Goal: Task Accomplishment & Management: Use online tool/utility

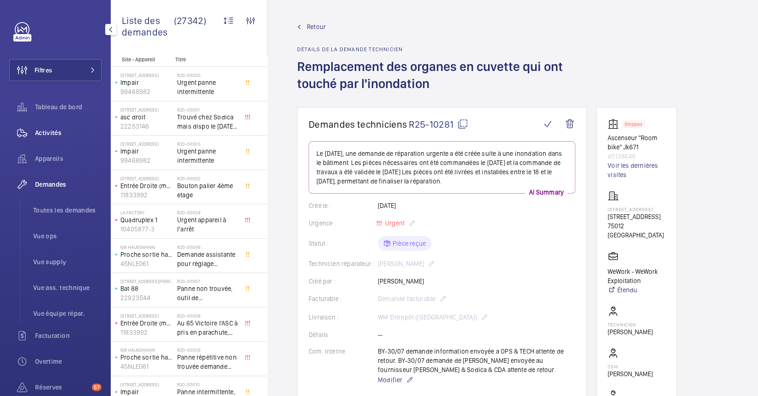
click at [44, 133] on span "Activités" at bounding box center [68, 132] width 66 height 9
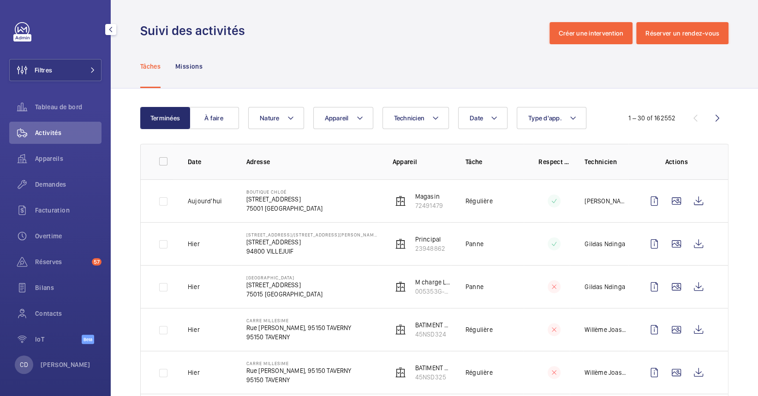
click at [61, 145] on div "Activités" at bounding box center [55, 135] width 92 height 26
click at [62, 156] on span "Appareils" at bounding box center [68, 158] width 66 height 9
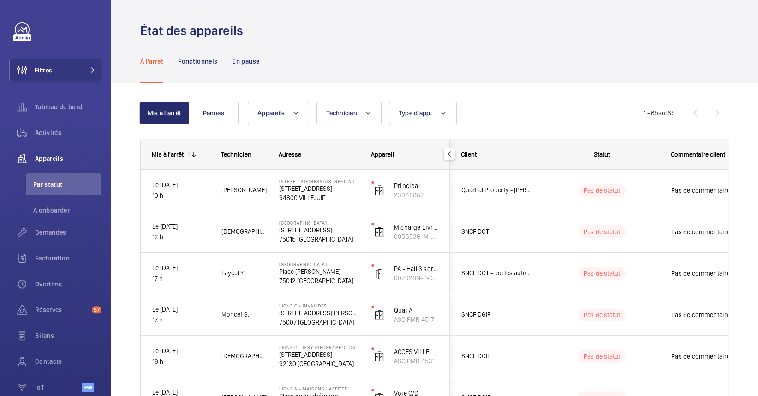
scroll to position [15, 0]
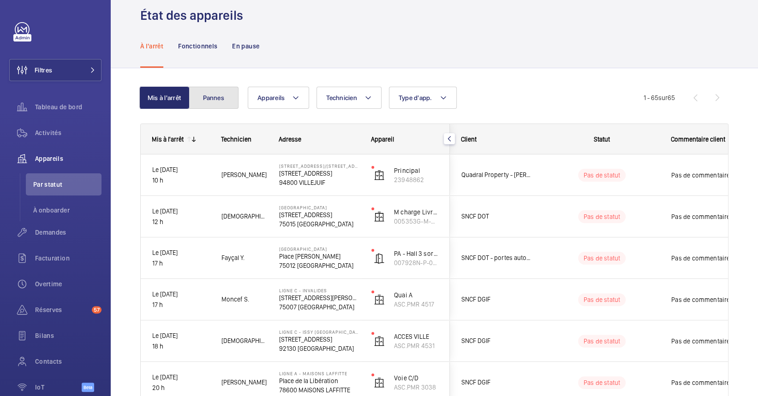
click at [234, 98] on button "Pannes" at bounding box center [214, 98] width 50 height 22
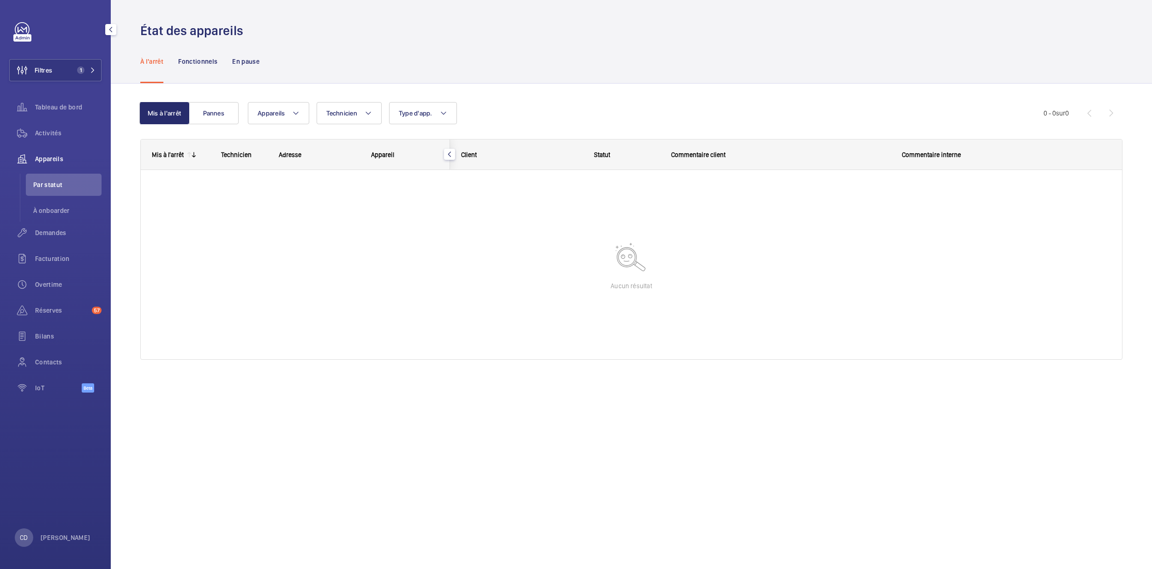
click at [72, 48] on div "Filtres 1 Tableau de bord Activités Appareils Par statut À onboarder Demandes F…" at bounding box center [55, 212] width 92 height 380
click at [80, 66] on span "1" at bounding box center [80, 69] width 7 height 7
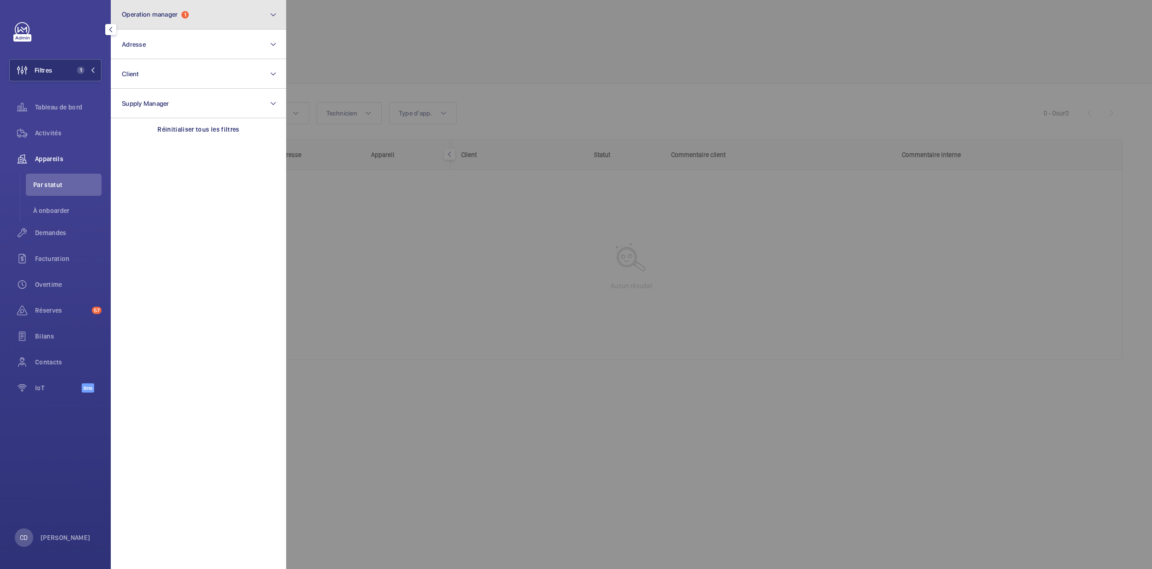
click at [138, 17] on span "Operation manager" at bounding box center [150, 14] width 56 height 7
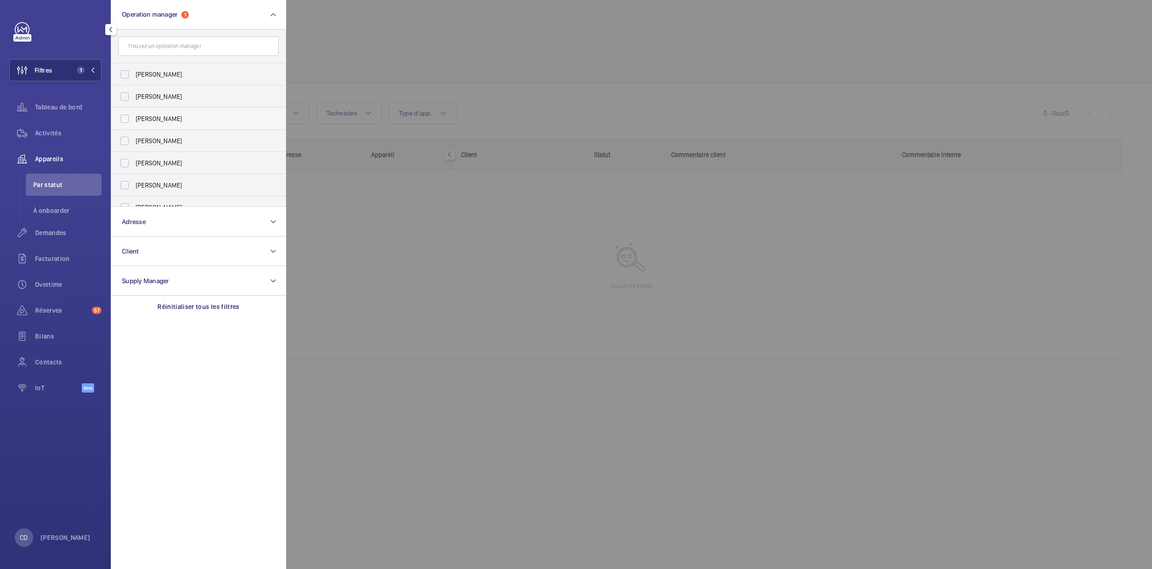
scroll to position [34, 0]
click at [172, 126] on span "[PERSON_NAME]" at bounding box center [199, 129] width 127 height 9
click at [134, 126] on input "[PERSON_NAME]" at bounding box center [124, 129] width 18 height 18
checkbox input "true"
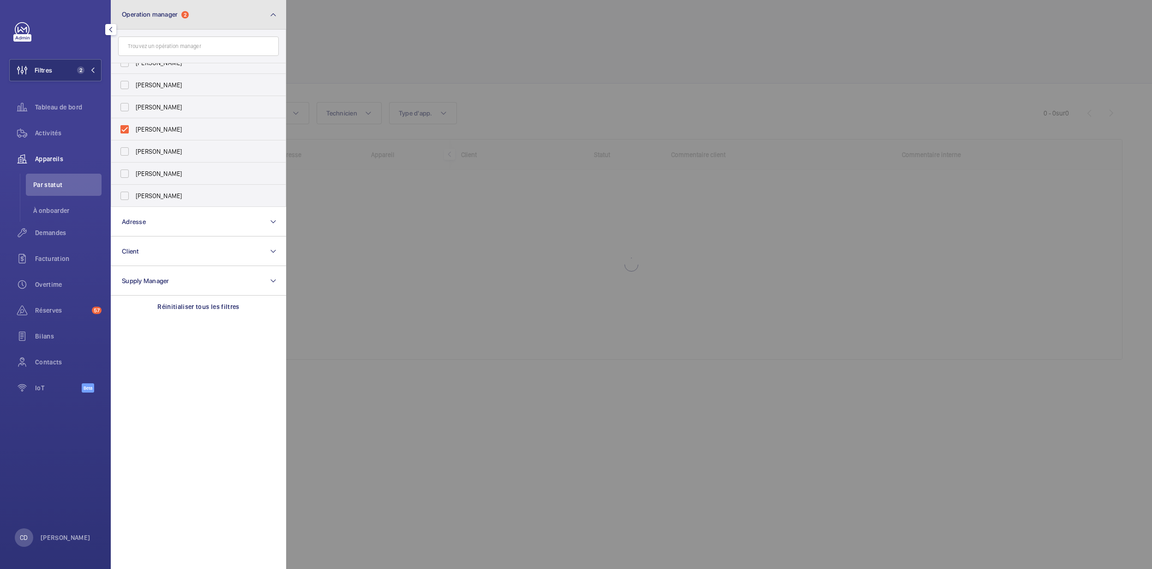
click at [187, 23] on button "Operation manager 2" at bounding box center [198, 15] width 175 height 30
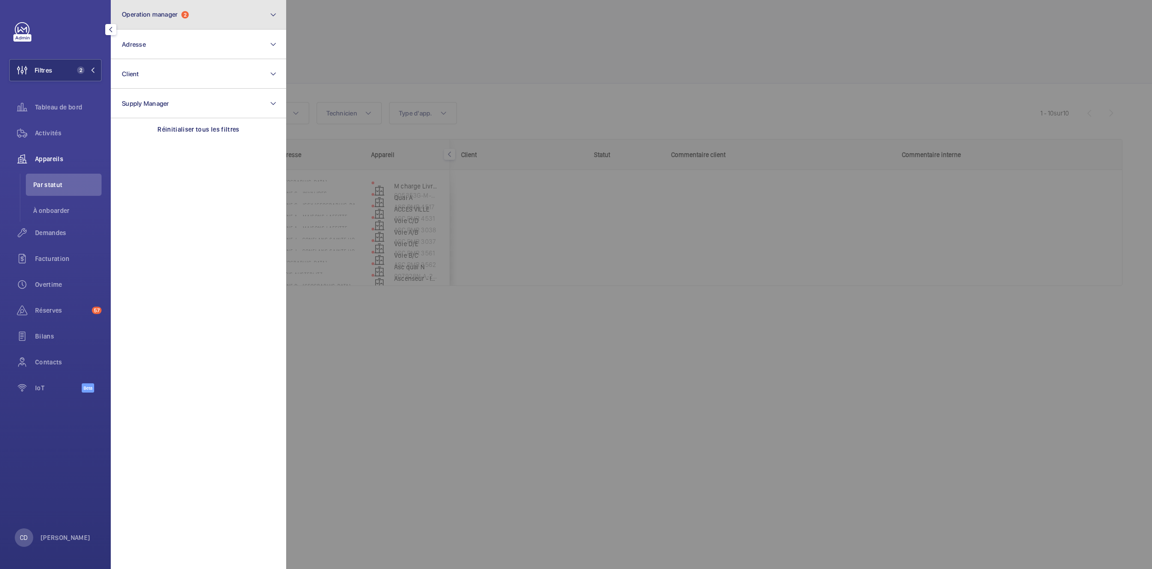
click at [187, 23] on button "Operation manager 2" at bounding box center [198, 15] width 175 height 30
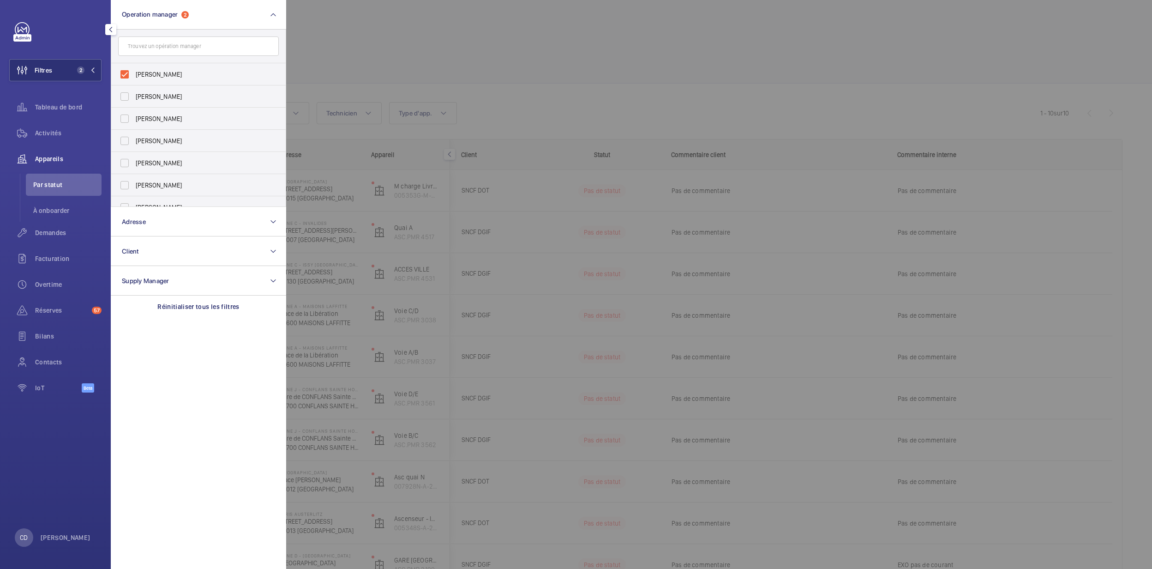
click at [474, 196] on div at bounding box center [862, 284] width 1152 height 569
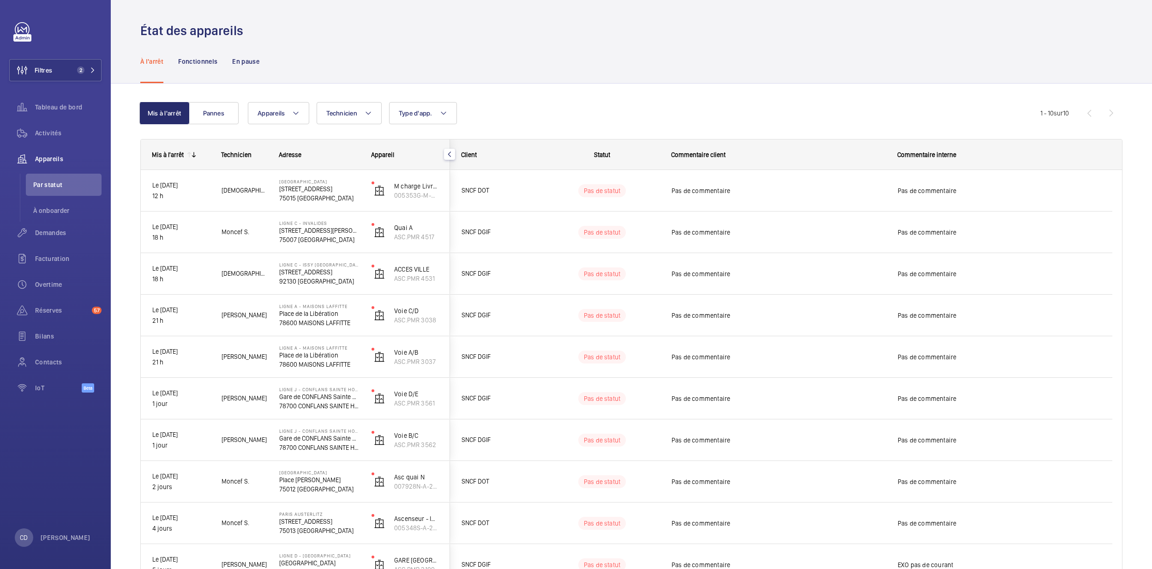
scroll to position [61, 0]
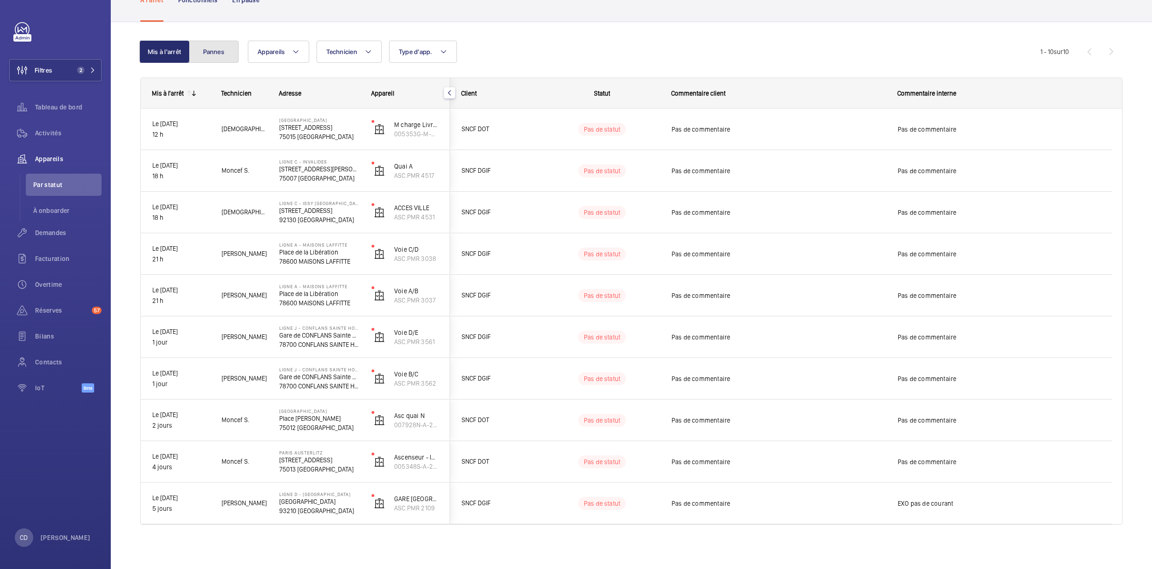
click at [215, 41] on button "Pannes" at bounding box center [214, 52] width 50 height 22
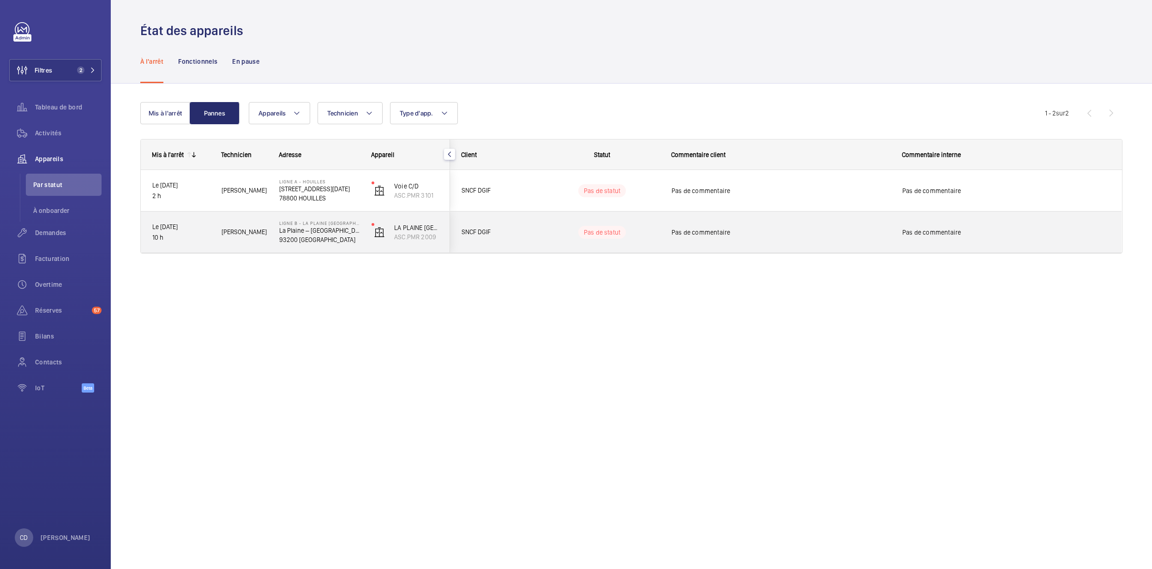
click at [315, 229] on p "La Plaine – Stade de France" at bounding box center [319, 230] width 80 height 9
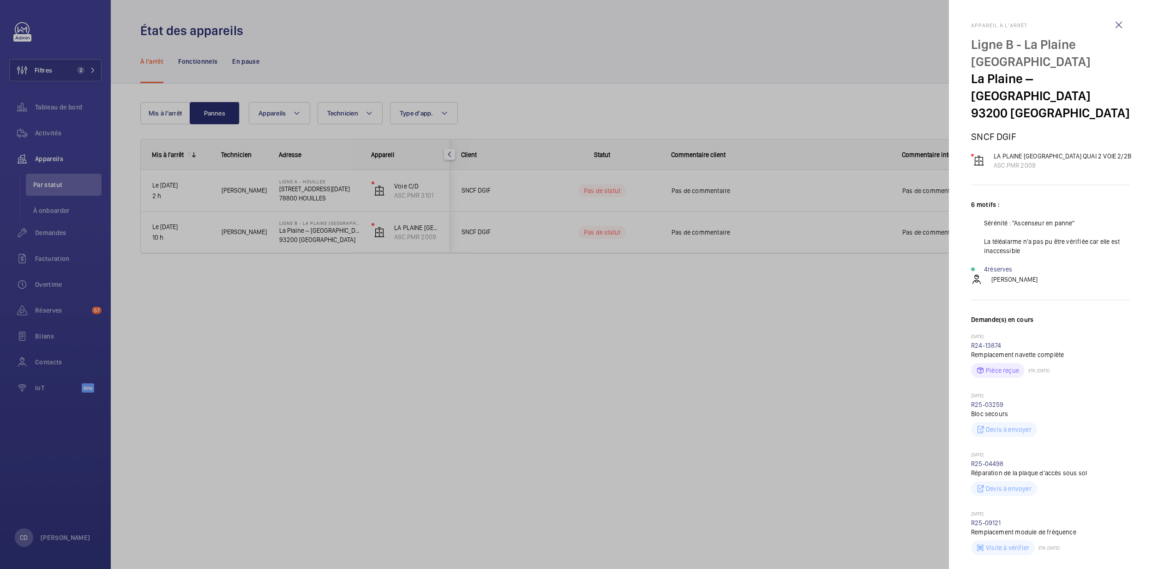
click at [741, 377] on div at bounding box center [576, 284] width 1152 height 569
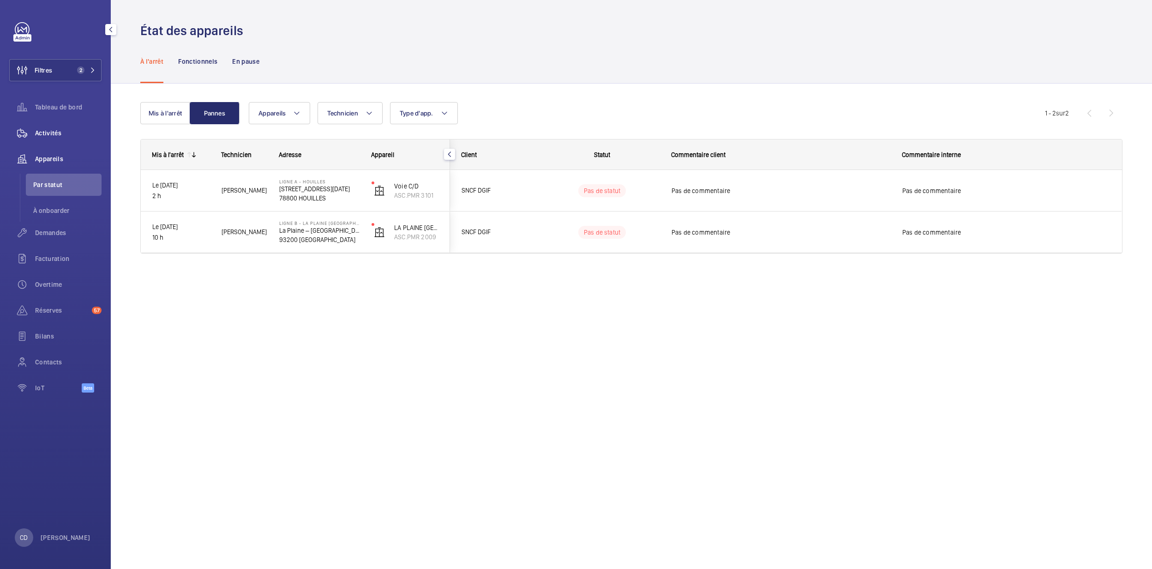
click at [44, 140] on div "Activités" at bounding box center [55, 133] width 92 height 22
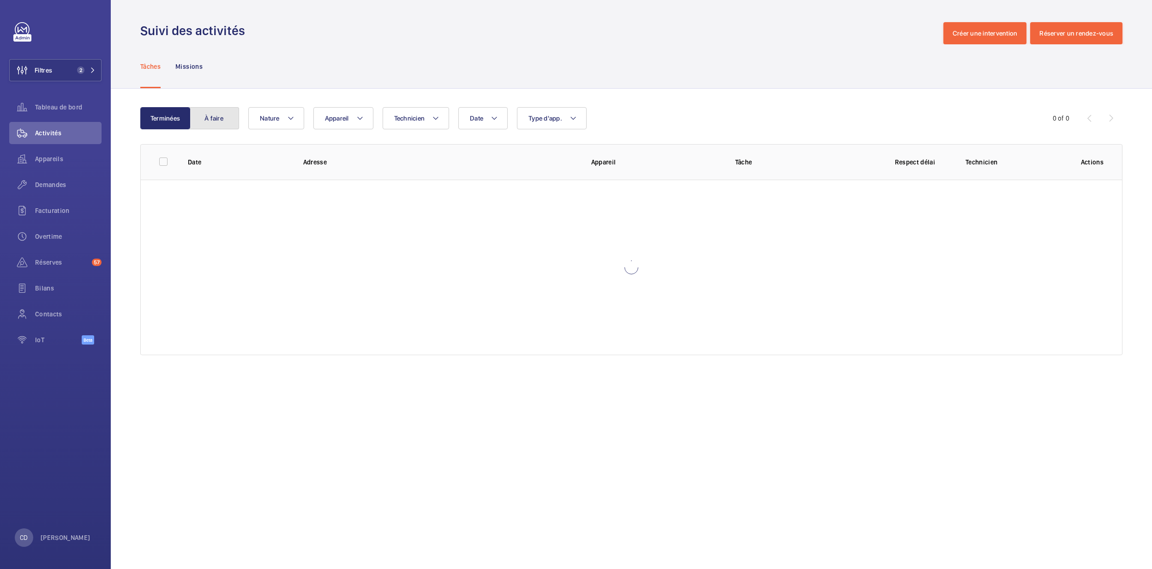
click at [200, 108] on button "À faire" at bounding box center [214, 118] width 50 height 22
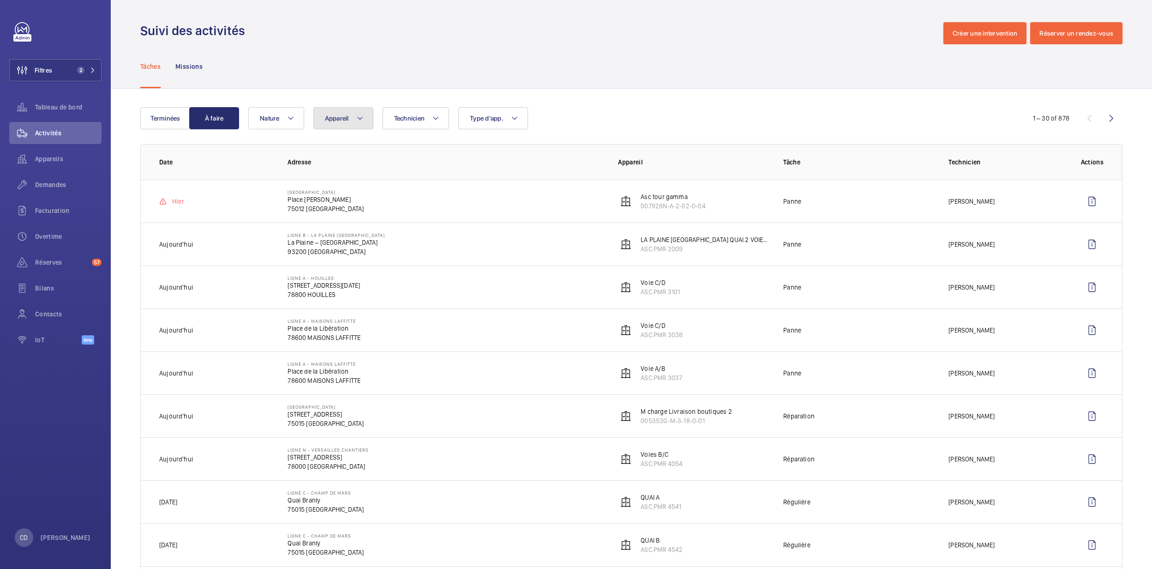
click at [328, 118] on span "Appareil" at bounding box center [337, 117] width 24 height 7
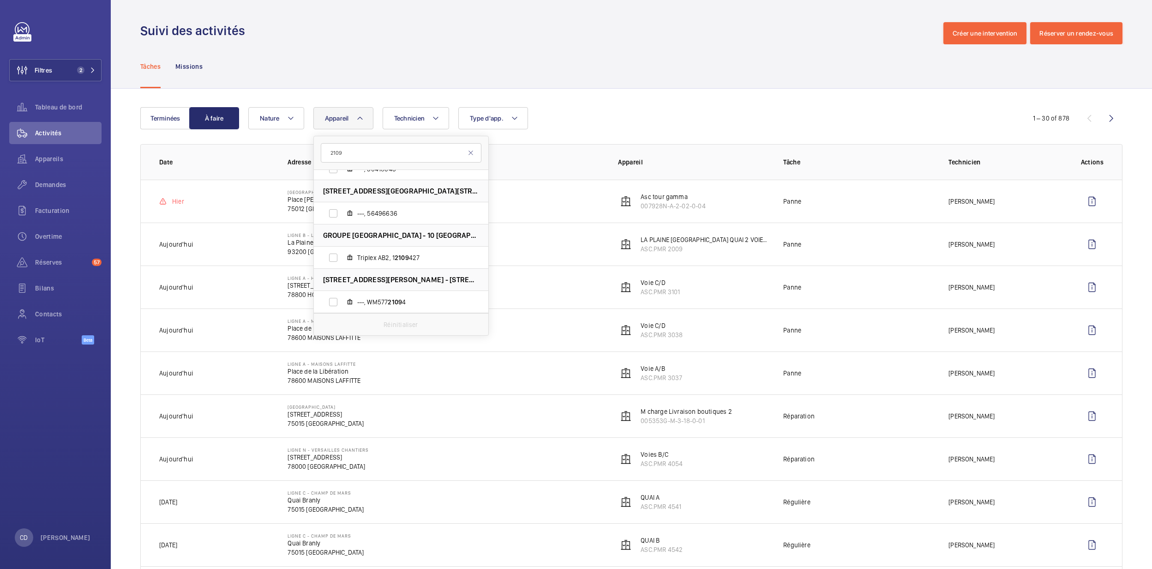
scroll to position [329, 0]
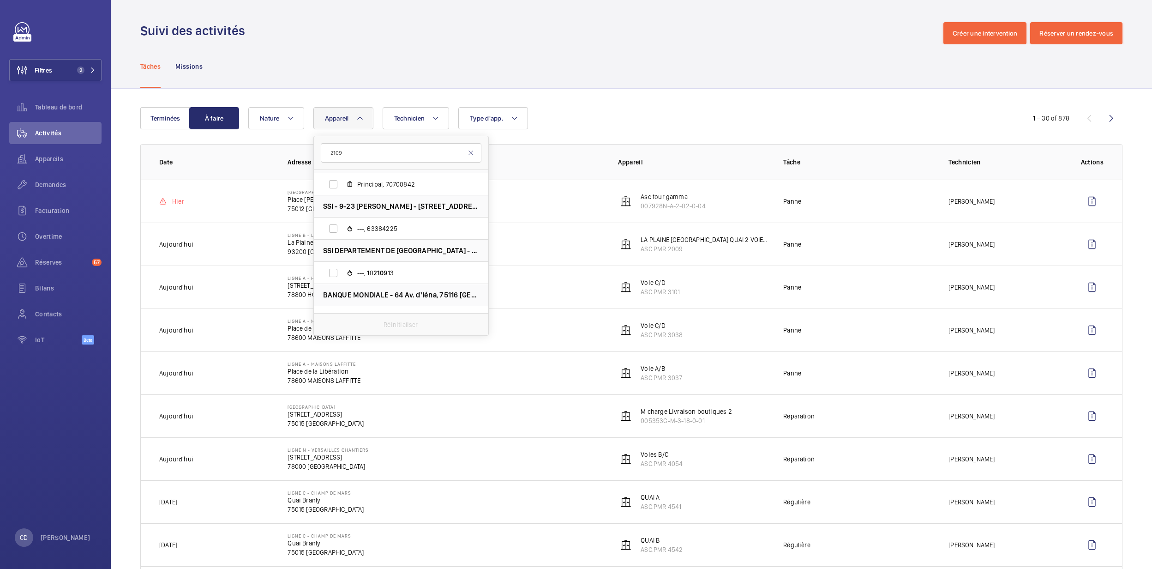
click at [325, 154] on input "2109" at bounding box center [401, 152] width 161 height 19
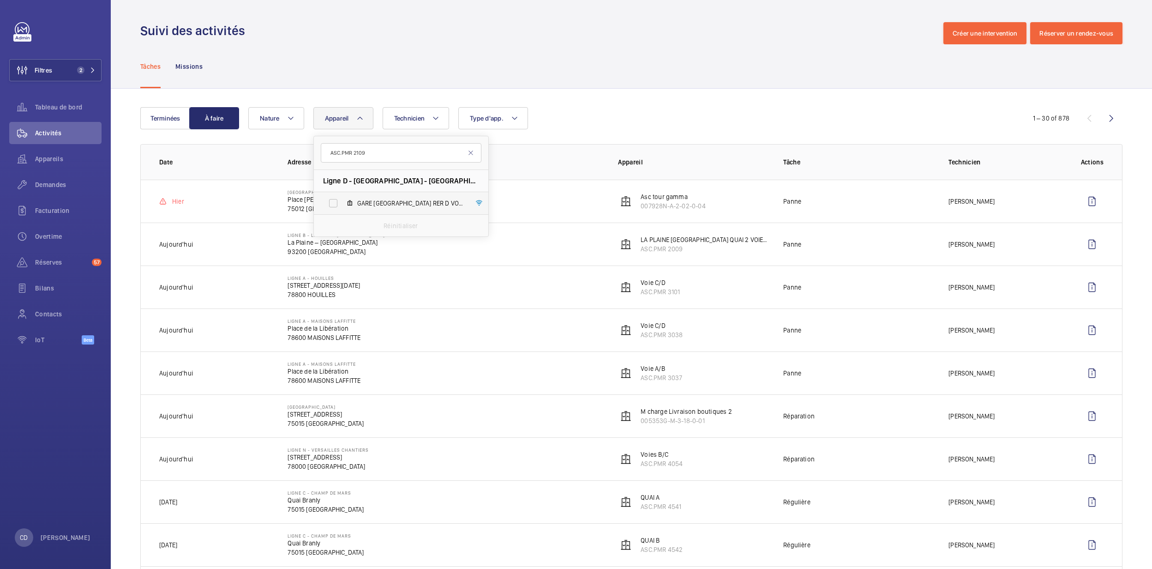
type input "ASC.PMR 2109"
click at [372, 210] on label "GARE STADE DE FRANCE RER D VOIE 2, ASC.PMR 2109" at bounding box center [394, 203] width 160 height 22
click at [342, 210] on input "GARE STADE DE FRANCE RER D VOIE 2, ASC.PMR 2109" at bounding box center [333, 203] width 18 height 18
checkbox input "true"
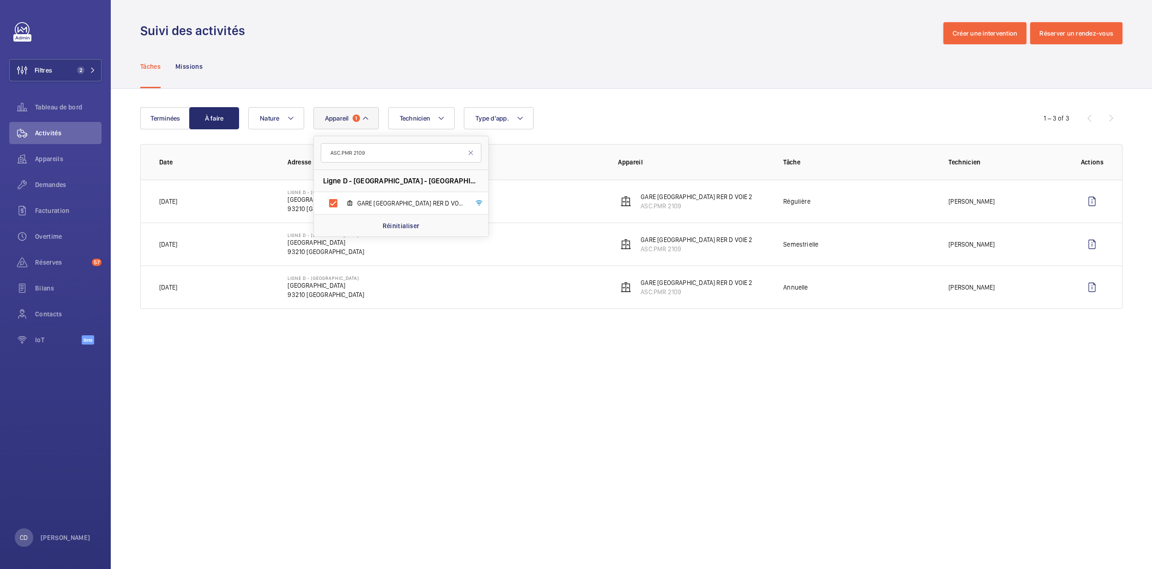
click at [955, 421] on wm-front-admin-operations-monitoring "Suivi des activités Créer une intervention Réserver un rendez-vous Tâches Missi…" at bounding box center [631, 284] width 1041 height 569
click at [193, 126] on button "À faire" at bounding box center [214, 118] width 50 height 22
click at [181, 120] on button "Terminées" at bounding box center [165, 118] width 50 height 22
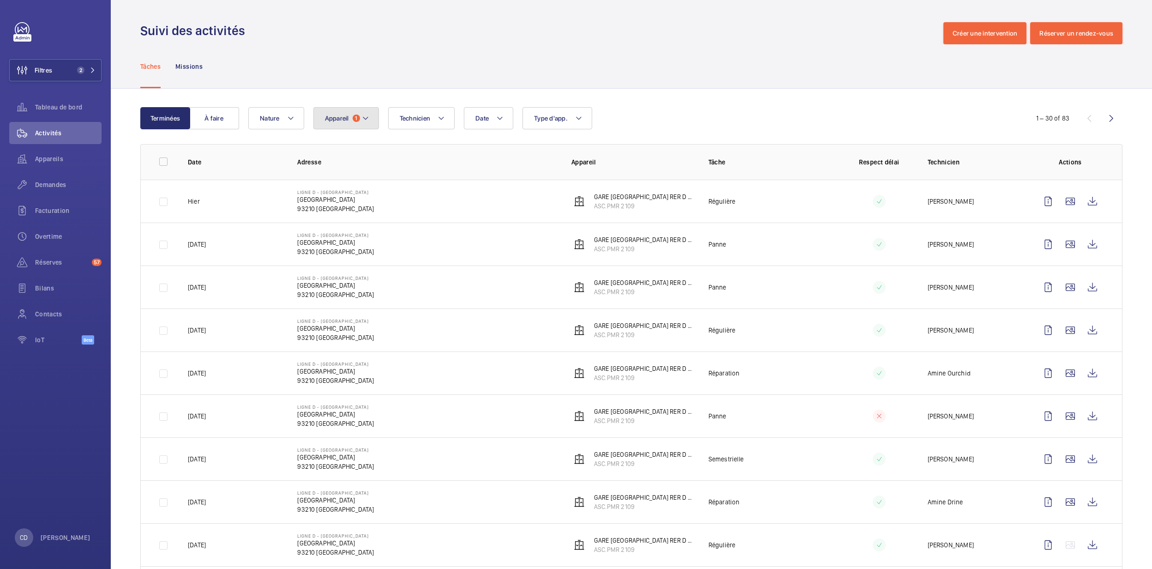
click at [368, 116] on mat-icon at bounding box center [365, 118] width 7 height 11
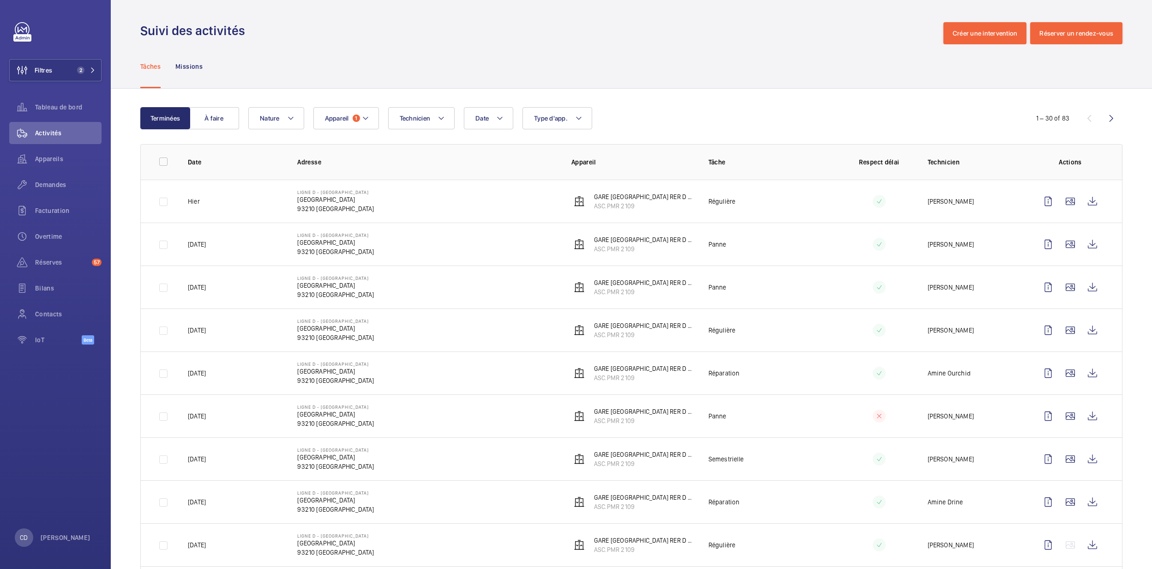
click at [350, 205] on p "93210 SAINT-DENIS" at bounding box center [335, 208] width 77 height 9
click at [207, 122] on button "À faire" at bounding box center [214, 118] width 50 height 22
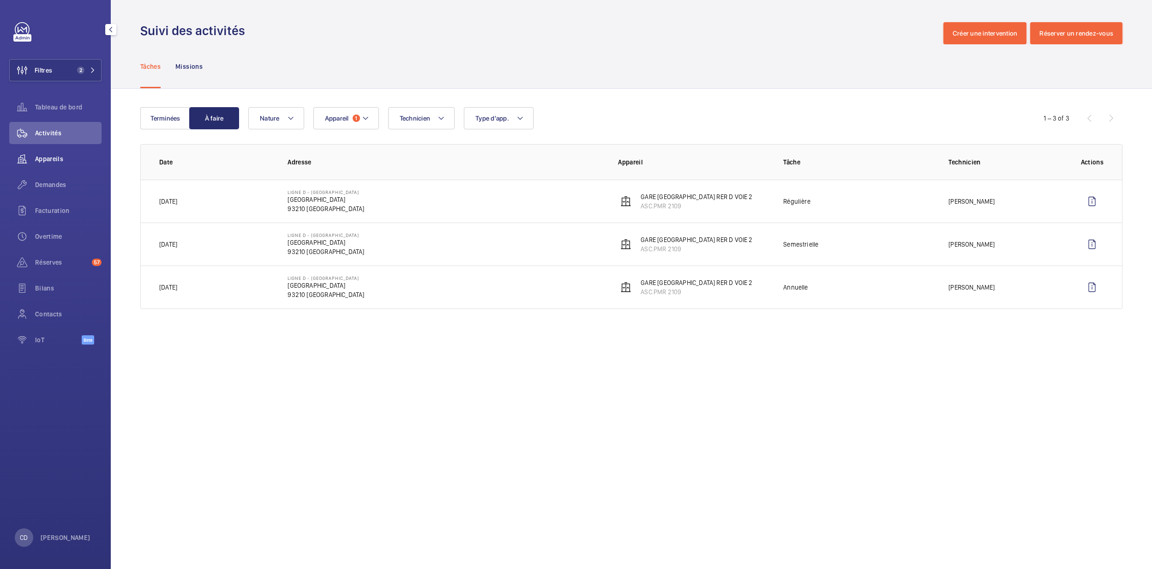
click at [43, 161] on span "Appareils" at bounding box center [68, 158] width 66 height 9
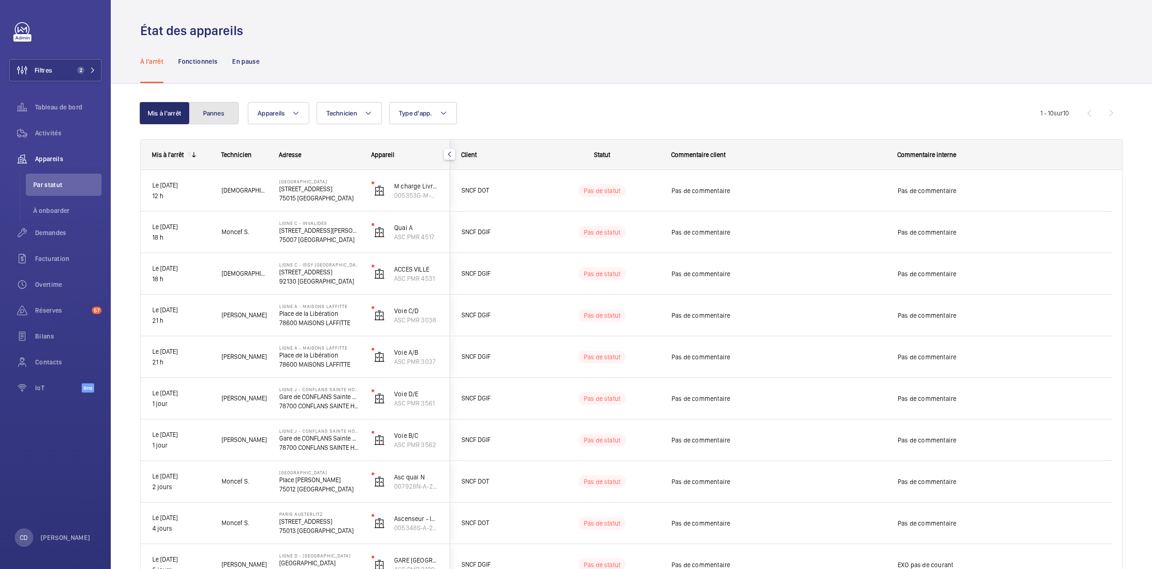
click at [224, 110] on button "Pannes" at bounding box center [214, 113] width 50 height 22
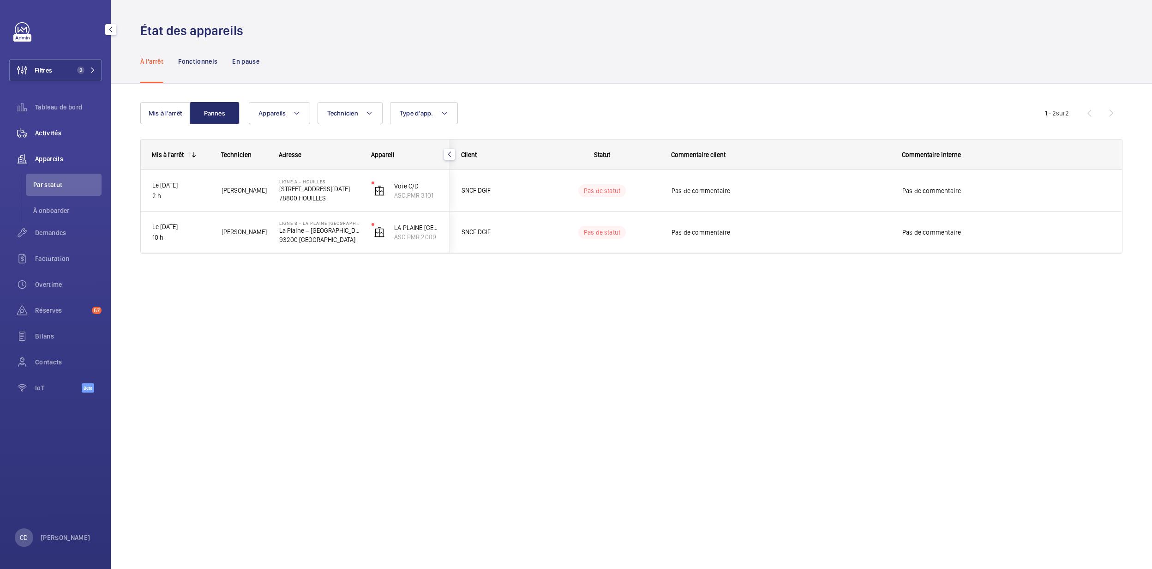
click at [52, 122] on div "Activités" at bounding box center [55, 133] width 92 height 22
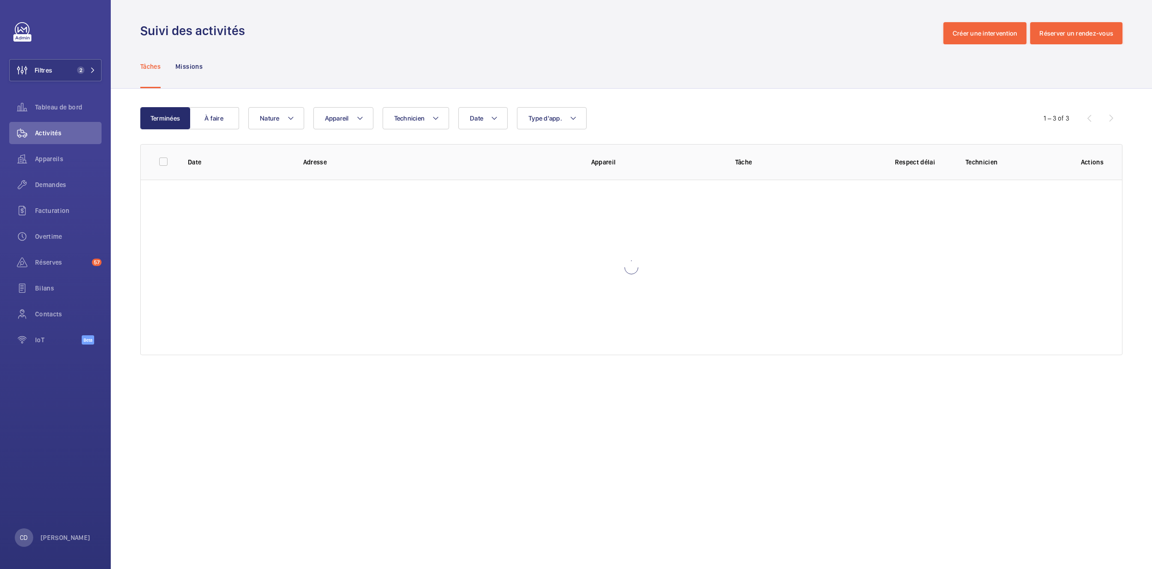
click at [377, 115] on div "Date Technicien Appareil Type d'app. Nature" at bounding box center [629, 118] width 763 height 22
click at [345, 121] on span "Appareil" at bounding box center [337, 117] width 24 height 7
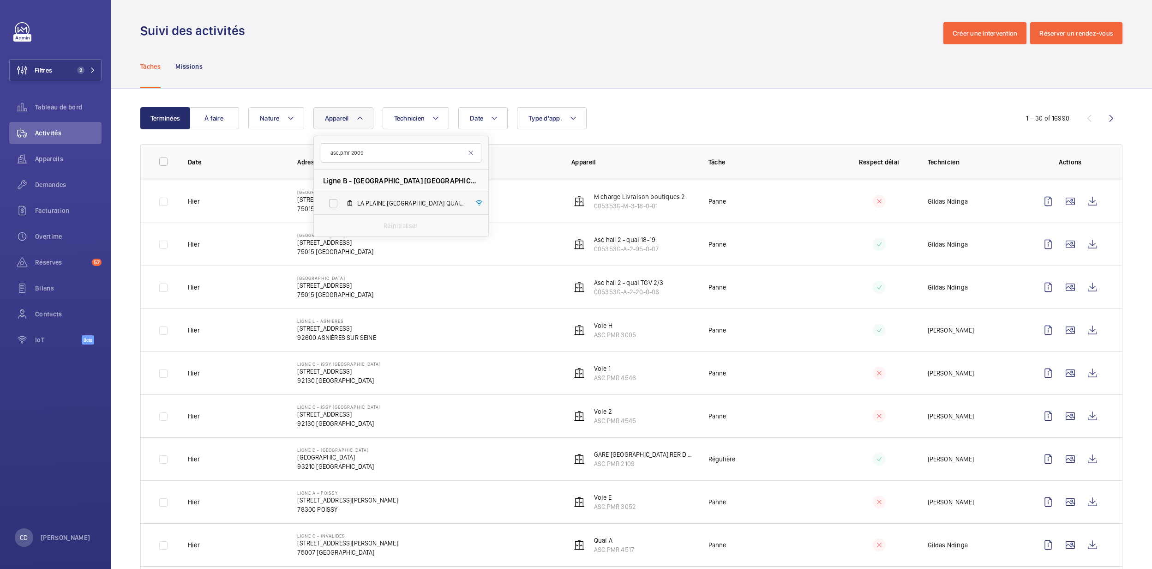
type input "asc.pmr 2009"
click at [403, 193] on label "LA PLAINE STADE DE FRANCE QUAI 2 VOIE 2/2B, ASC.PMR 2009" at bounding box center [394, 203] width 160 height 22
click at [342, 194] on input "LA PLAINE STADE DE FRANCE QUAI 2 VOIE 2/2B, ASC.PMR 2009" at bounding box center [333, 203] width 18 height 18
checkbox input "true"
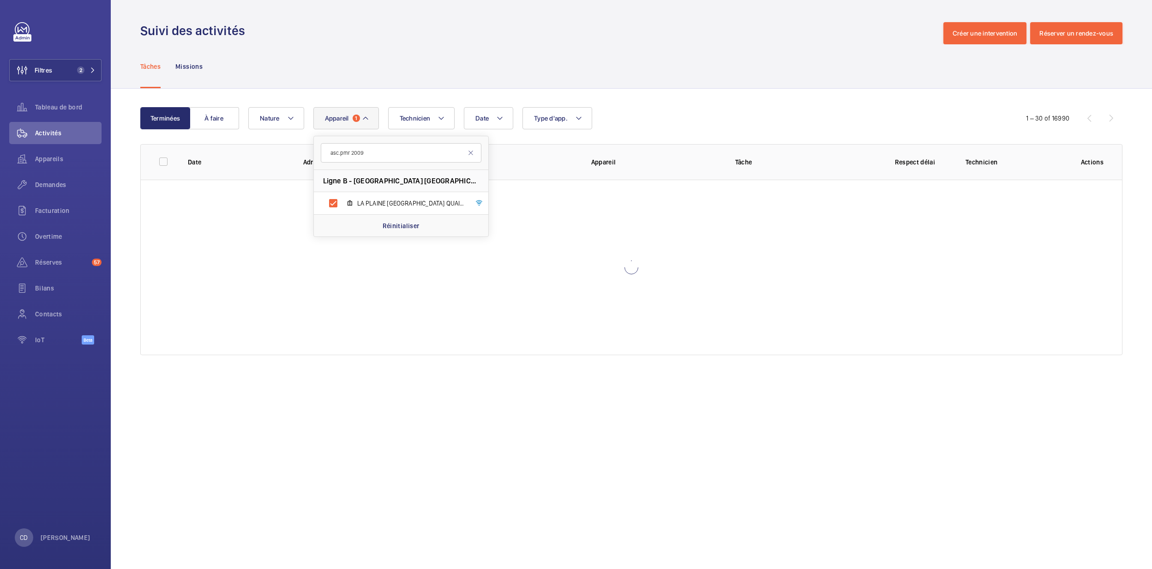
click at [696, 135] on wm-front-table "Terminées À faire Date Technicien Appareil 1 asc.pmr 2009 Ligne B - La Plaine S…" at bounding box center [631, 231] width 982 height 248
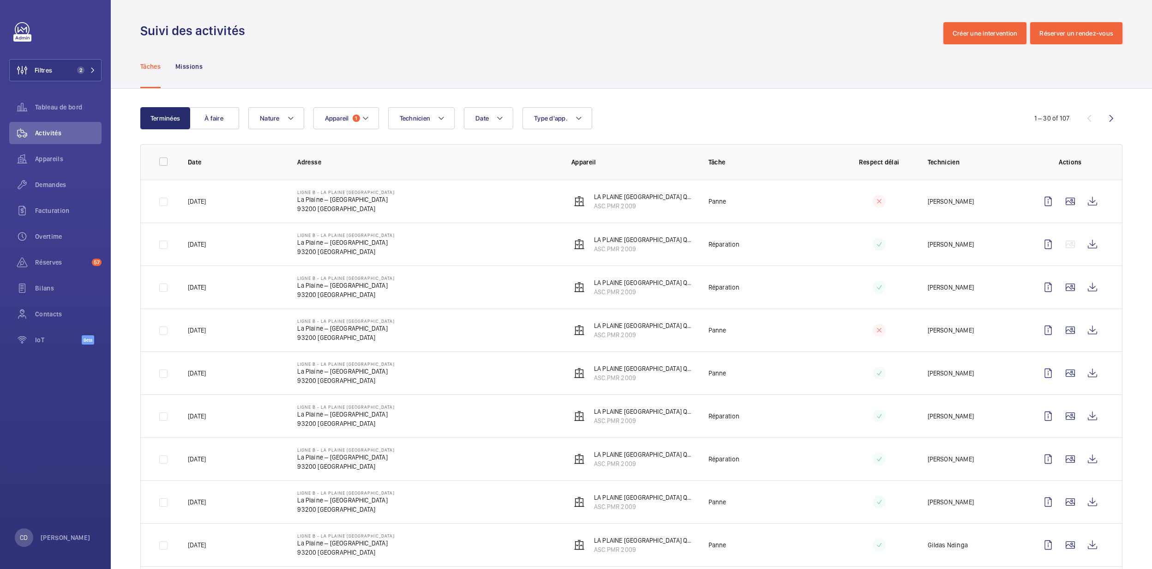
scroll to position [61, 0]
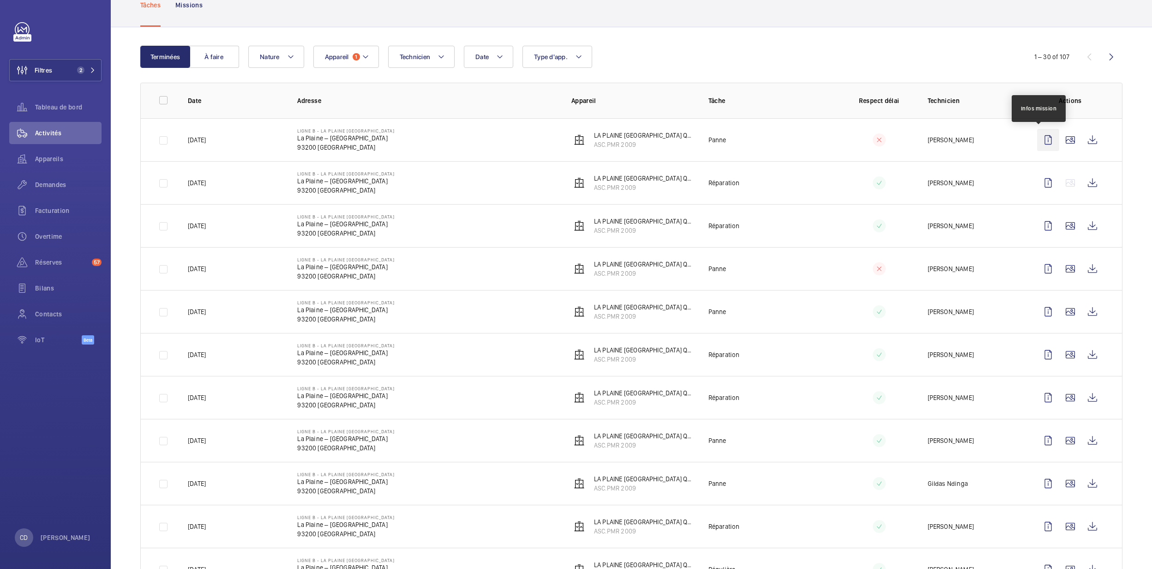
click at [1041, 134] on wm-front-icon-button at bounding box center [1048, 140] width 22 height 22
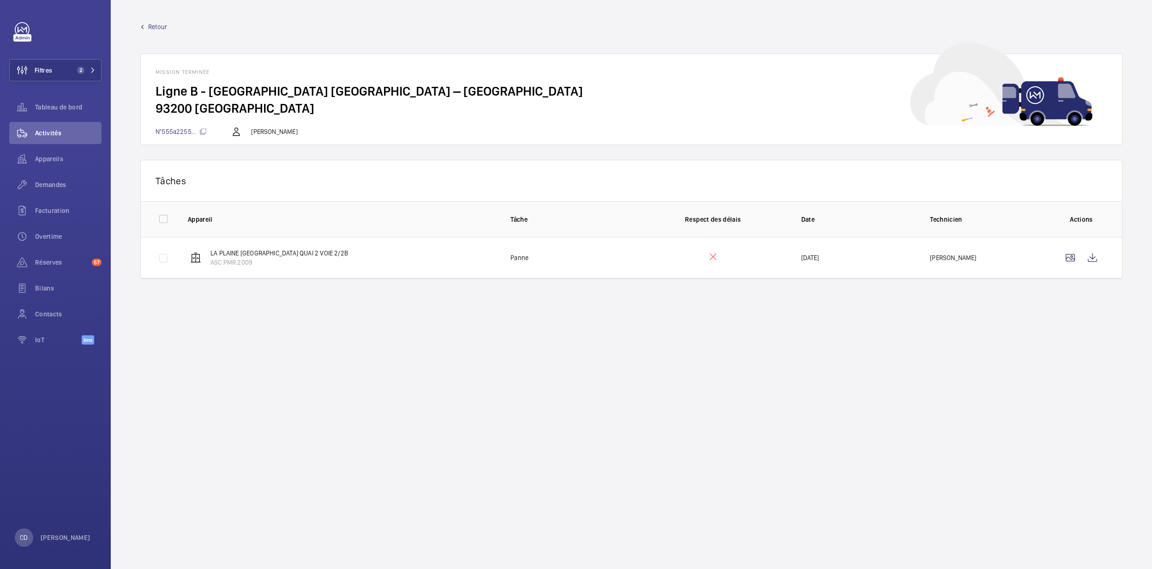
click at [366, 282] on div "Tâches 0 of 0 Appareil Tâche Respect des délais Date Technicien Actions LA PLAI…" at bounding box center [631, 227] width 982 height 134
click at [239, 255] on p "LA PLAINE STADE DE FRANCE QUAI 2 VOIE 2/2B" at bounding box center [279, 252] width 138 height 9
click at [260, 127] on p "Michel Lavenaire" at bounding box center [274, 131] width 46 height 9
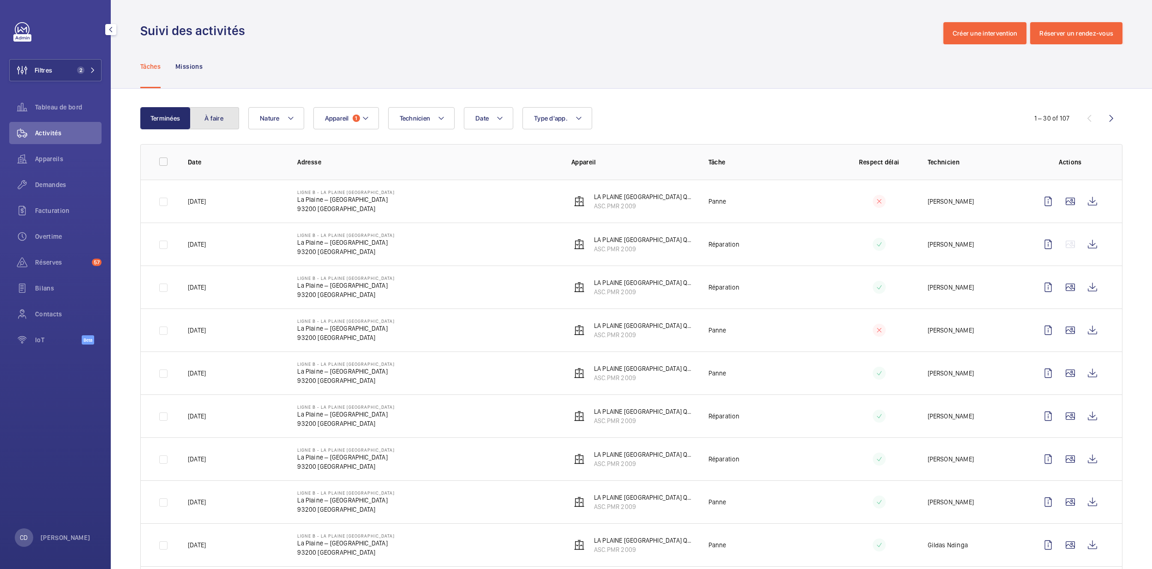
click at [224, 107] on button "À faire" at bounding box center [214, 118] width 50 height 22
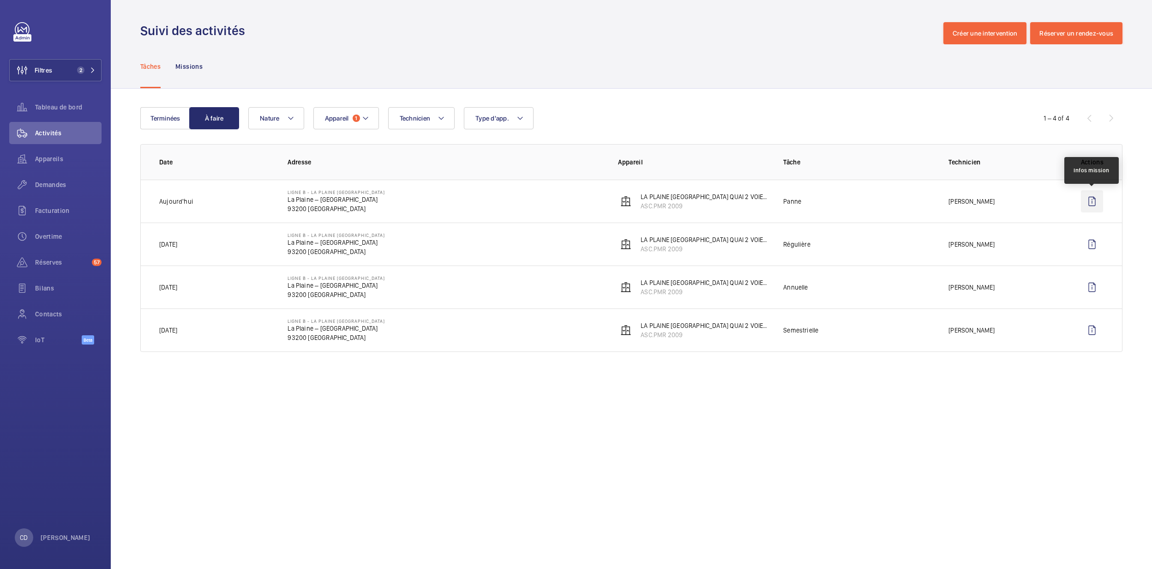
click at [1092, 203] on wm-front-icon-button at bounding box center [1092, 201] width 22 height 22
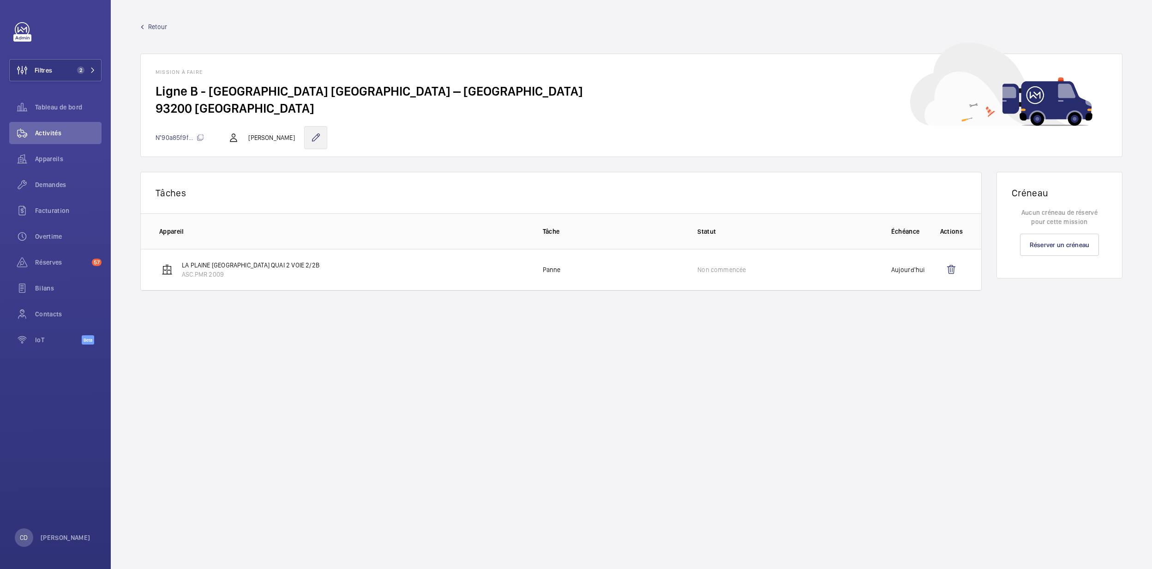
click at [311, 144] on wm-front-icon-button at bounding box center [315, 137] width 23 height 23
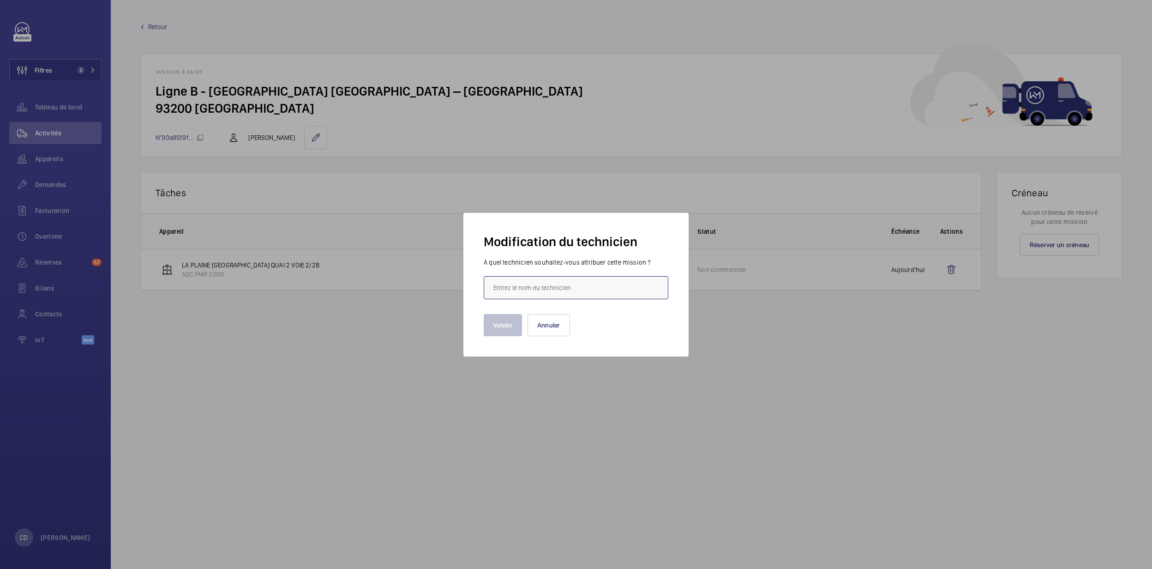
click at [528, 279] on input "text" at bounding box center [576, 287] width 185 height 23
click at [540, 342] on span "Franck Fauvarque" at bounding box center [516, 337] width 46 height 9
type input "Franck Fauvarque"
click at [500, 312] on div "Valider Annuler" at bounding box center [576, 317] width 185 height 37
click at [498, 319] on button "Valider" at bounding box center [503, 325] width 38 height 22
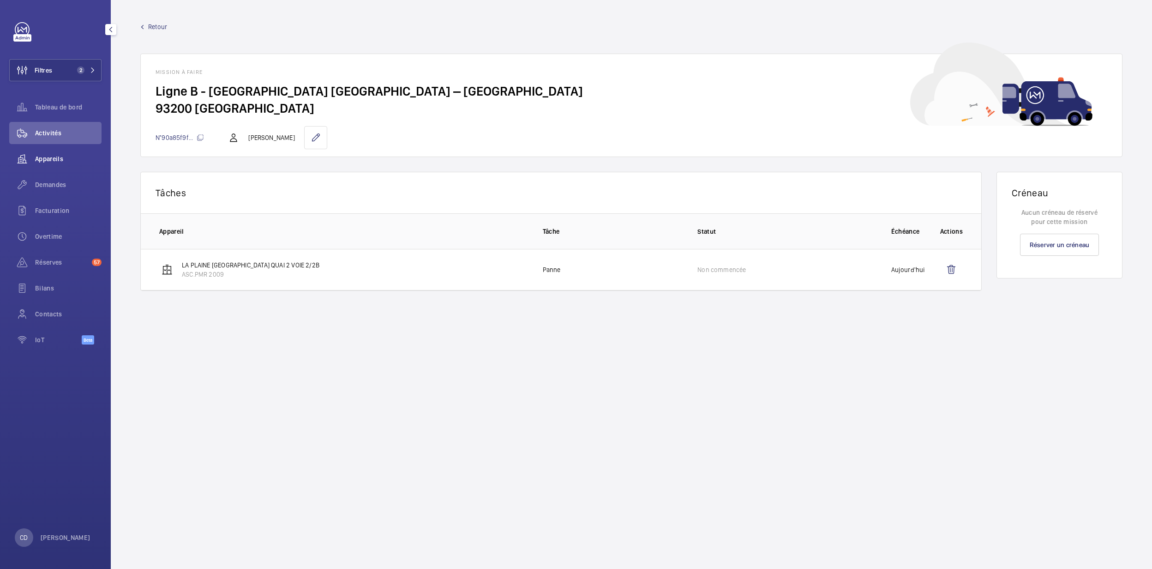
click at [36, 156] on span "Appareils" at bounding box center [68, 158] width 66 height 9
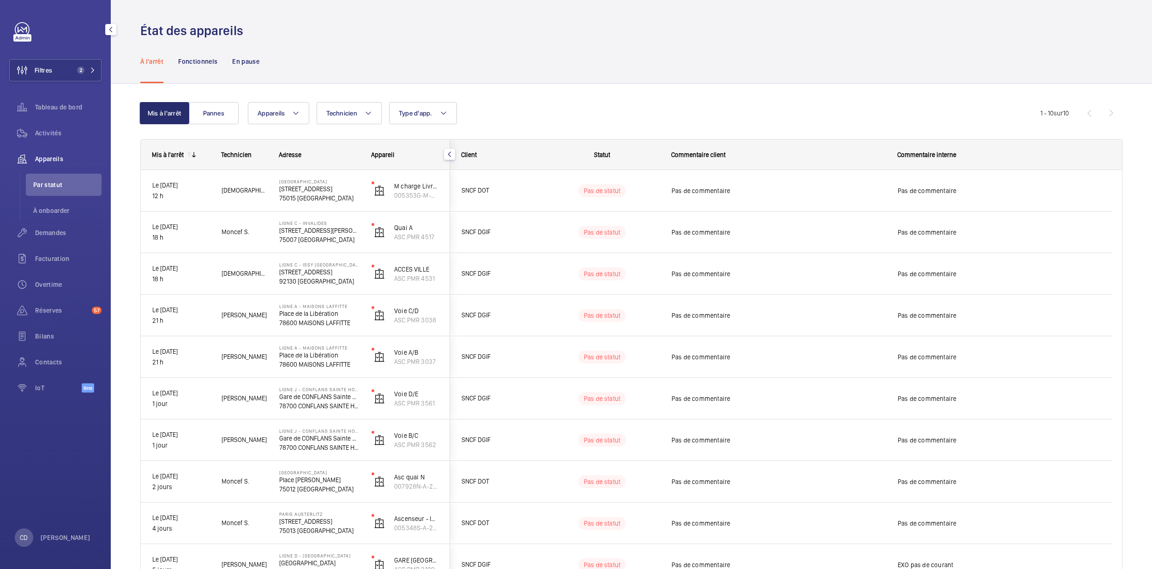
click at [39, 146] on div "Activités" at bounding box center [55, 135] width 92 height 26
click at [42, 136] on span "Activités" at bounding box center [68, 132] width 66 height 9
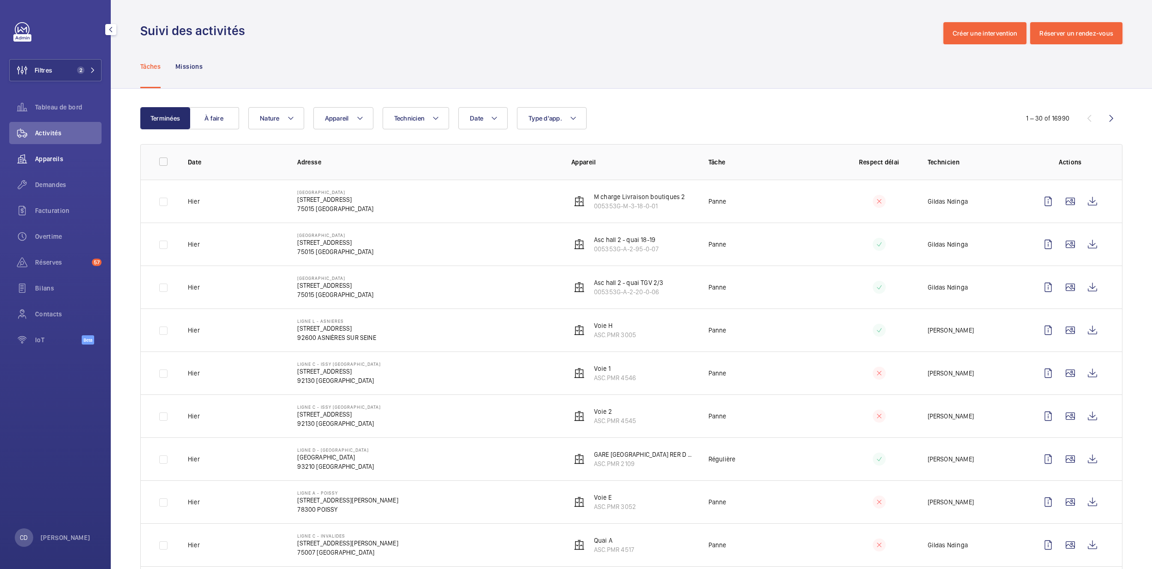
click at [44, 169] on div "Appareils" at bounding box center [55, 159] width 92 height 22
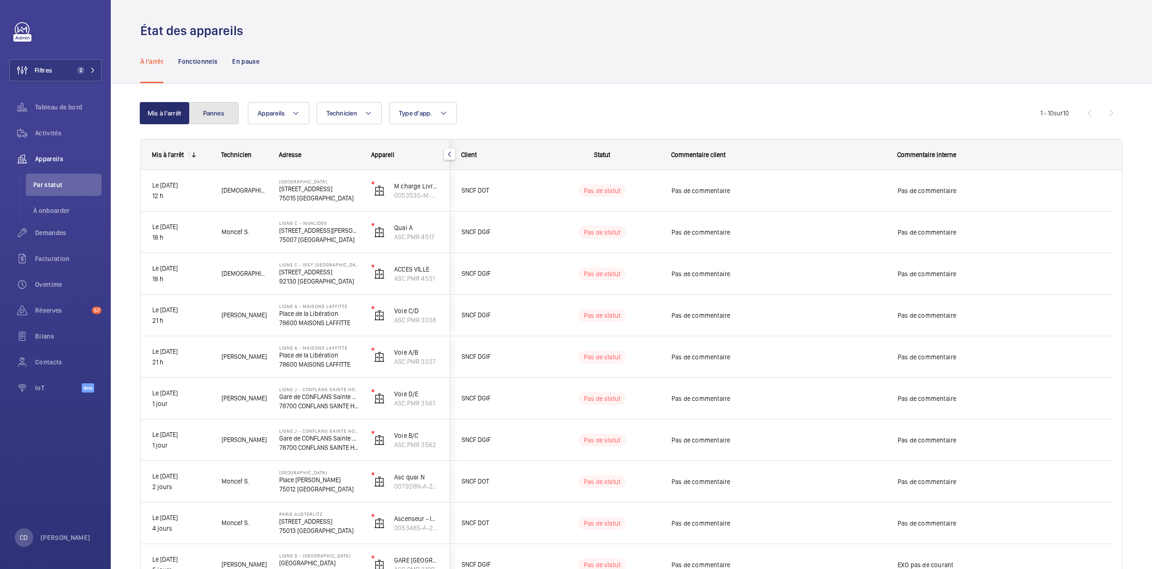
click at [220, 124] on button "Pannes" at bounding box center [214, 113] width 50 height 22
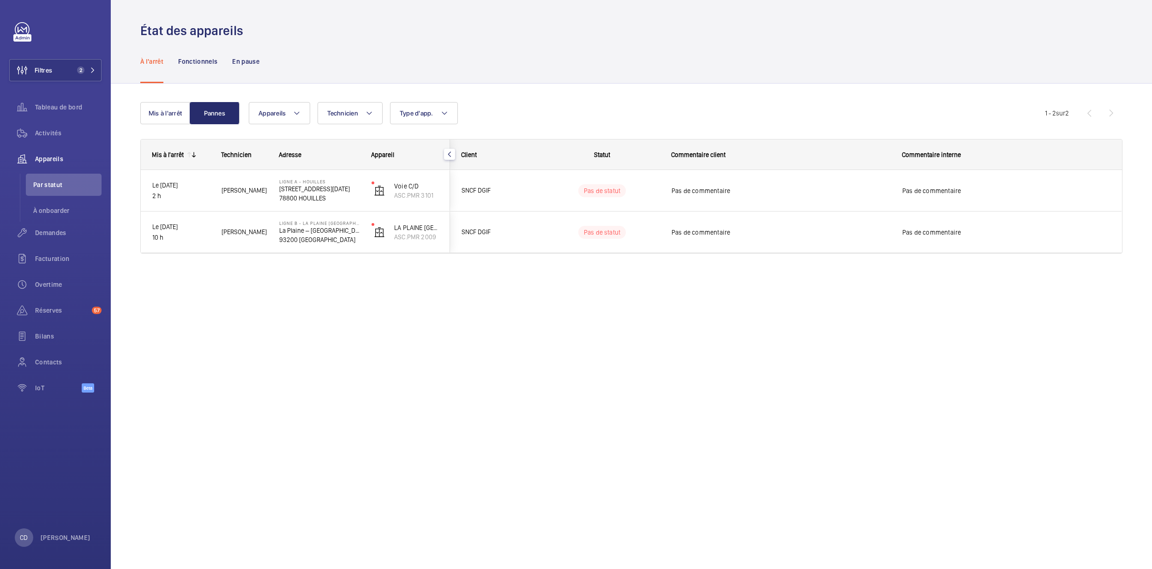
click at [163, 99] on div "Mis à l'arrêt Pannes Appareils Technicien Type d'app. Plus de filtres Réinitial…" at bounding box center [631, 181] width 982 height 188
click at [163, 101] on div "Mis à l'arrêt Pannes Appareils Technicien Type d'app. Plus de filtres Réinitial…" at bounding box center [631, 181] width 982 height 188
click at [163, 102] on button "Mis à l'arrêt" at bounding box center [165, 113] width 50 height 22
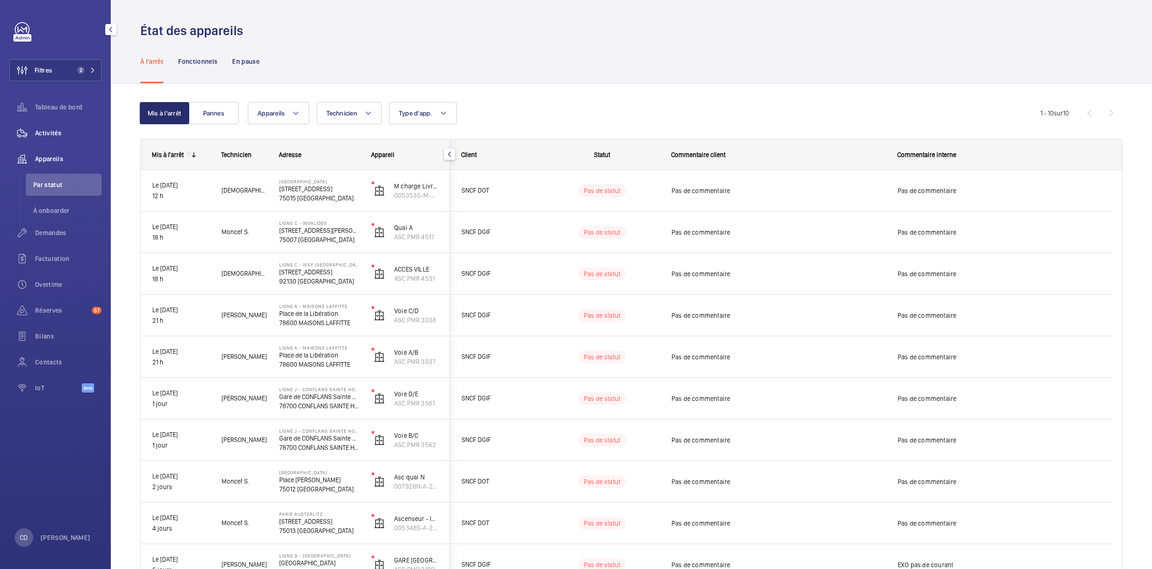
click at [63, 131] on span "Activités" at bounding box center [68, 132] width 66 height 9
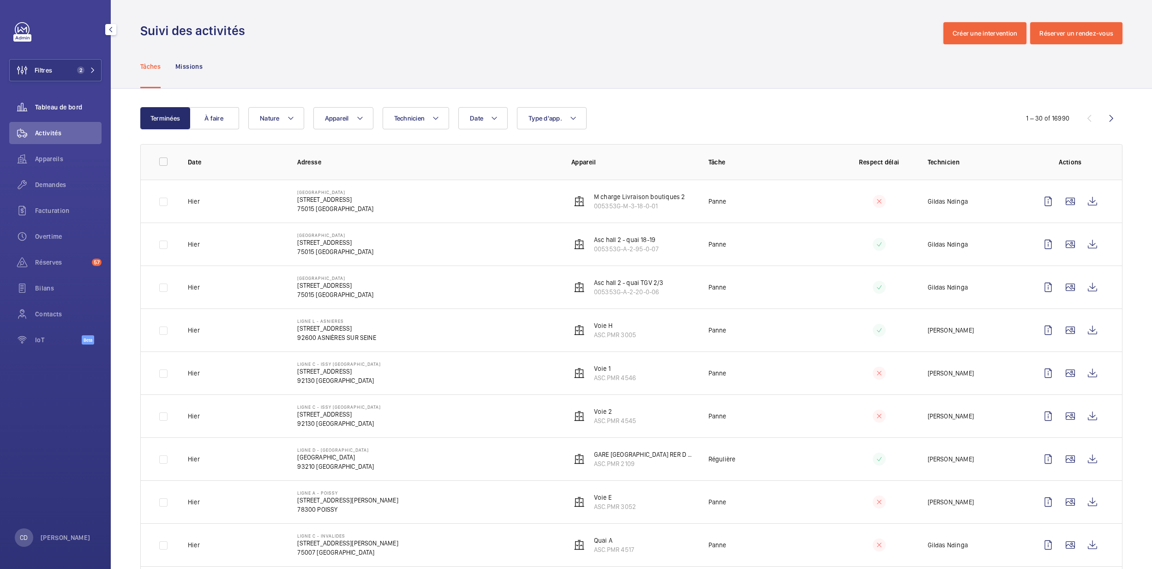
click at [60, 102] on span "Tableau de bord" at bounding box center [68, 106] width 66 height 9
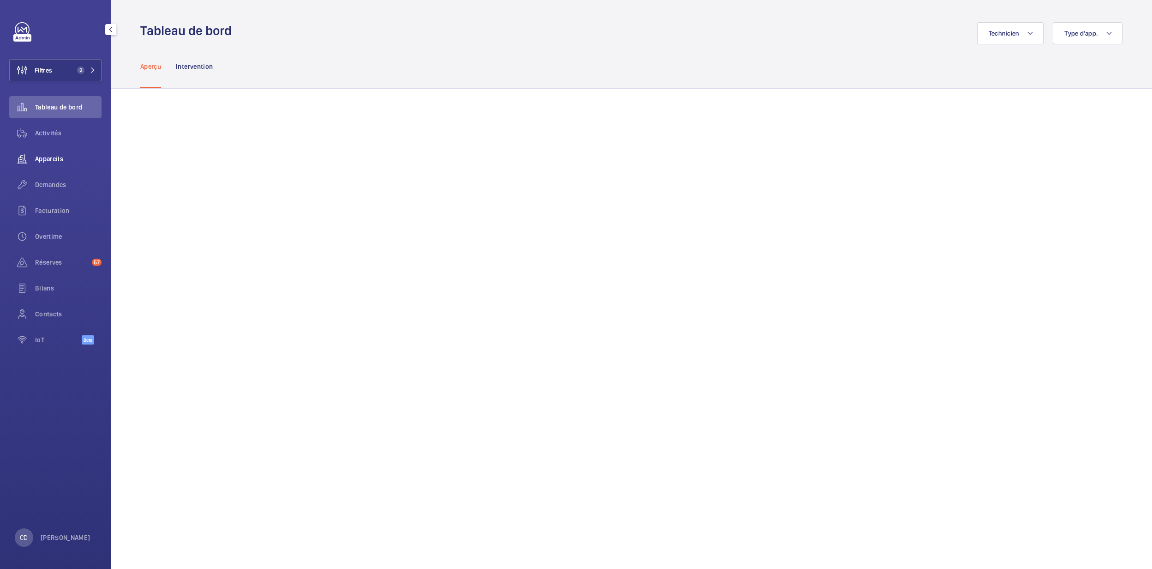
click at [19, 162] on wm-front-icon-button at bounding box center [22, 159] width 26 height 22
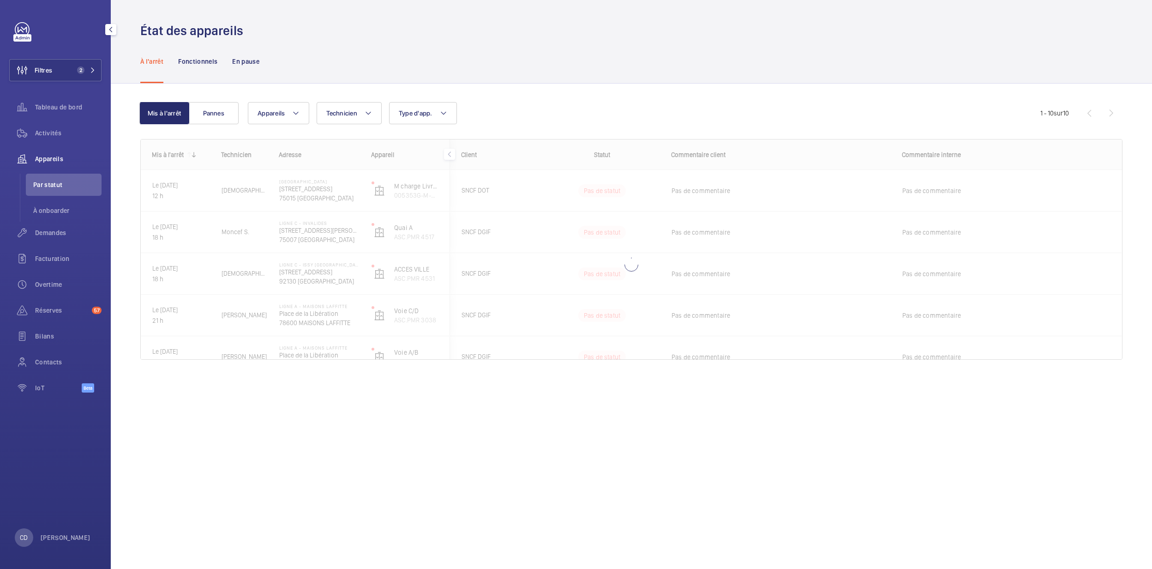
click at [45, 133] on span "Activités" at bounding box center [68, 132] width 66 height 9
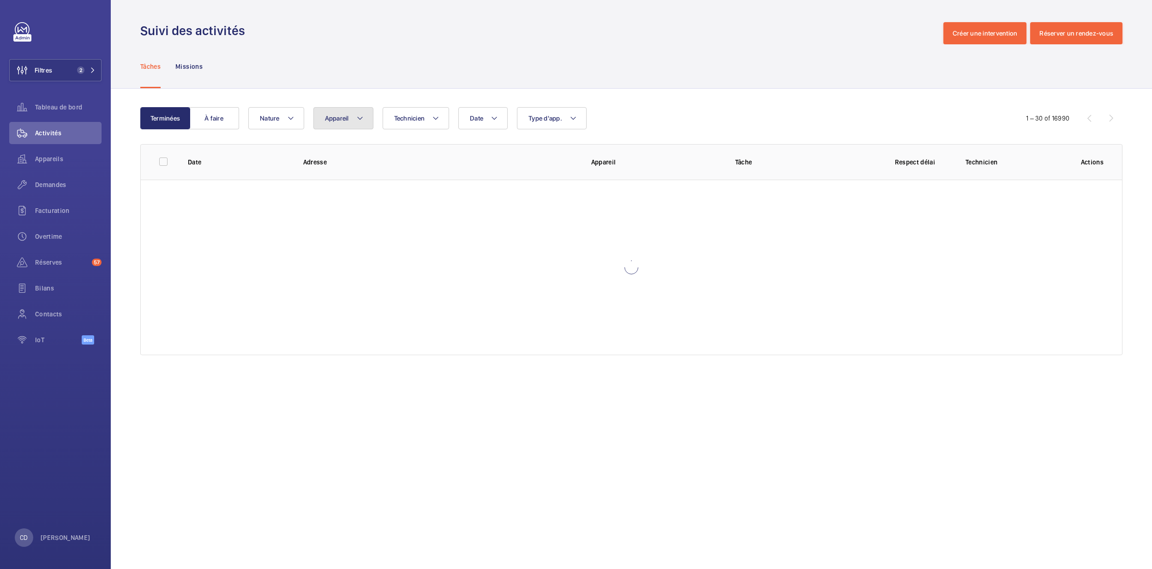
click at [341, 123] on button "Appareil" at bounding box center [343, 118] width 60 height 22
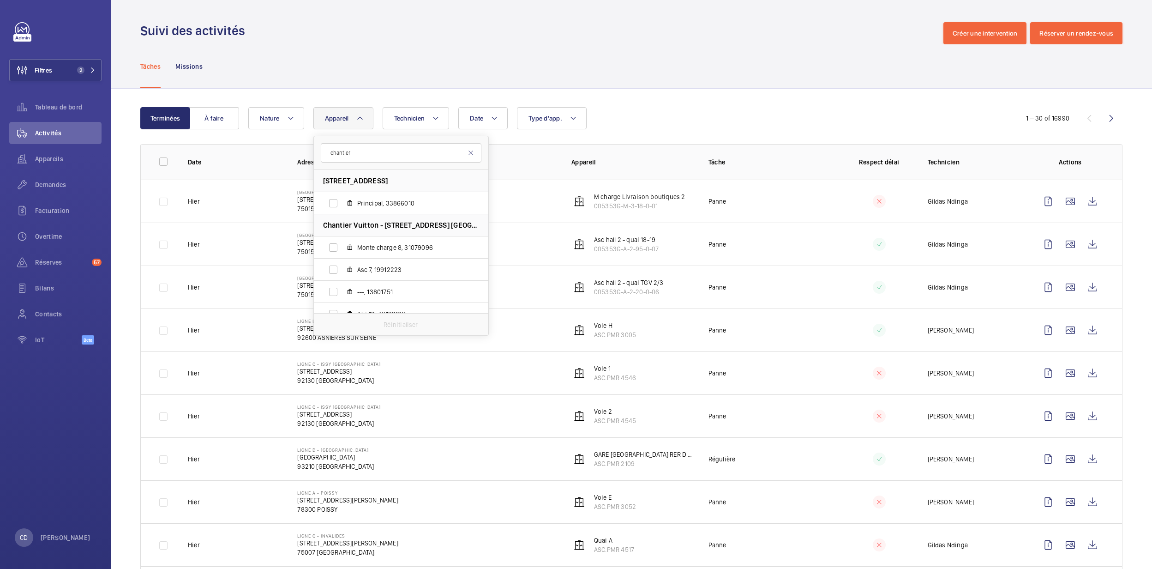
click at [323, 152] on input "chantier" at bounding box center [401, 152] width 161 height 19
type input "versailles chantier"
click at [403, 236] on span "Voies B/C, ASC.PMR 4054" at bounding box center [410, 235] width 107 height 9
click at [342, 236] on input "Voies B/C, ASC.PMR 4054" at bounding box center [333, 235] width 18 height 18
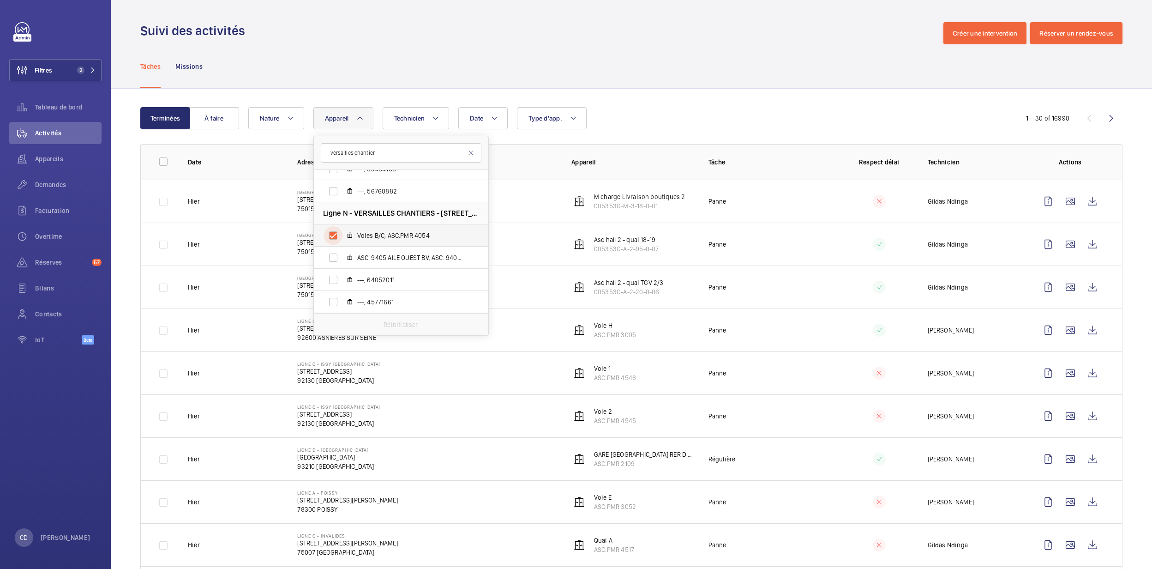
checkbox input "true"
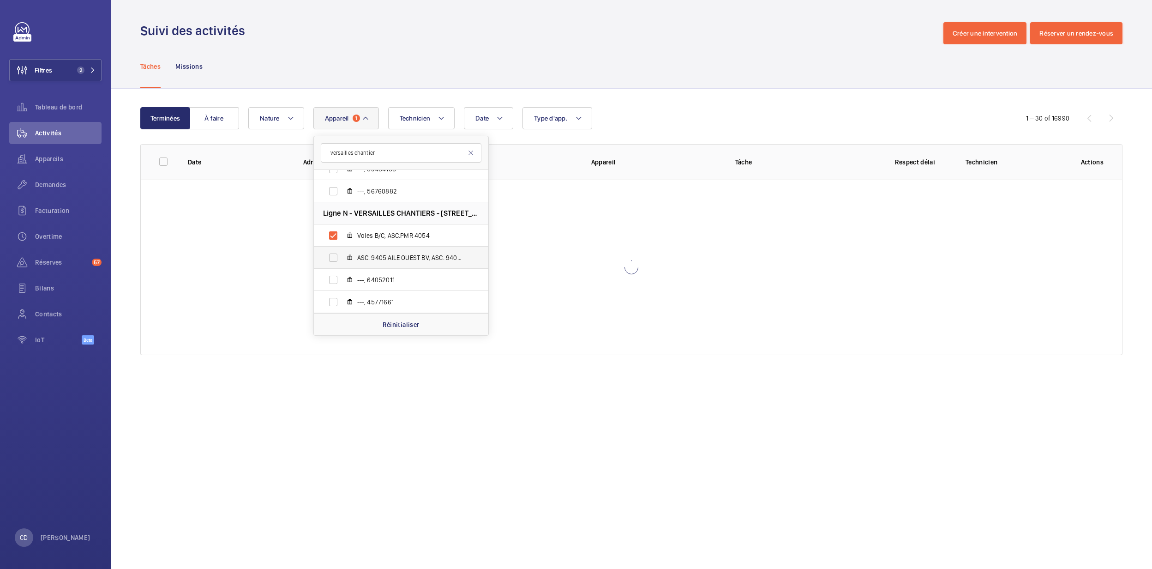
click at [403, 258] on span "ASC. 9405 AILE OUEST BV, ASC. 9405 AILE W BV" at bounding box center [410, 257] width 107 height 9
click at [342, 258] on input "ASC. 9405 AILE OUEST BV, ASC. 9405 AILE W BV" at bounding box center [333, 257] width 18 height 18
checkbox input "true"
click at [403, 227] on span "EPMR2, ASC.PMR 4059" at bounding box center [410, 227] width 107 height 9
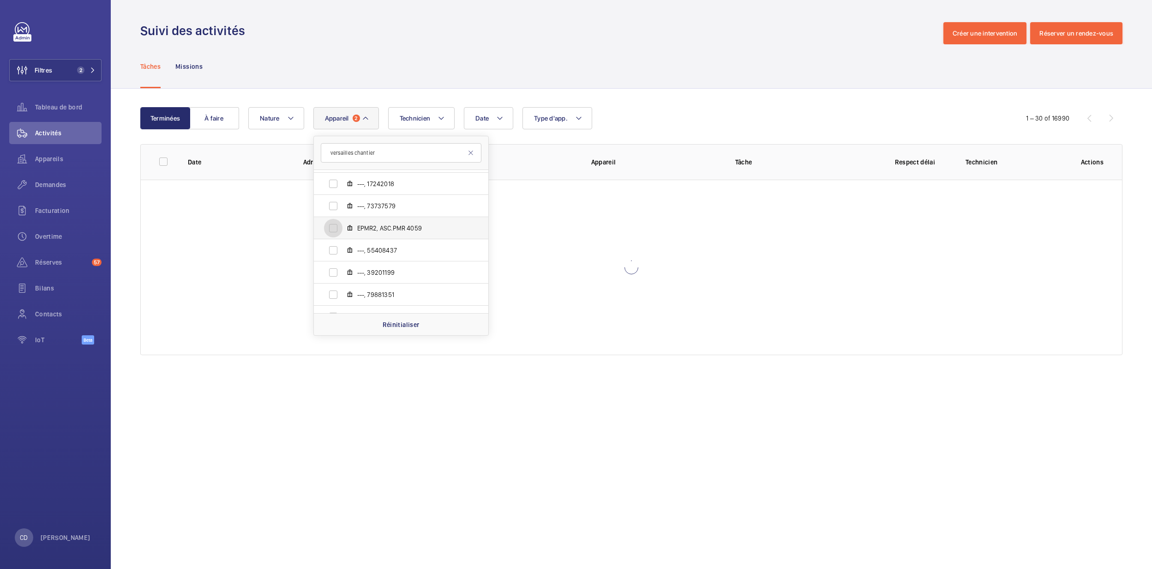
click at [342, 227] on input "EPMR2, ASC.PMR 4059" at bounding box center [333, 228] width 18 height 18
checkbox input "true"
click at [405, 203] on label "ASC. 9406 EXTENSION OUEST, ASC. 9406 EXT. OUEST" at bounding box center [394, 193] width 160 height 22
click at [342, 203] on input "ASC. 9406 EXTENSION OUEST, ASC. 9406 EXT. OUEST" at bounding box center [333, 193] width 18 height 18
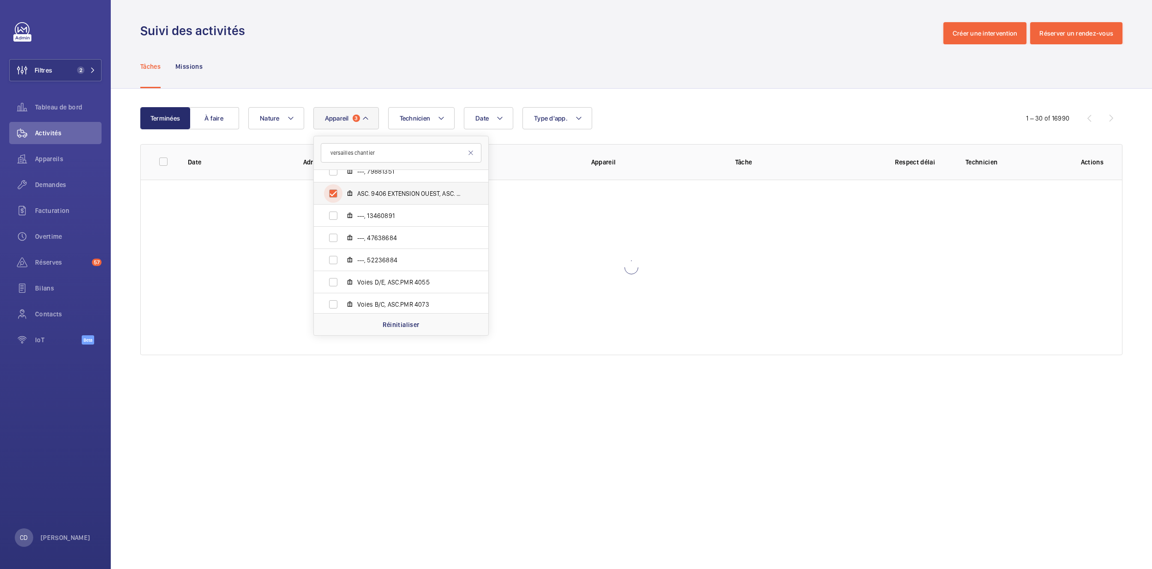
checkbox input "true"
click at [402, 288] on label "Voies D/E, ASC.PMR 4055" at bounding box center [394, 282] width 160 height 22
click at [342, 288] on input "Voies D/E, ASC.PMR 4055" at bounding box center [333, 282] width 18 height 18
checkbox input "true"
click at [403, 302] on span "Voies B/C, ASC.PMR 4073" at bounding box center [410, 304] width 107 height 9
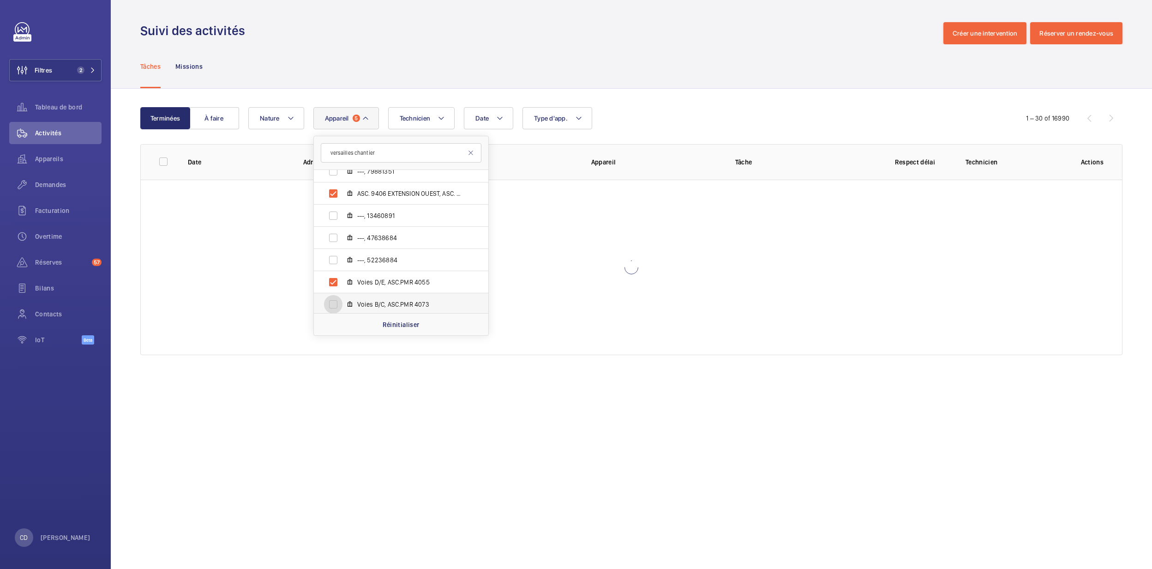
click at [342, 302] on input "Voies B/C, ASC.PMR 4073" at bounding box center [333, 304] width 18 height 18
checkbox input "true"
click at [405, 189] on span "Voies F/G, ASC.PMR 4071" at bounding box center [410, 185] width 107 height 9
click at [342, 189] on input "Voies F/G, ASC.PMR 4071" at bounding box center [333, 186] width 18 height 18
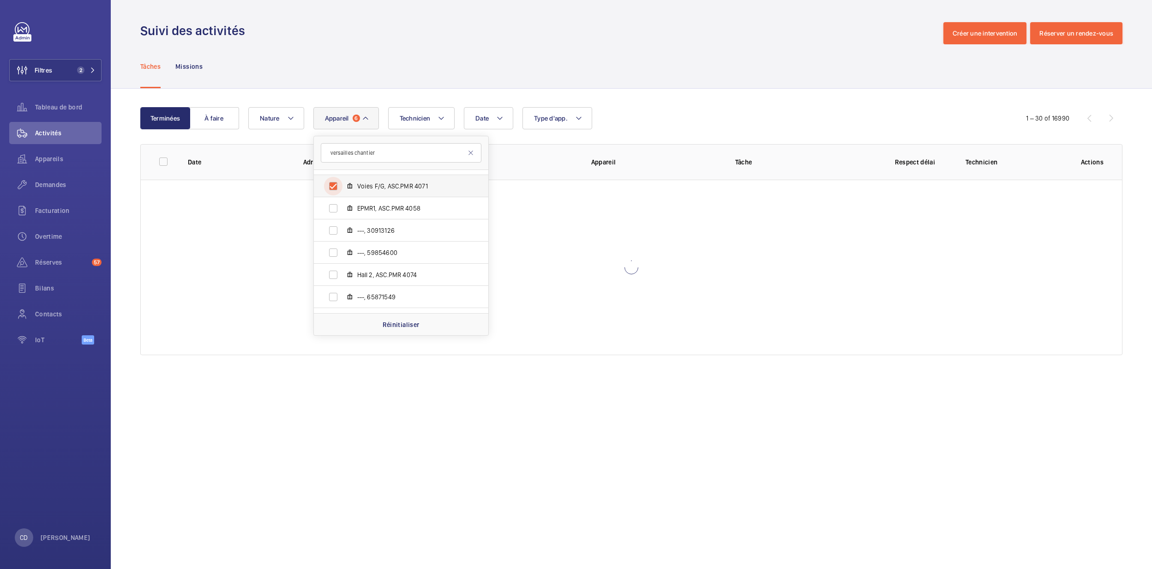
checkbox input "true"
click at [408, 227] on span "Voies F/G, ASC.PMR 4056" at bounding box center [410, 225] width 107 height 9
click at [342, 227] on input "Voies F/G, ASC.PMR 4056" at bounding box center [333, 225] width 18 height 18
checkbox input "true"
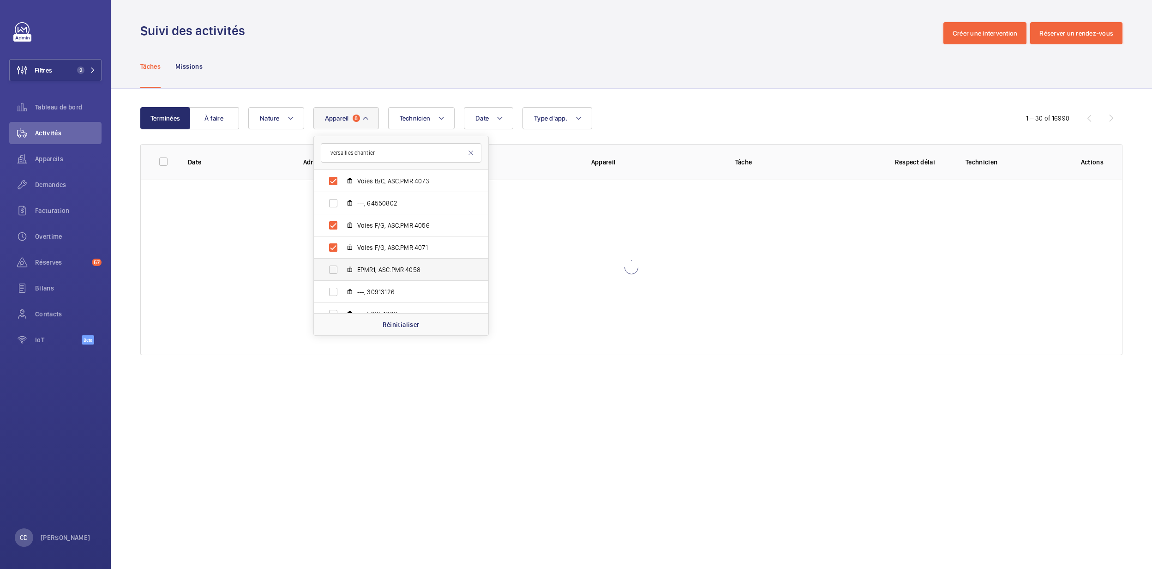
click at [411, 270] on span "EPMR1, ASC.PMR 4058" at bounding box center [410, 269] width 107 height 9
click at [342, 270] on input "EPMR1, ASC.PMR 4058" at bounding box center [333, 269] width 18 height 18
checkbox input "true"
click at [415, 270] on label "Hall 2, ASC.PMR 4074" at bounding box center [394, 275] width 160 height 22
click at [342, 270] on input "Hall 2, ASC.PMR 4074" at bounding box center [333, 274] width 18 height 18
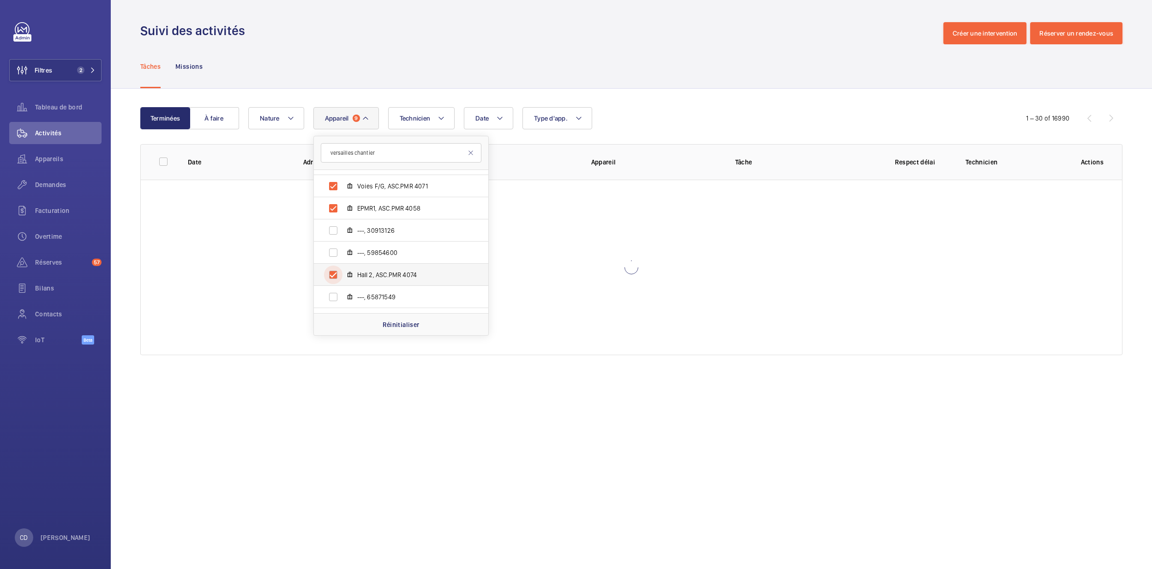
checkbox input "true"
click at [420, 280] on span "Voies H/J, ASC.PMR 4070" at bounding box center [410, 280] width 107 height 9
click at [342, 280] on input "Voies H/J, ASC.PMR 4070" at bounding box center [333, 280] width 18 height 18
checkbox input "true"
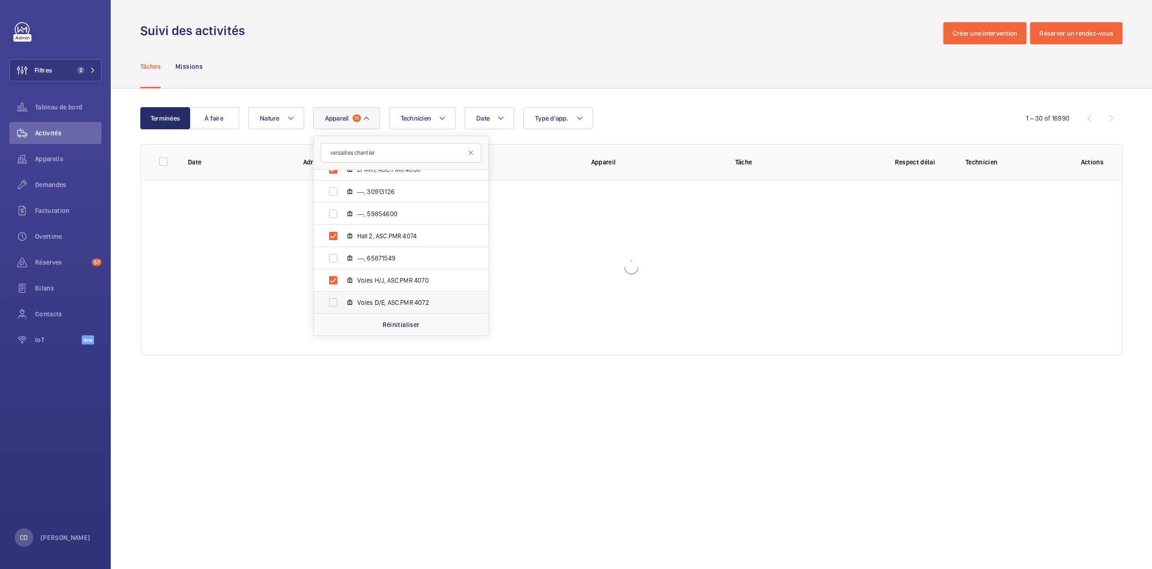
click at [413, 312] on label "Voies D/E, ASC.PMR 4072" at bounding box center [394, 302] width 160 height 22
click at [342, 312] on input "Voies D/E, ASC.PMR 4072" at bounding box center [333, 302] width 18 height 18
checkbox input "true"
click at [582, 290] on div at bounding box center [631, 267] width 981 height 175
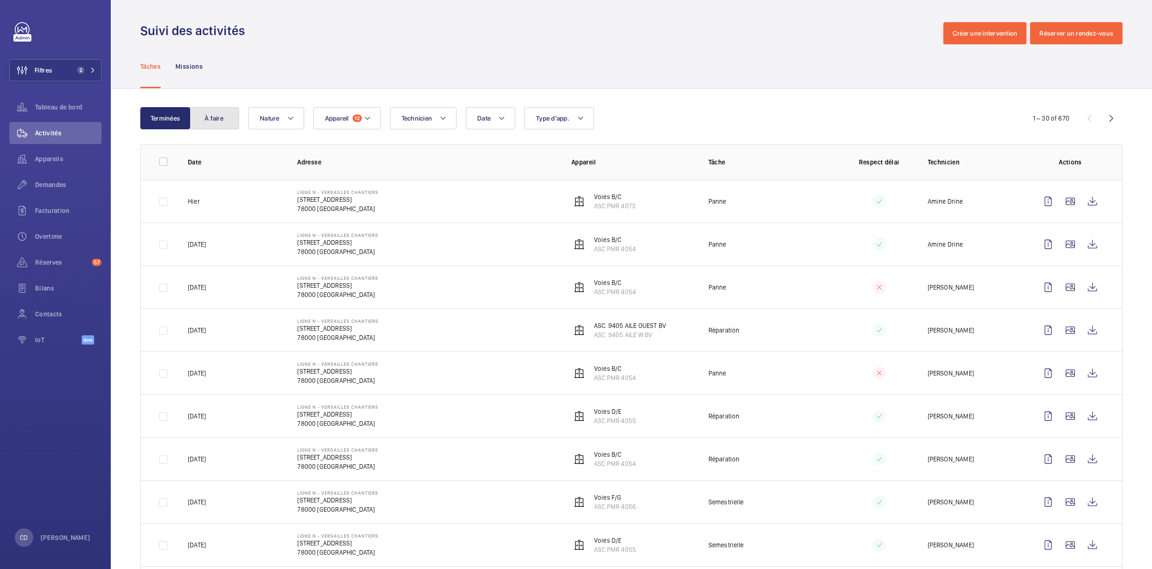
click at [211, 126] on button "À faire" at bounding box center [214, 118] width 50 height 22
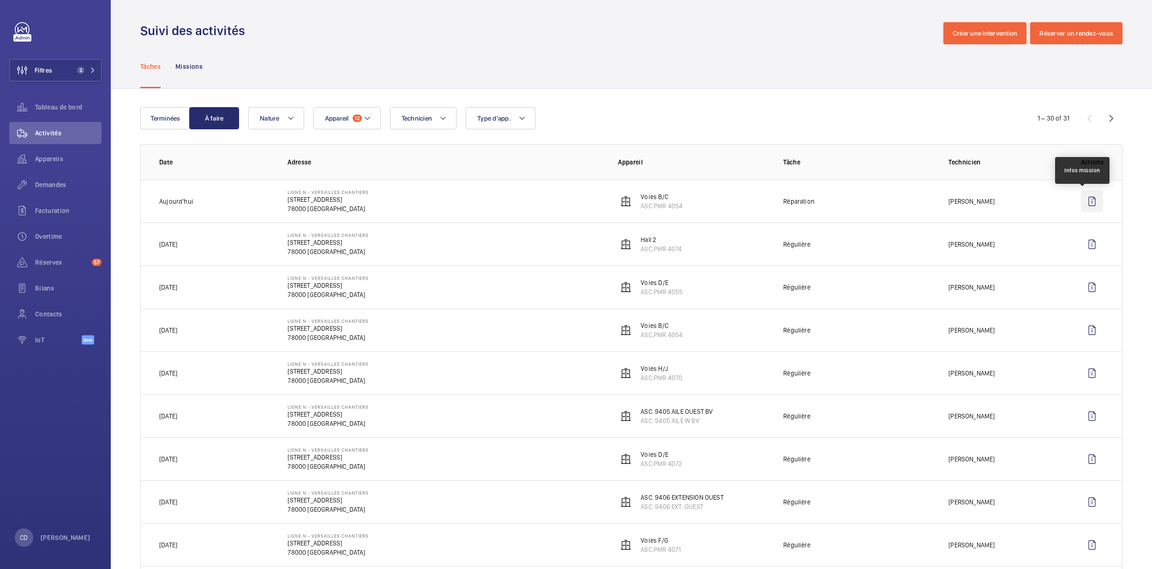
click at [1081, 198] on wm-front-icon-button at bounding box center [1092, 201] width 22 height 22
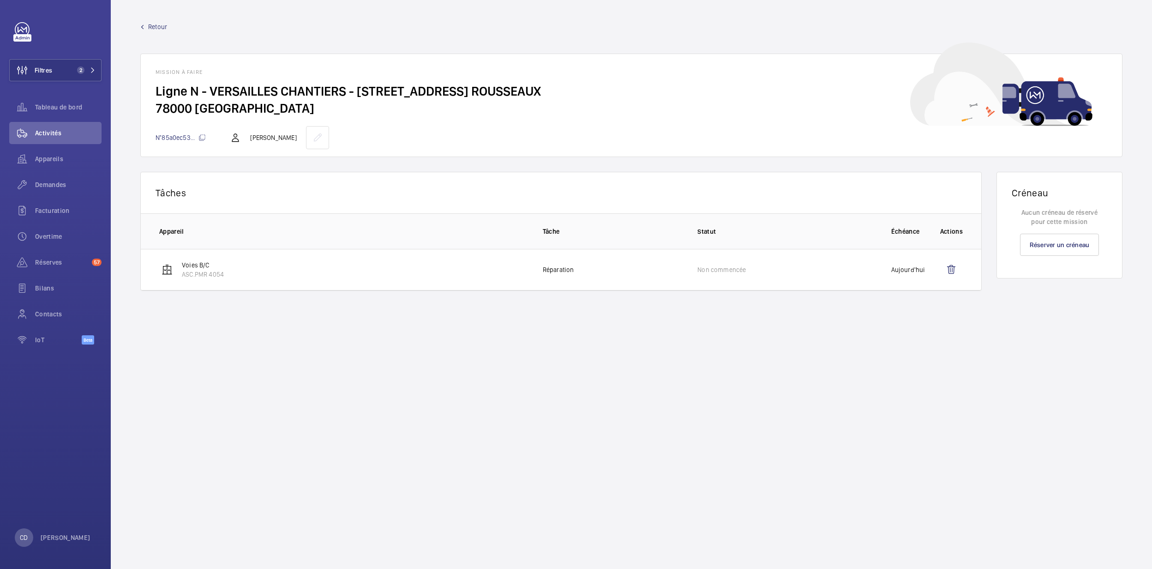
click at [331, 291] on wm-front-card "Tâches 0 of 0 Appareil Tâche Statut Échéance Actions Voies B/C ASC.PMR 4054 Rép…" at bounding box center [560, 231] width 841 height 119
click at [52, 122] on div "Activités" at bounding box center [55, 133] width 92 height 22
click at [55, 107] on span "Tableau de bord" at bounding box center [68, 106] width 66 height 9
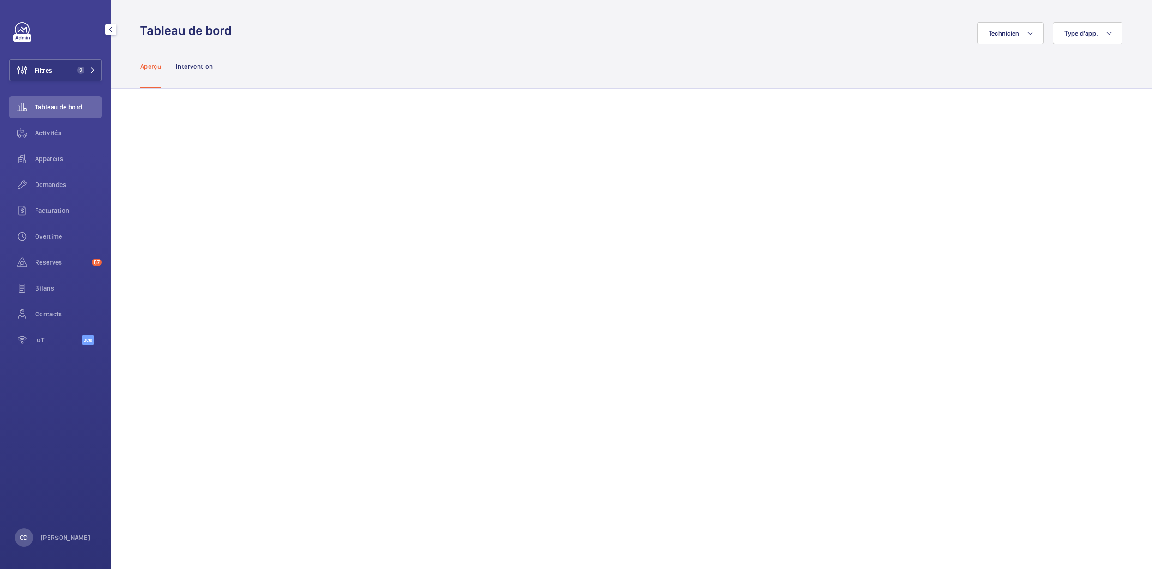
click at [30, 146] on div "Activités" at bounding box center [55, 135] width 92 height 26
click at [42, 161] on span "Appareils" at bounding box center [68, 158] width 66 height 9
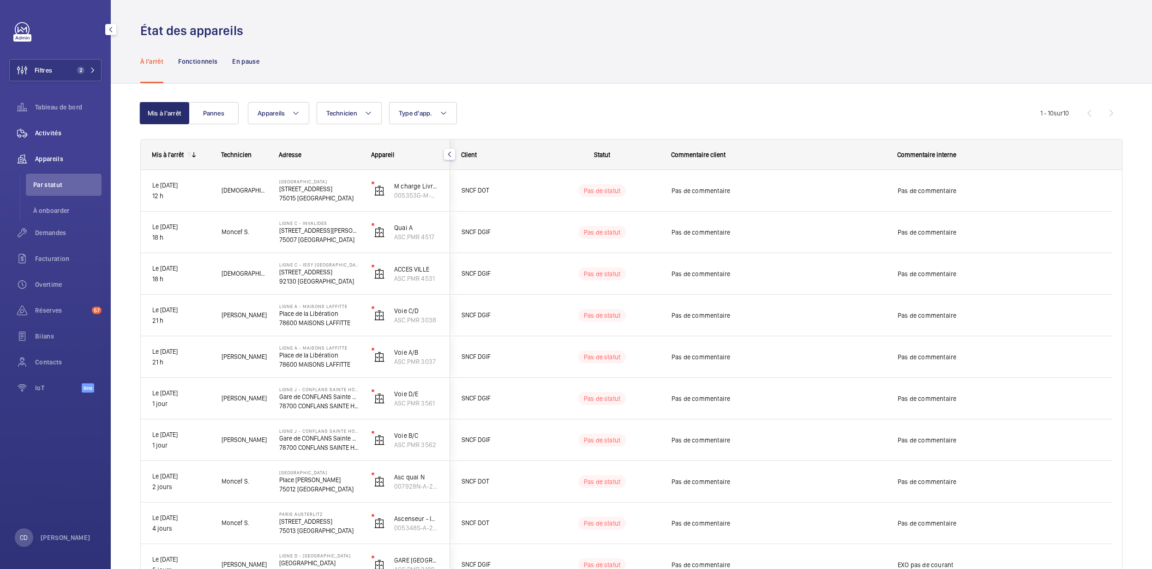
click at [43, 138] on div "Activités" at bounding box center [55, 133] width 92 height 22
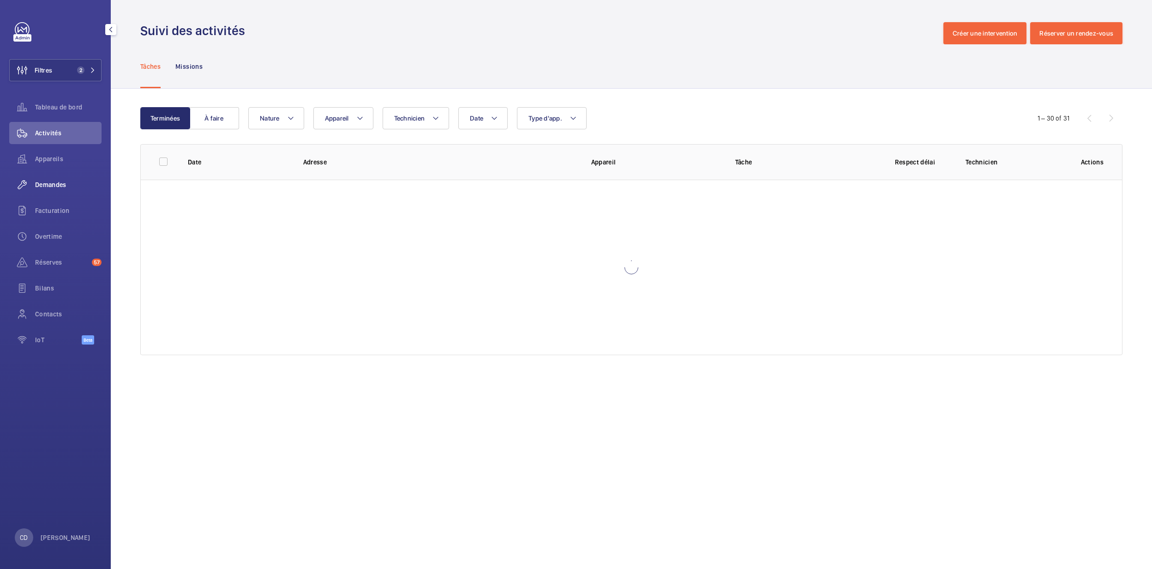
click at [71, 181] on span "Demandes" at bounding box center [68, 184] width 66 height 9
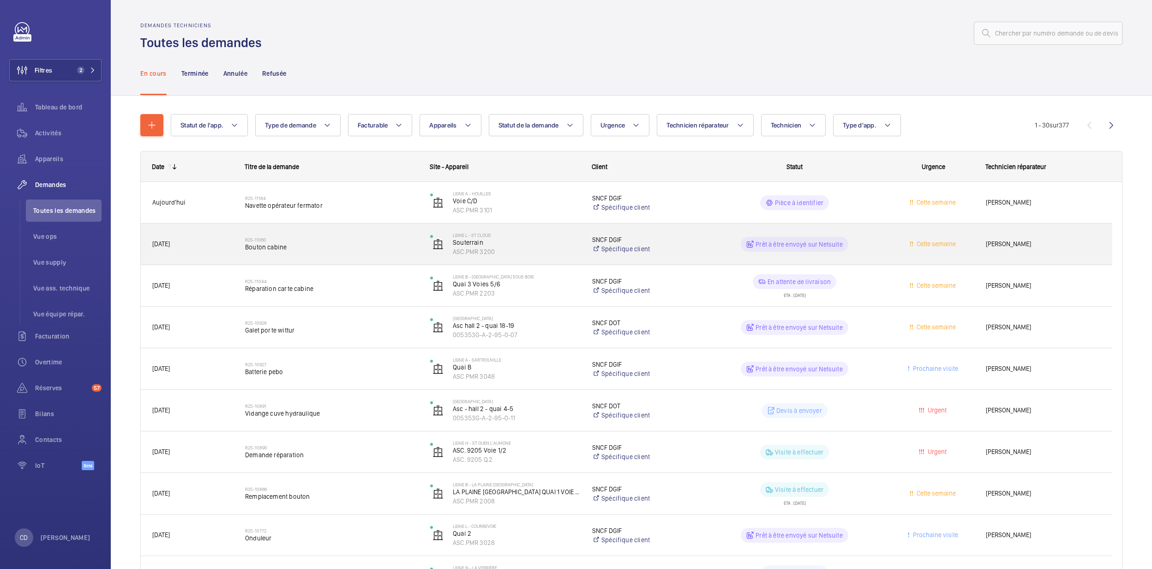
click at [724, 254] on div "Prêt à être envoyé sur Netsuite" at bounding box center [789, 244] width 184 height 33
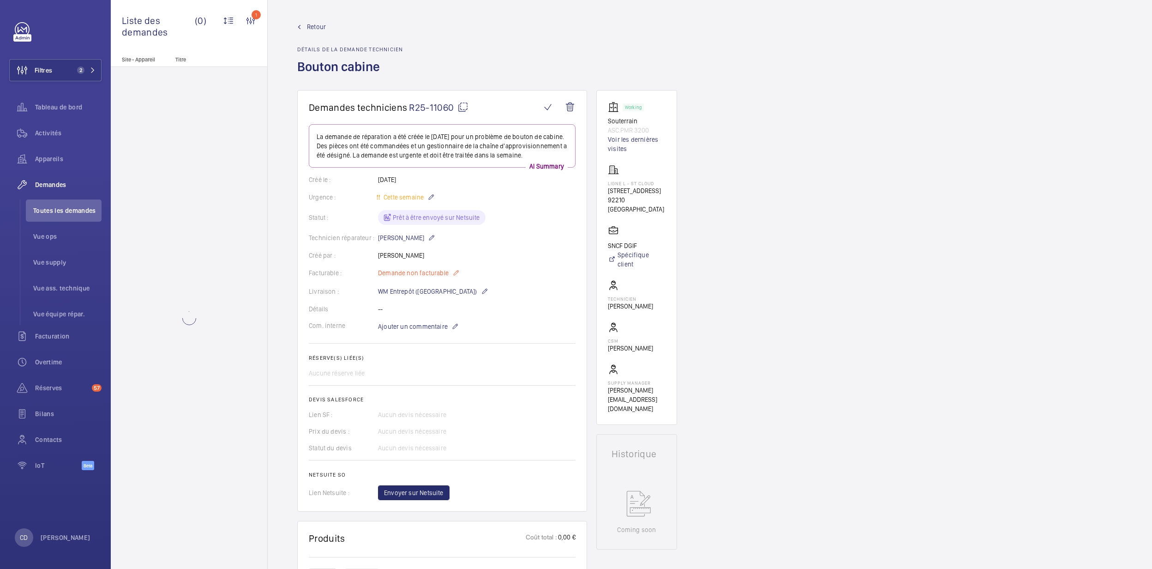
click at [456, 278] on mat-icon at bounding box center [455, 272] width 7 height 11
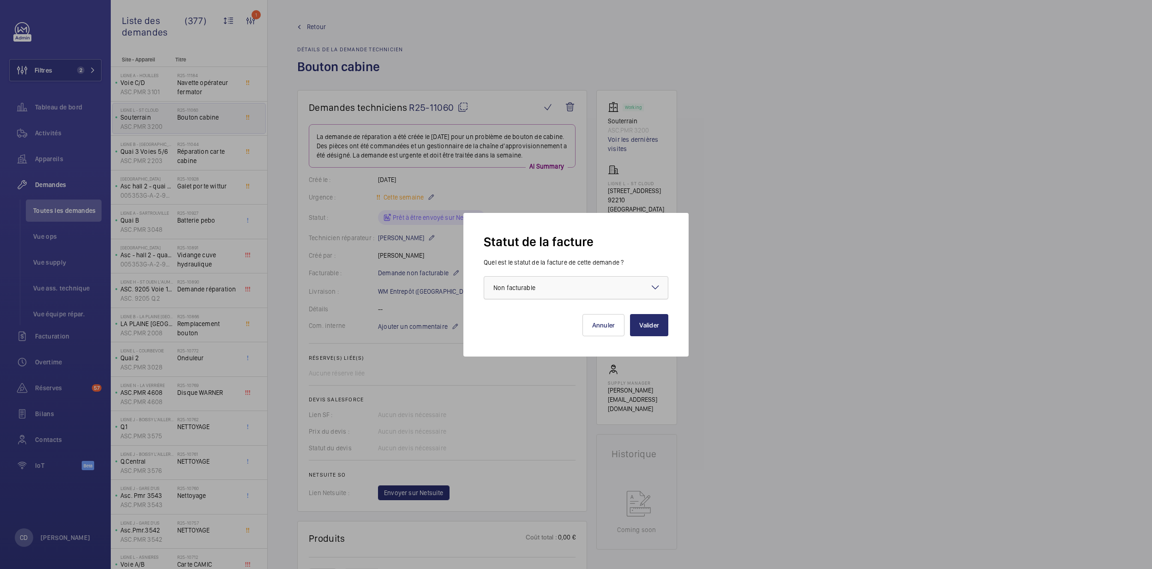
click at [545, 294] on div at bounding box center [576, 287] width 184 height 22
click at [552, 334] on span "Non facturable" at bounding box center [572, 338] width 158 height 9
click at [547, 292] on div at bounding box center [576, 287] width 184 height 22
click at [549, 318] on span "Facturable" at bounding box center [575, 315] width 165 height 9
click at [655, 328] on button "Valider" at bounding box center [649, 325] width 38 height 22
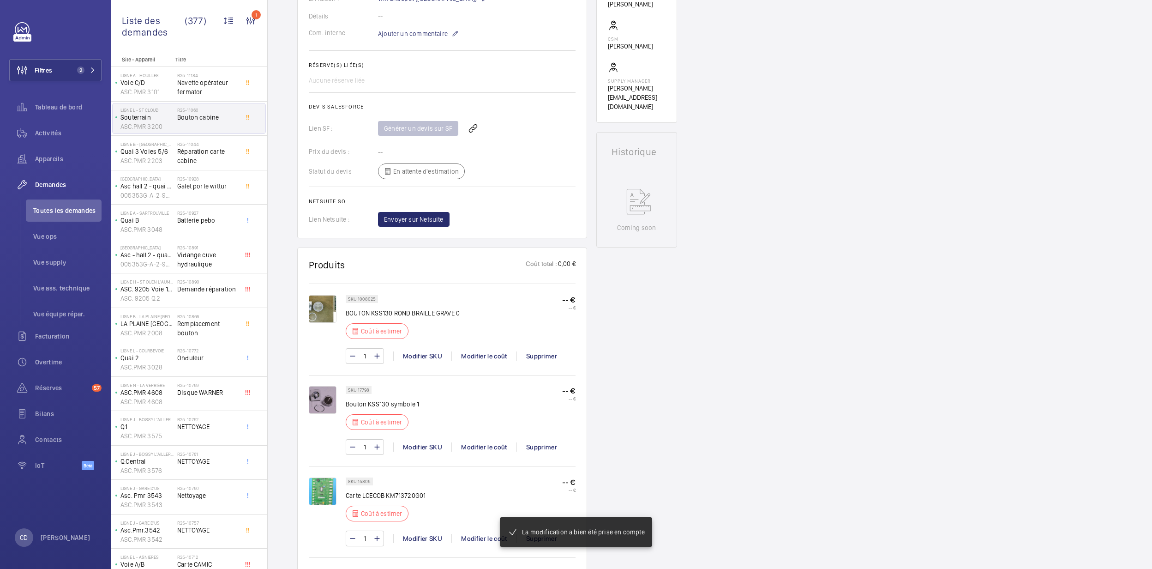
scroll to position [274, 0]
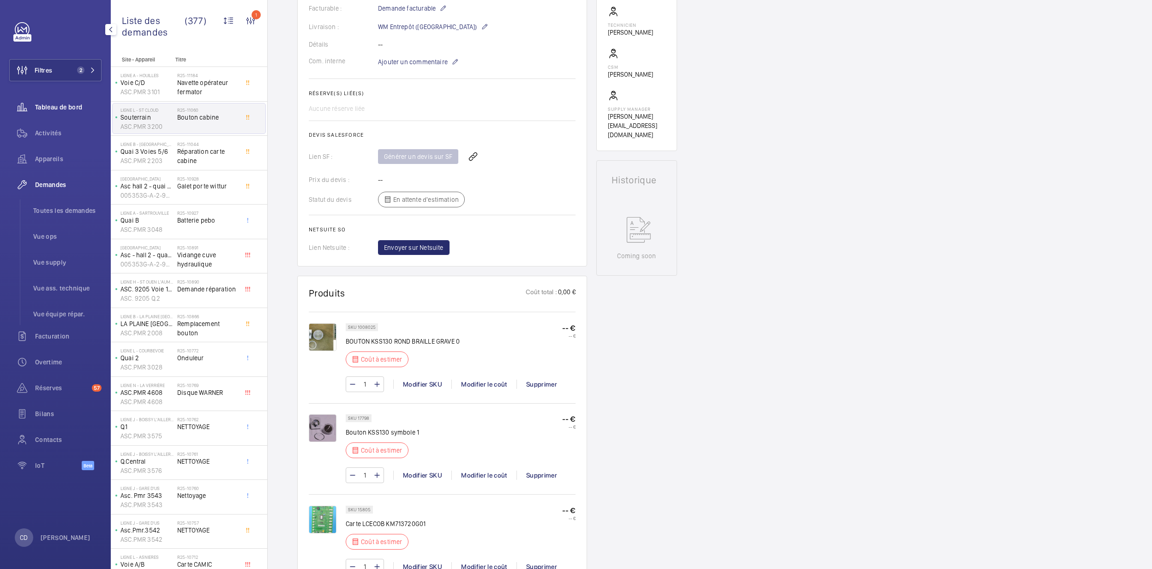
click at [71, 102] on div "Tableau de bord" at bounding box center [55, 107] width 92 height 22
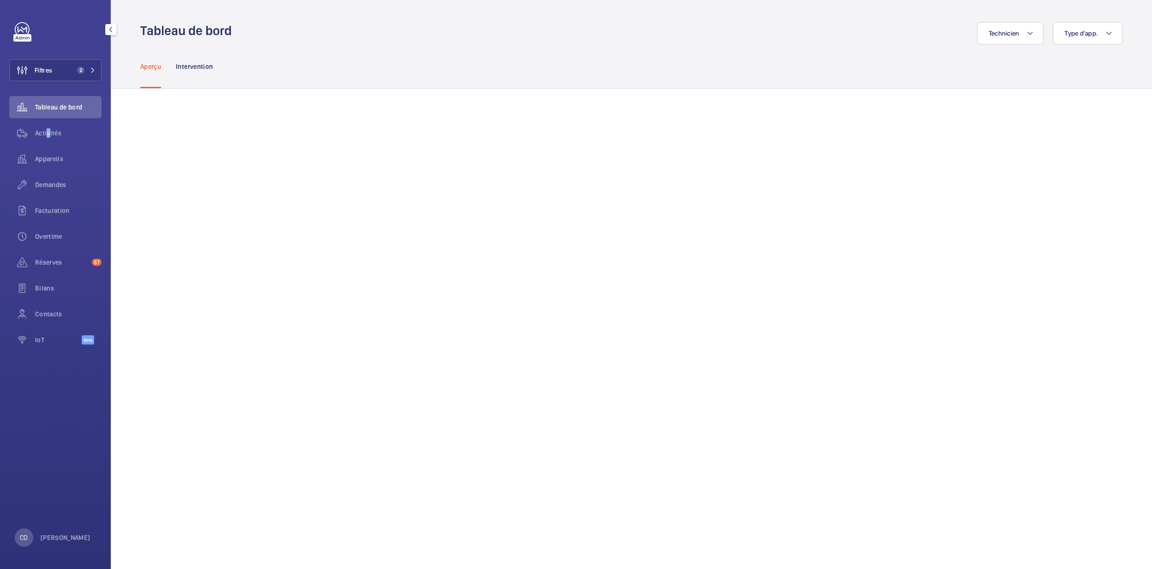
drag, startPoint x: 45, startPoint y: 126, endPoint x: 109, endPoint y: 186, distance: 87.2
click at [46, 126] on div "Activités" at bounding box center [55, 133] width 92 height 22
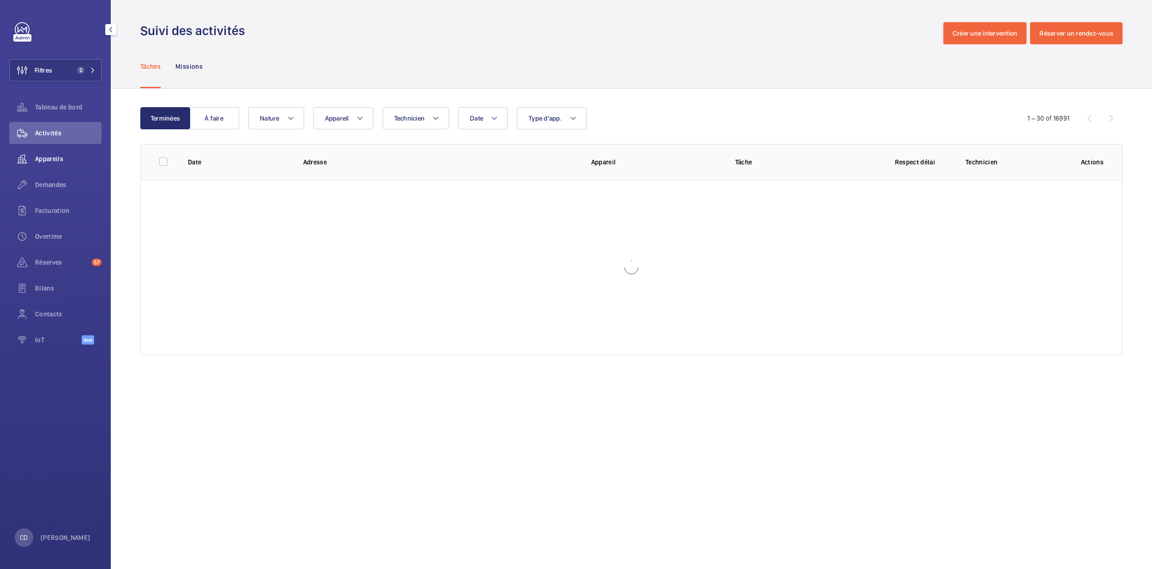
click at [75, 157] on span "Appareils" at bounding box center [68, 158] width 66 height 9
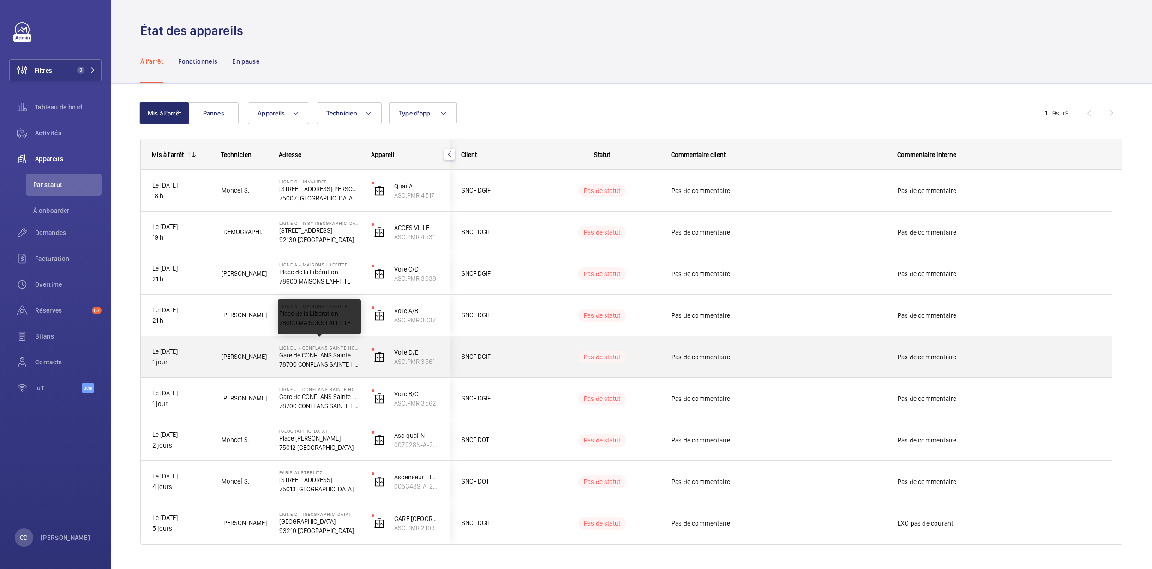
scroll to position [20, 0]
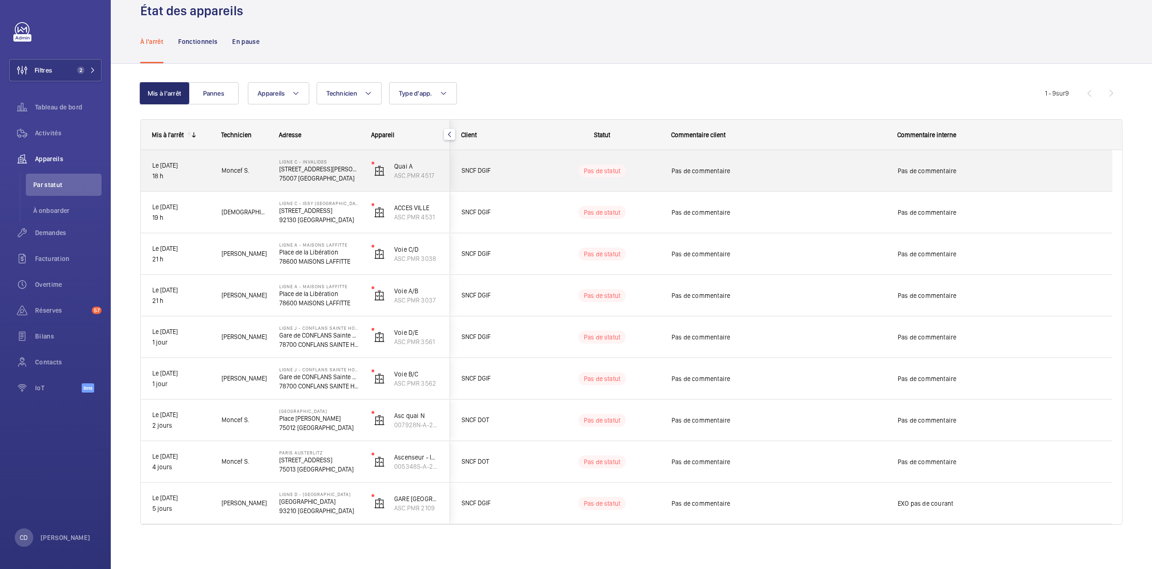
click at [282, 175] on p "75007 PARIS" at bounding box center [319, 178] width 80 height 9
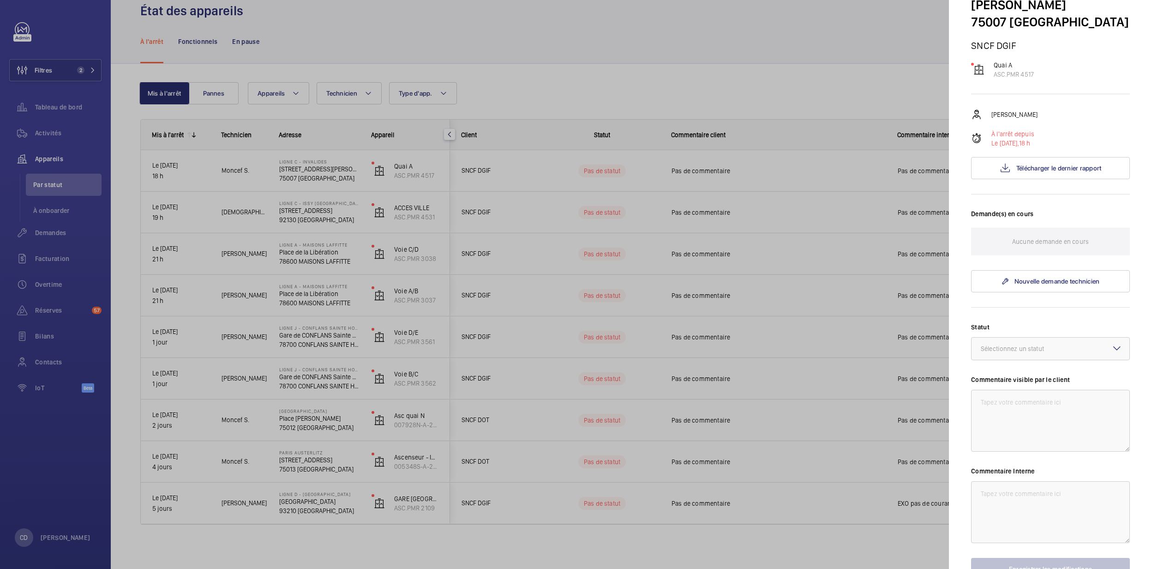
scroll to position [139, 0]
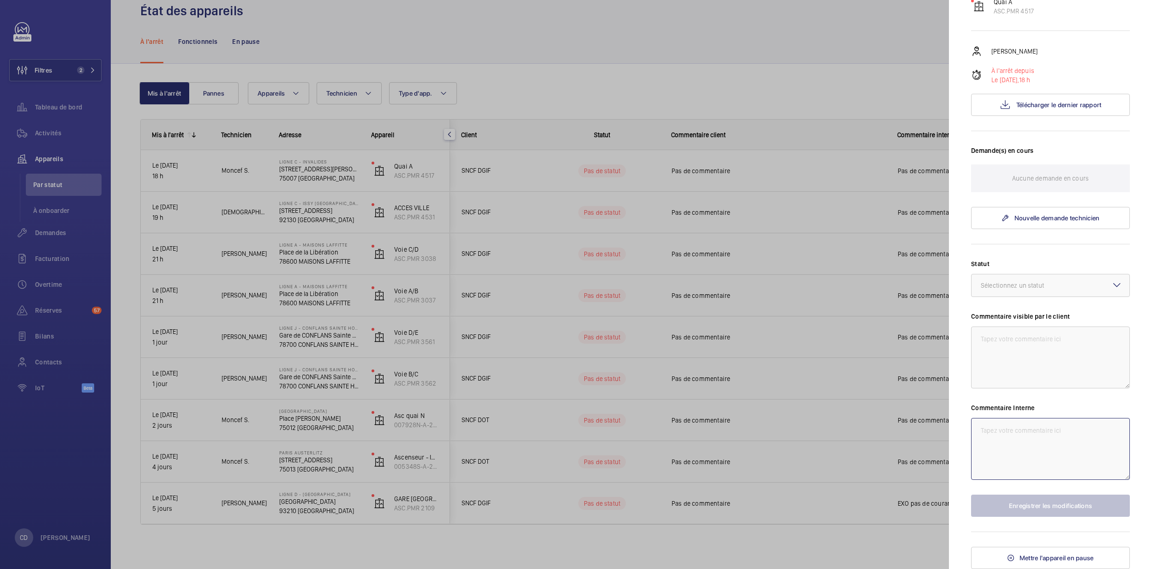
click at [1004, 451] on textarea at bounding box center [1050, 449] width 159 height 62
click at [1019, 79] on span "Le 20/08/2025," at bounding box center [1005, 79] width 28 height 7
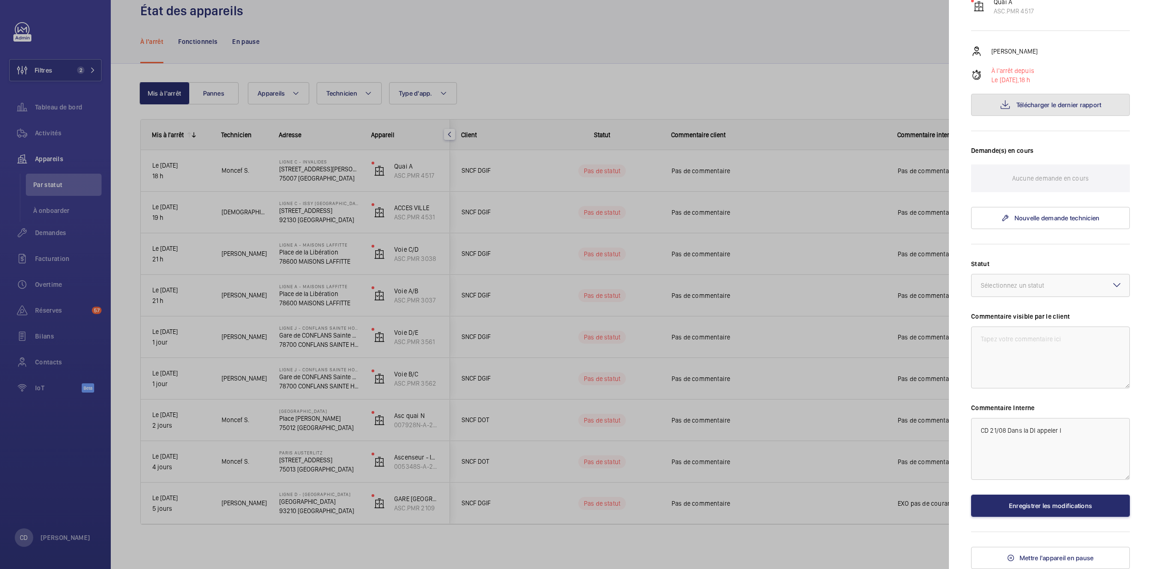
click at [1021, 102] on span "Télécharger le dernier rapport" at bounding box center [1058, 104] width 85 height 7
click at [1074, 430] on textarea "CD 21/08 Dans la DI appeler l" at bounding box center [1050, 449] width 159 height 62
type textarea "CD 21/08 Dans la DI appeler l'interlocuteur"
click at [1047, 507] on button "Enregistrer les modifications" at bounding box center [1050, 505] width 159 height 22
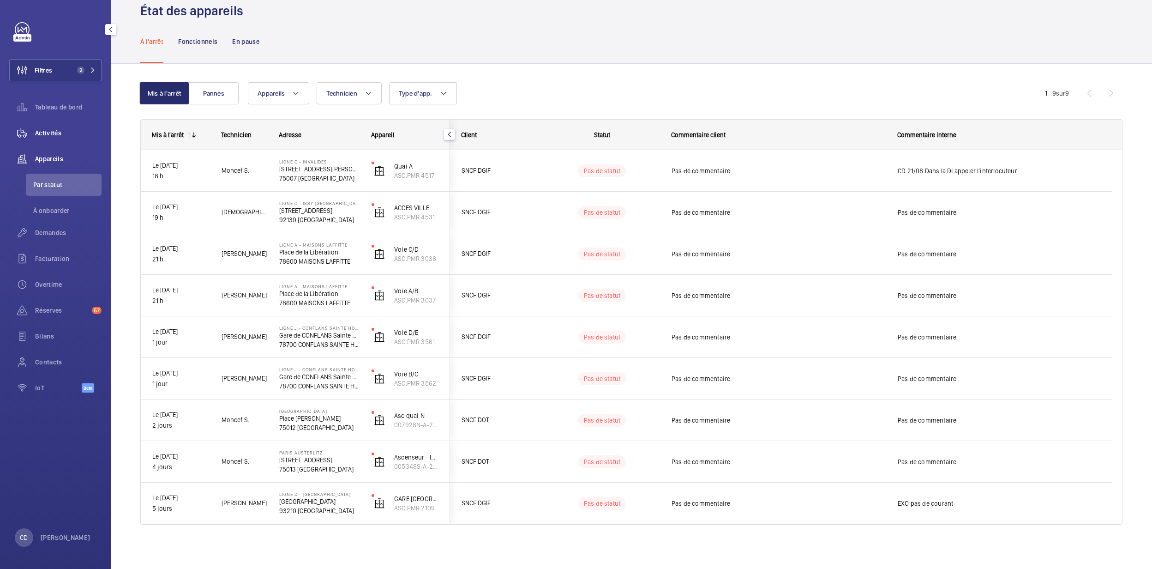
click at [41, 128] on span "Activités" at bounding box center [68, 132] width 66 height 9
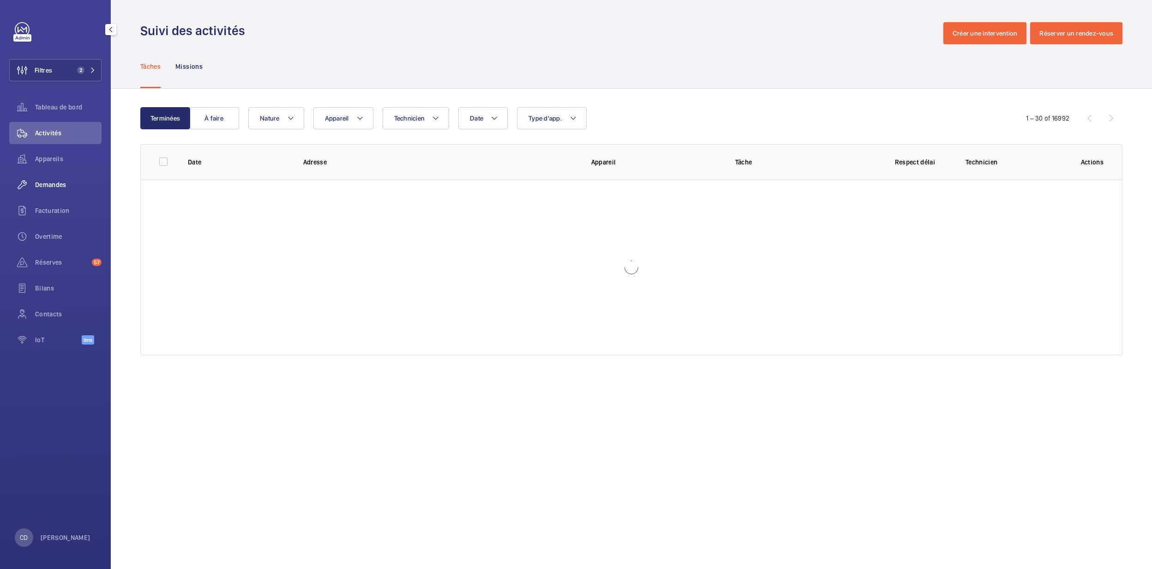
click at [58, 178] on div "Demandes" at bounding box center [55, 185] width 92 height 22
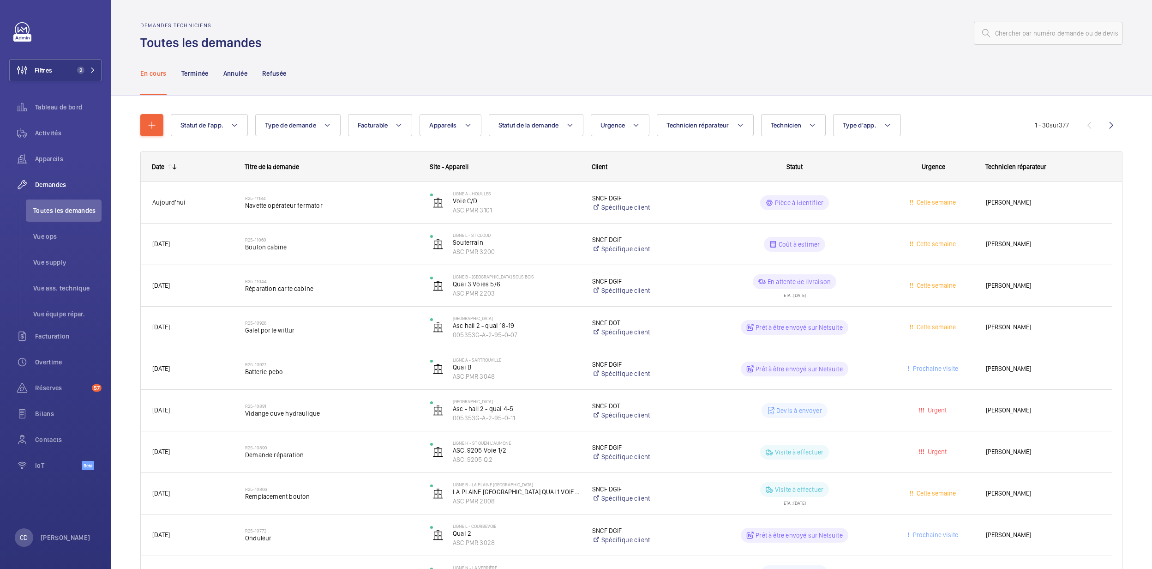
click at [338, 67] on div "En cours Terminée Annulée Refusée" at bounding box center [631, 73] width 982 height 44
click at [58, 109] on span "Tableau de bord" at bounding box center [68, 106] width 66 height 9
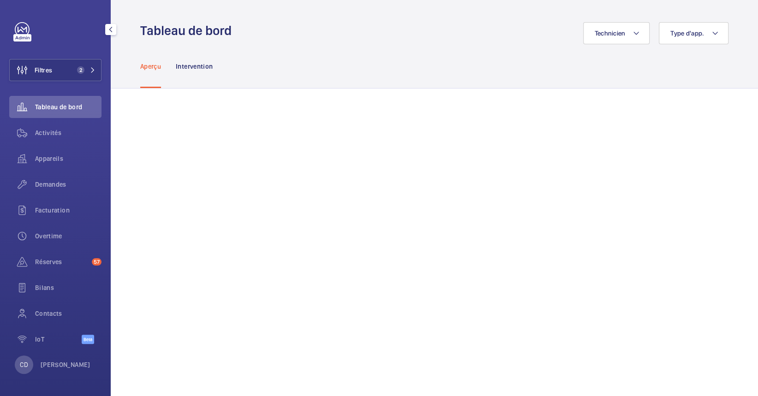
click at [48, 147] on div "Activités" at bounding box center [55, 135] width 92 height 26
click at [44, 144] on div "Activités" at bounding box center [55, 133] width 92 height 22
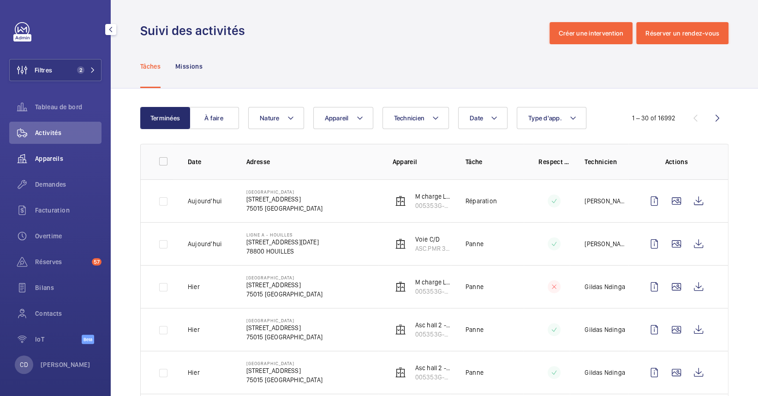
click at [48, 164] on div "Appareils" at bounding box center [55, 159] width 92 height 22
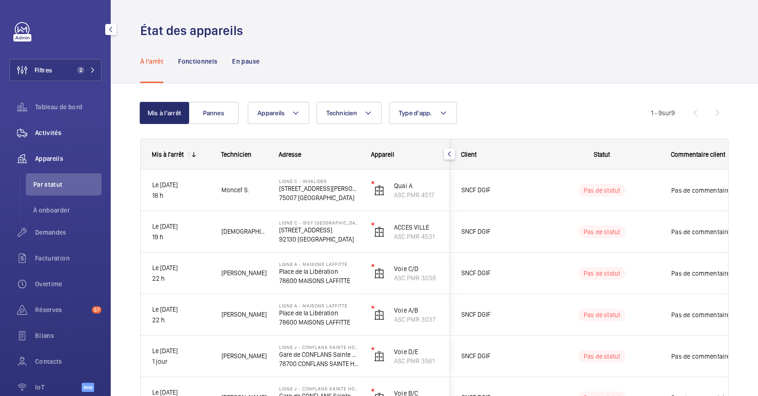
click at [53, 131] on span "Activités" at bounding box center [68, 132] width 66 height 9
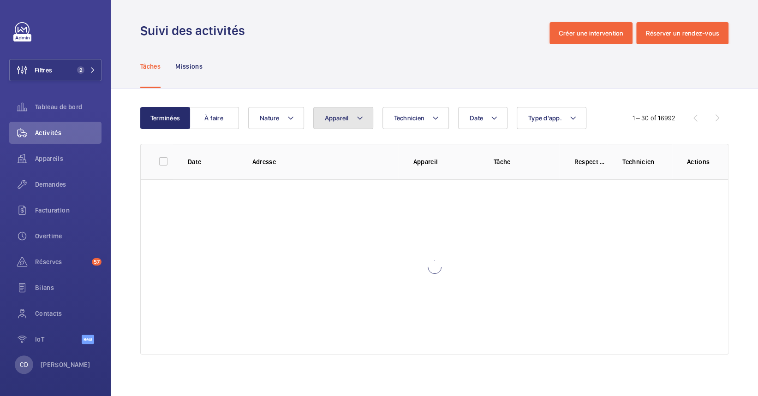
click at [340, 111] on button "Appareil" at bounding box center [343, 118] width 60 height 22
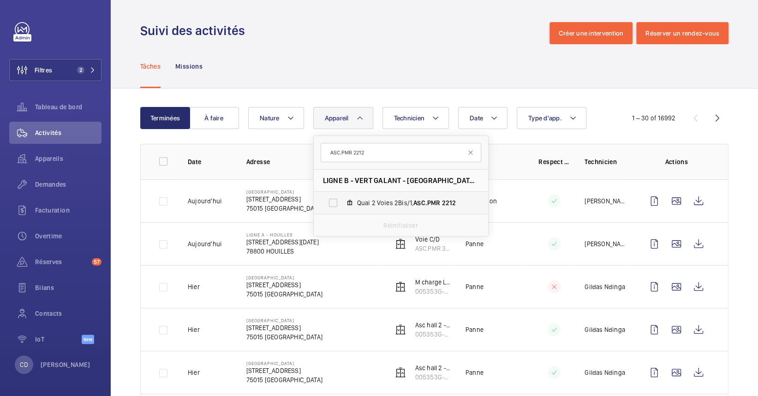
type input "ASC.PMR 2212"
click at [350, 211] on label "Quai 2 Voies 2Bis/1, ASC.PMR 2212" at bounding box center [394, 203] width 160 height 22
click at [342, 211] on input "Quai 2 Voies 2Bis/1, ASC.PMR 2212" at bounding box center [333, 203] width 18 height 18
checkbox input "true"
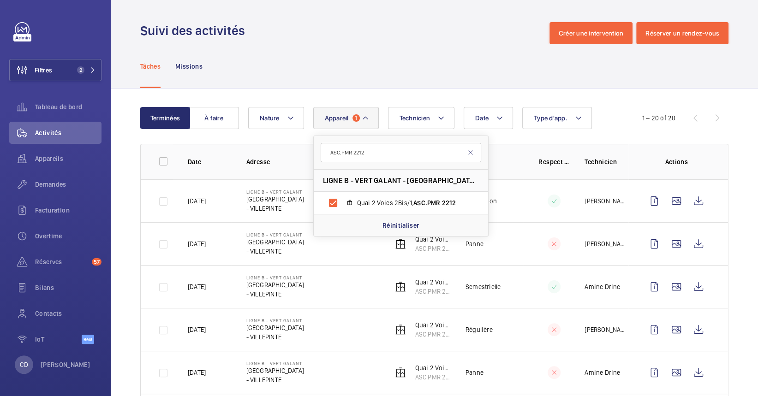
click at [300, 243] on p "Place de la Gare" at bounding box center [275, 242] width 58 height 9
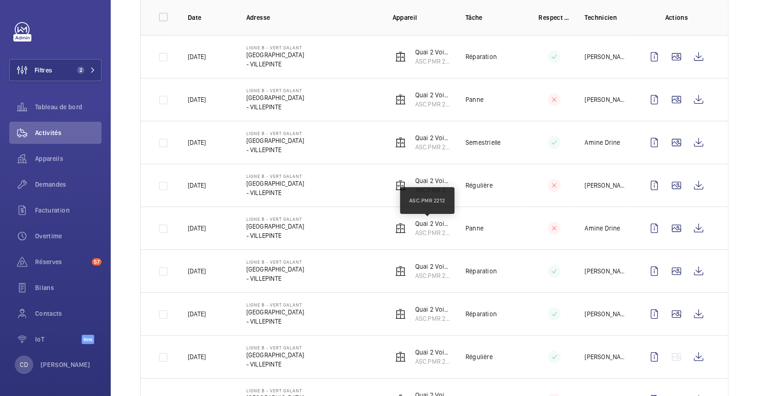
scroll to position [61, 0]
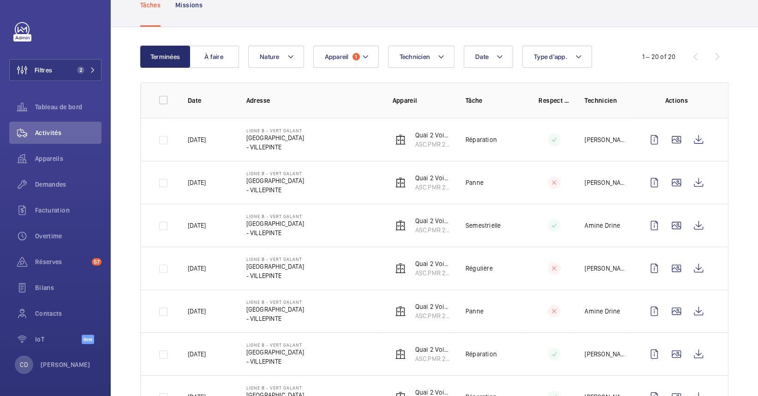
drag, startPoint x: 304, startPoint y: 229, endPoint x: 211, endPoint y: 216, distance: 94.1
click at [0, 0] on tr "30/07/2025 LIGNE B - VERT GALANT Place de la Gare - VILLEPINTE Quai 2 Voies 2Bi…" at bounding box center [0, 0] width 0 height 0
click at [689, 231] on wm-front-icon-button at bounding box center [699, 226] width 22 height 22
drag, startPoint x: 308, startPoint y: 139, endPoint x: 231, endPoint y: 130, distance: 77.2
click at [232, 131] on td "LIGNE B - VERT GALANT Place de la Gare - VILLEPINTE" at bounding box center [305, 139] width 146 height 43
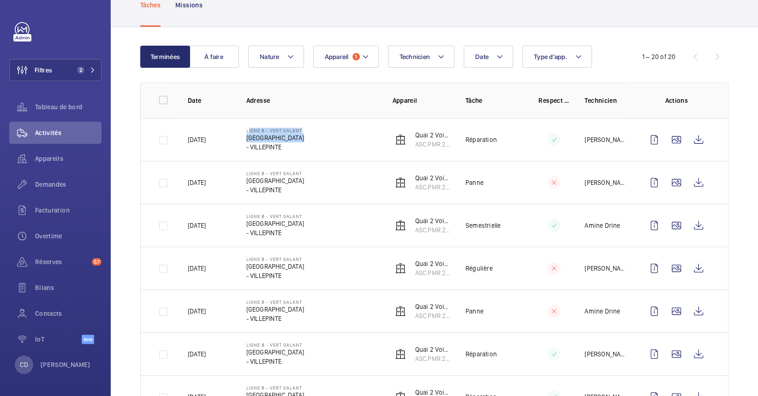
drag, startPoint x: 231, startPoint y: 130, endPoint x: 266, endPoint y: 140, distance: 36.2
click at [266, 140] on p "Place de la Gare" at bounding box center [275, 137] width 58 height 9
drag, startPoint x: 290, startPoint y: 148, endPoint x: 281, endPoint y: 145, distance: 9.5
click at [287, 148] on p "- VILLEPINTE" at bounding box center [275, 147] width 58 height 9
drag, startPoint x: 281, startPoint y: 145, endPoint x: 238, endPoint y: 124, distance: 47.9
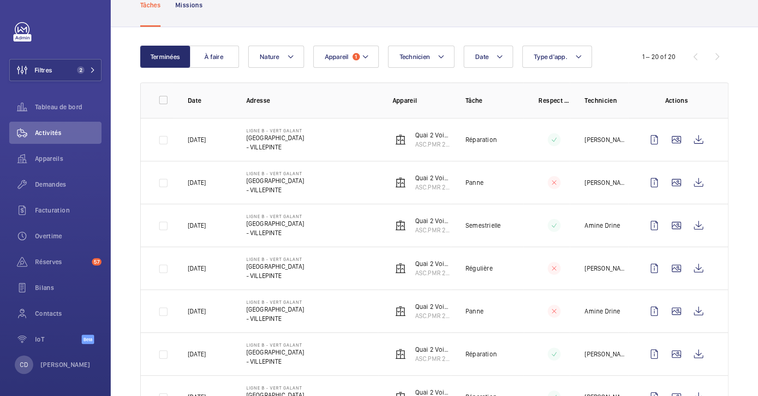
click at [238, 124] on td "LIGNE B - VERT GALANT Place de la Gare - VILLEPINTE" at bounding box center [305, 139] width 146 height 43
drag, startPoint x: 238, startPoint y: 124, endPoint x: 256, endPoint y: 136, distance: 21.4
copy div "LIGNE B - VERT GALANT Place de la Gare - VILLEPINTE"
click at [347, 178] on td "LIGNE B - VERT GALANT Place de la Gare - VILLEPINTE" at bounding box center [305, 182] width 146 height 43
click at [671, 139] on wm-front-icon-button at bounding box center [677, 140] width 22 height 22
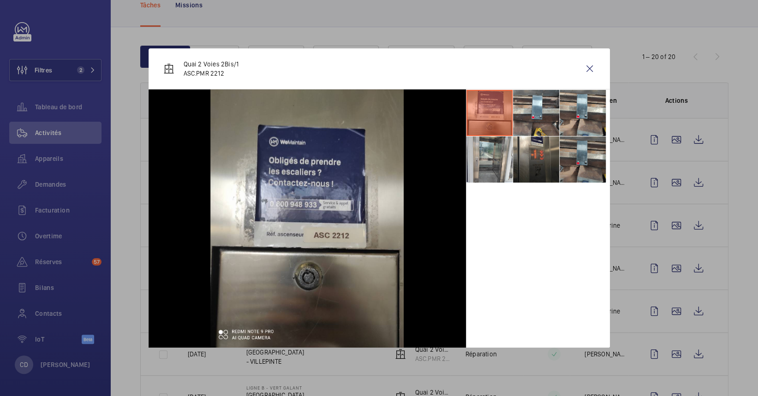
click at [566, 155] on li at bounding box center [583, 160] width 46 height 46
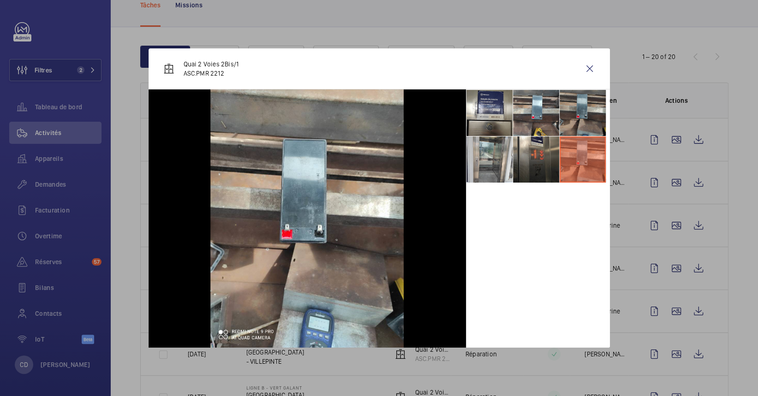
click at [570, 121] on li at bounding box center [583, 113] width 46 height 46
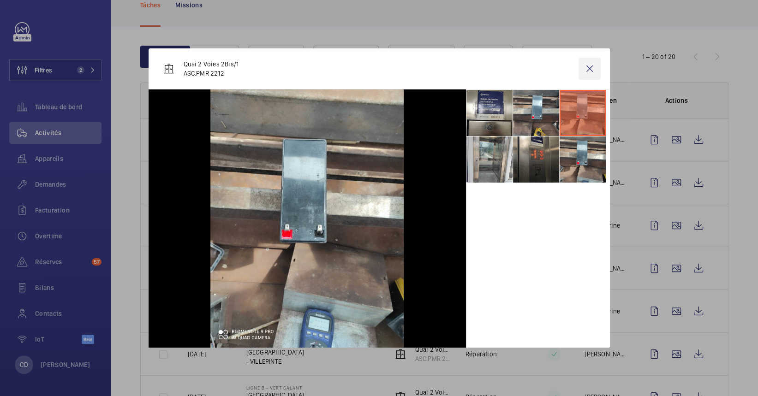
click at [595, 65] on wm-front-icon-button at bounding box center [590, 69] width 22 height 22
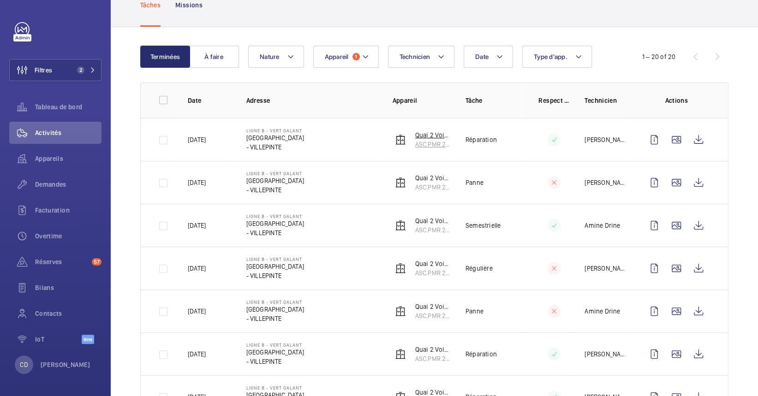
click at [424, 133] on p "Quai 2 Voies 2Bis/1" at bounding box center [433, 135] width 36 height 9
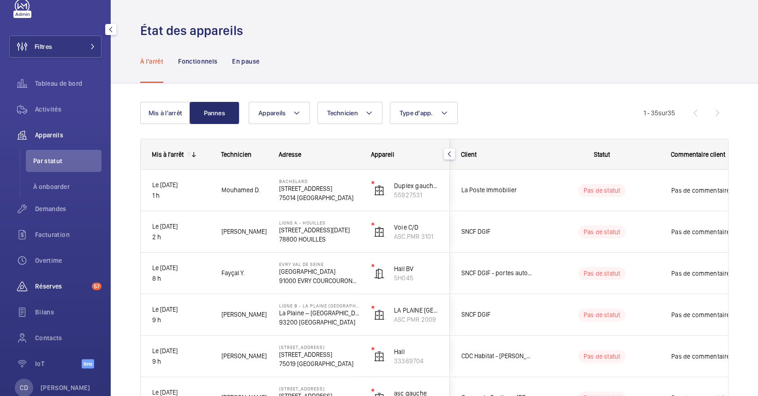
scroll to position [47, 0]
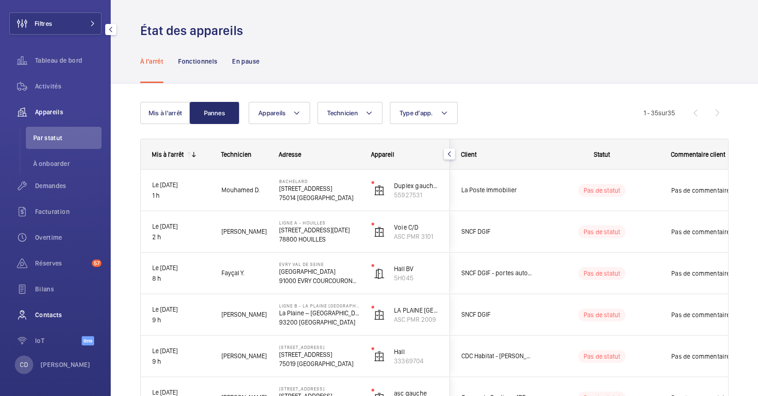
click at [55, 313] on span "Contacts" at bounding box center [68, 315] width 66 height 9
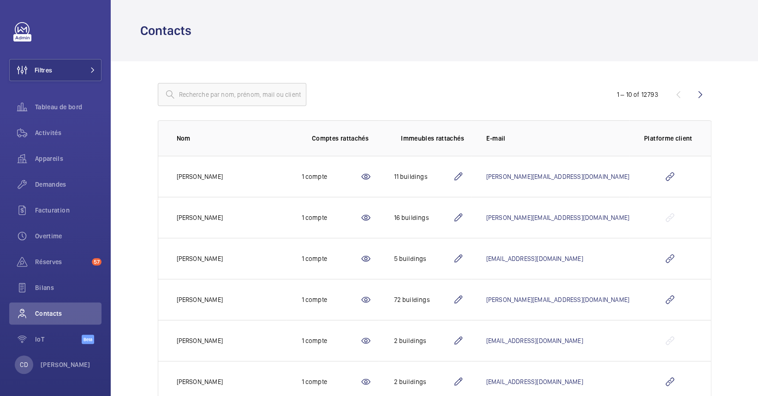
click at [267, 107] on wm-front-table "1 – 10 of 12793 Nom Comptes rattachés Immeubles rattachés E-mail Platforme clie…" at bounding box center [435, 326] width 554 height 484
click at [266, 103] on input "text" at bounding box center [232, 94] width 149 height 23
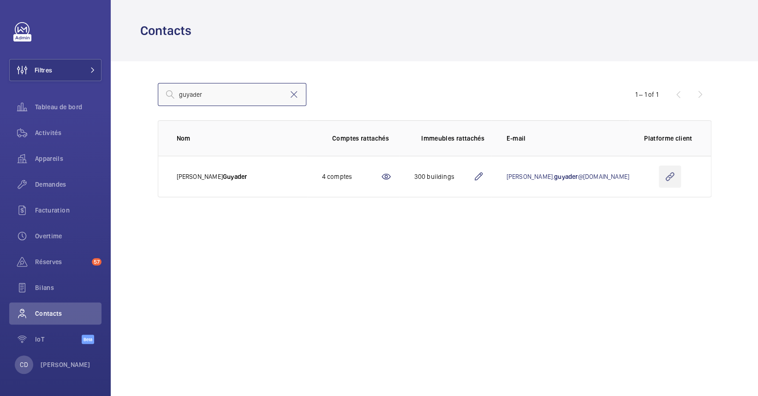
type input "guyader"
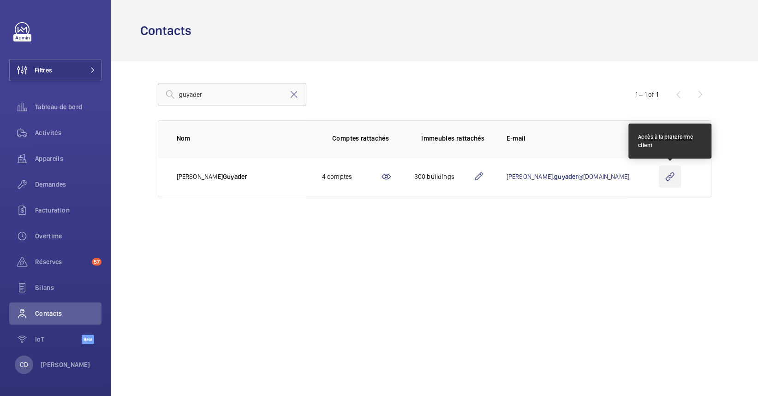
click at [668, 177] on wm-front-icon-button at bounding box center [670, 177] width 22 height 22
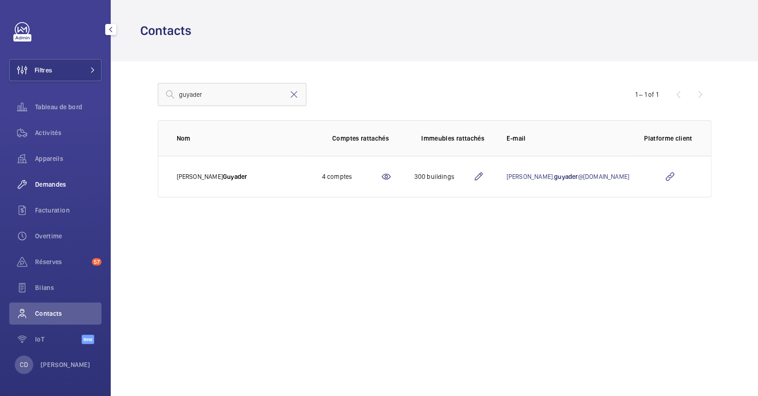
click at [55, 185] on span "Demandes" at bounding box center [68, 184] width 66 height 9
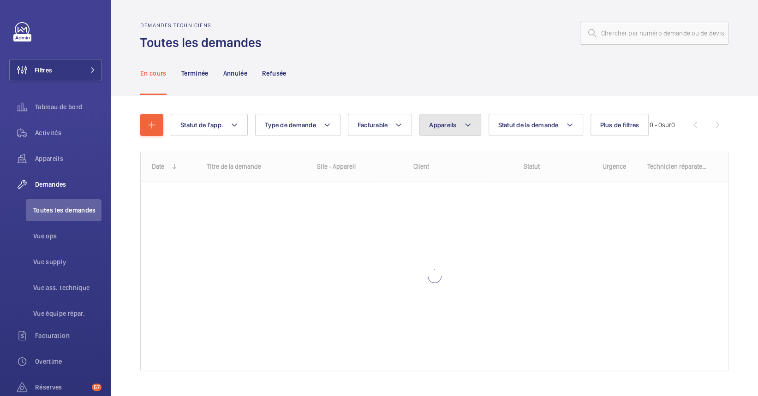
click at [463, 125] on button "Appareils" at bounding box center [450, 125] width 61 height 22
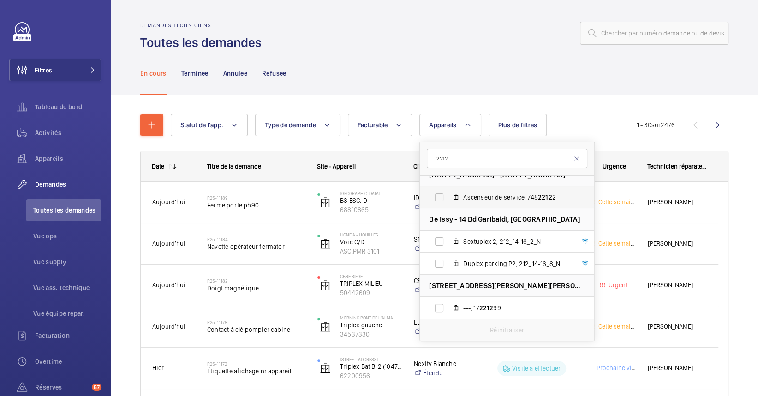
scroll to position [278, 0]
click at [432, 161] on input "2212" at bounding box center [507, 158] width 161 height 19
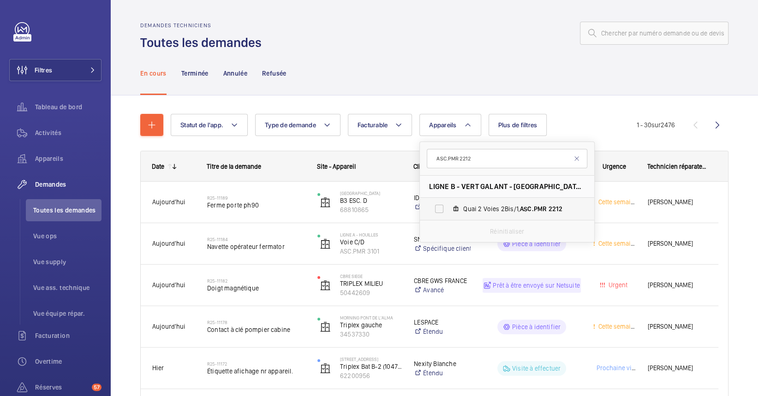
type input "ASC.PMR 2212"
click at [507, 203] on label "Quai 2 Voies 2Bis/1, ASC.PMR 2212" at bounding box center [500, 209] width 160 height 22
click at [449, 203] on input "Quai 2 Voies 2Bis/1, ASC.PMR 2212" at bounding box center [439, 209] width 18 height 18
checkbox input "true"
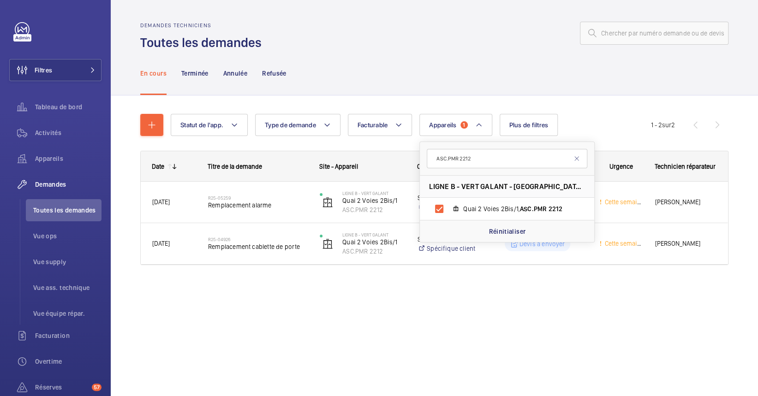
click at [415, 83] on div "En cours Terminée Annulée Refusée" at bounding box center [434, 73] width 588 height 44
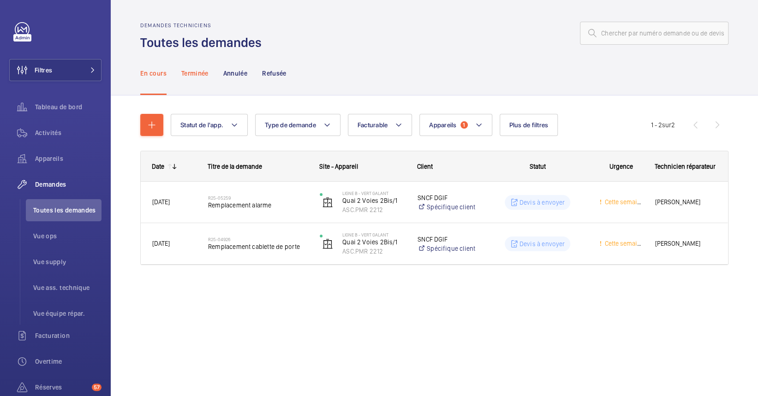
click at [193, 75] on p "Terminée" at bounding box center [194, 73] width 27 height 9
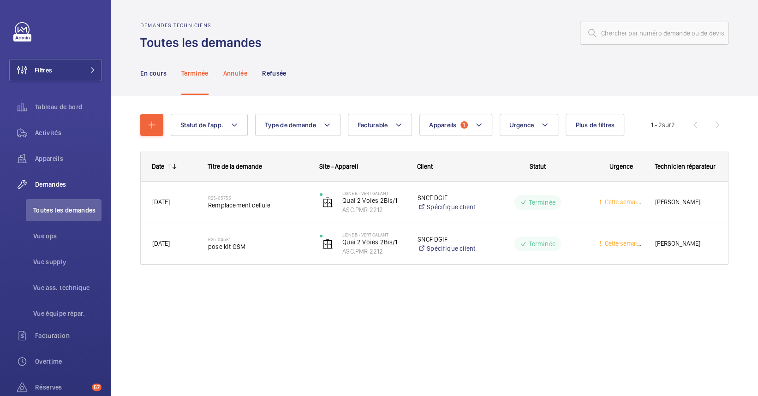
click at [243, 65] on div "Annulée" at bounding box center [235, 73] width 24 height 44
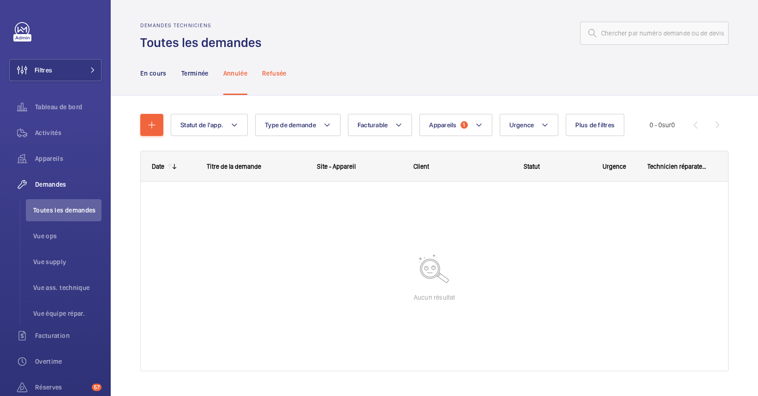
click at [286, 80] on div "Refusée" at bounding box center [274, 73] width 24 height 44
click at [155, 74] on p "En cours" at bounding box center [153, 73] width 26 height 9
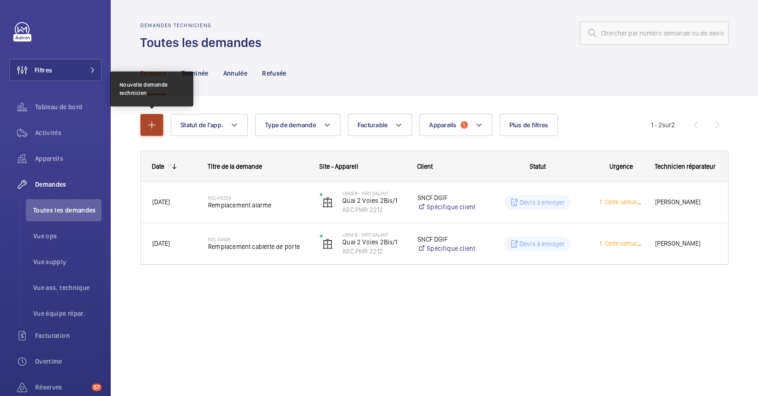
click at [155, 127] on mat-icon "button" at bounding box center [151, 125] width 11 height 11
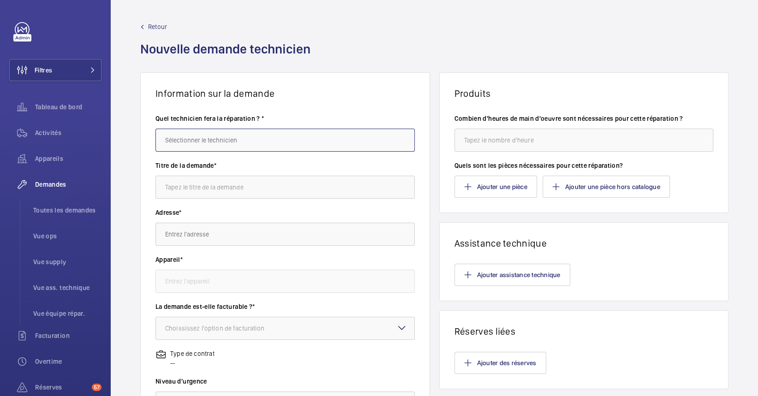
click at [267, 135] on input "text" at bounding box center [285, 140] width 259 height 23
click at [250, 162] on mat-option "Michel Lavenaire" at bounding box center [282, 168] width 253 height 22
type input "Michel Lavenaire"
click at [221, 186] on input "text" at bounding box center [285, 187] width 259 height 23
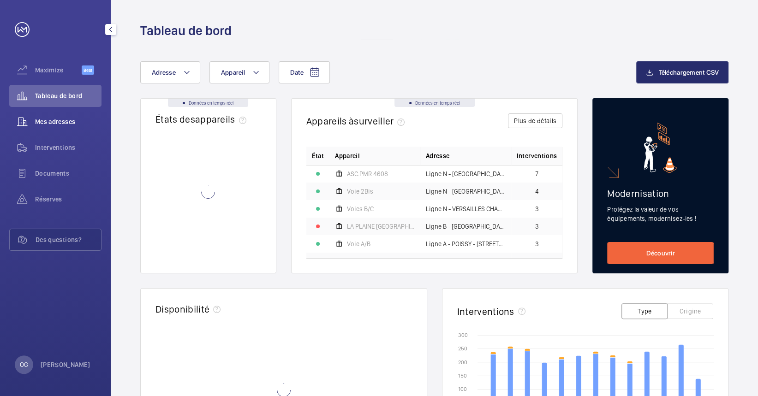
click at [45, 125] on span "Mes adresses" at bounding box center [68, 121] width 66 height 9
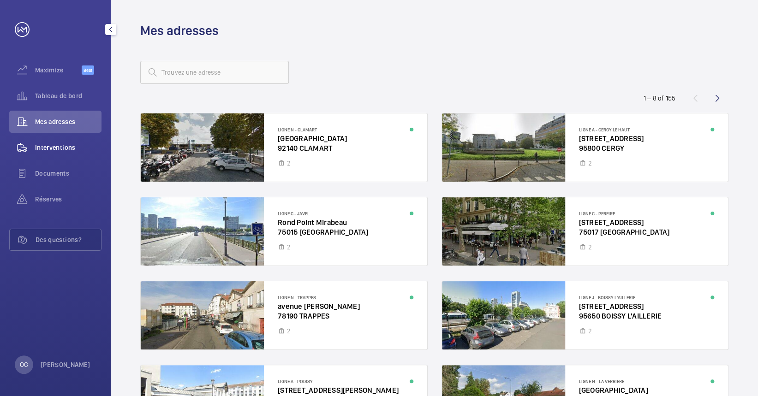
click at [72, 146] on span "Interventions" at bounding box center [68, 147] width 66 height 9
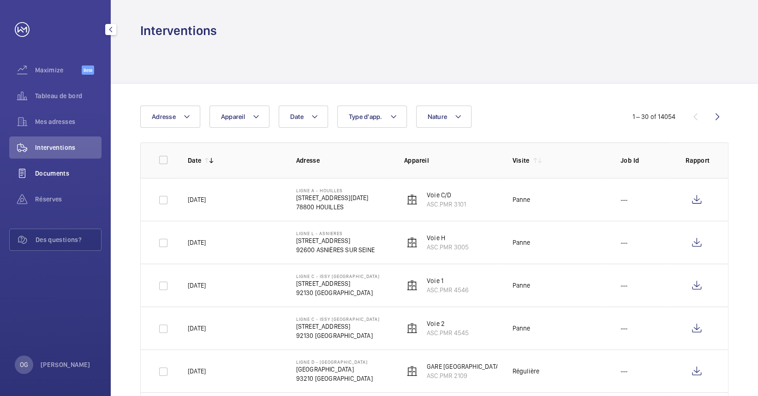
click at [66, 167] on div "Documents" at bounding box center [55, 173] width 92 height 22
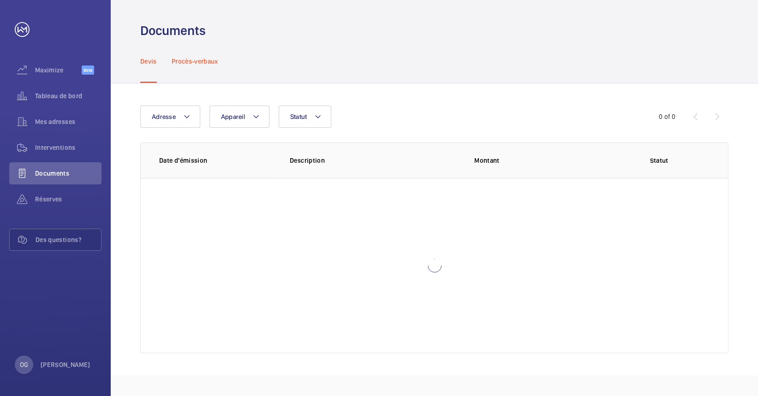
click at [193, 70] on div "Procès-verbaux" at bounding box center [195, 61] width 47 height 44
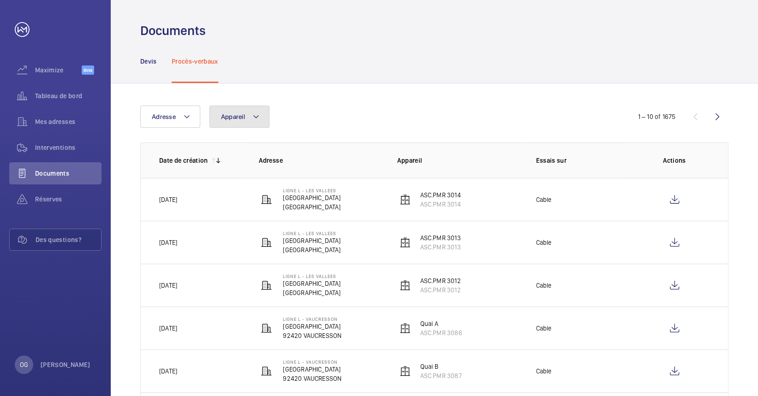
click at [254, 114] on mat-icon at bounding box center [255, 116] width 7 height 11
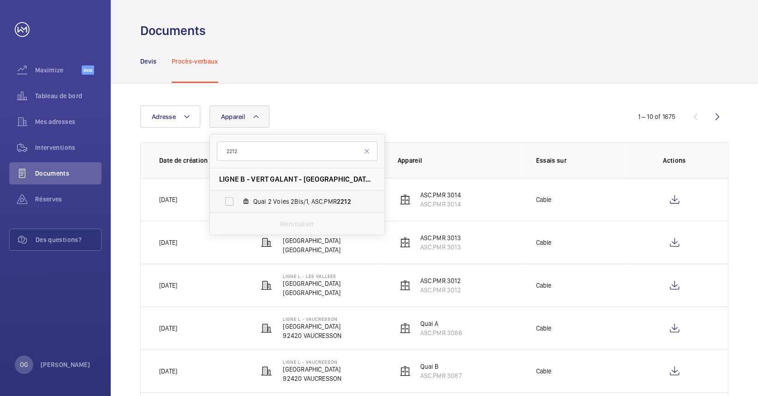
type input "2212"
click at [293, 196] on label "Quai 2 Voies 2Bis/1, ASC.PMR 2212" at bounding box center [290, 202] width 160 height 22
click at [239, 196] on input "Quai 2 Voies 2Bis/1, ASC.PMR 2212" at bounding box center [229, 201] width 18 height 18
checkbox input "true"
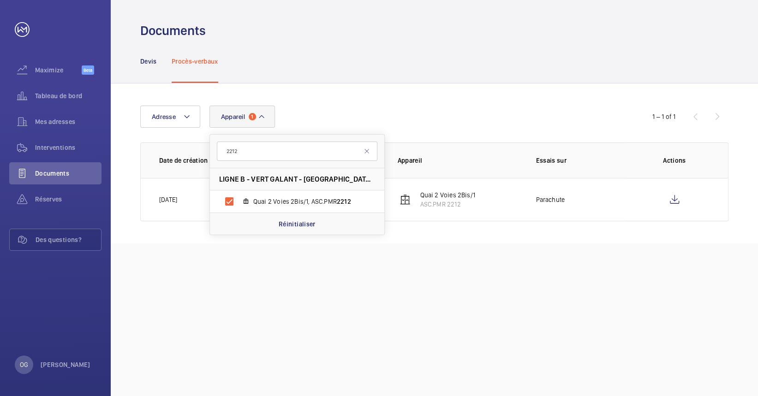
click at [524, 100] on div "Adresse Appareil 1 2212 LIGNE B - VERT GALANT - Place de la Gare, - VILLEPINTE …" at bounding box center [435, 164] width 648 height 160
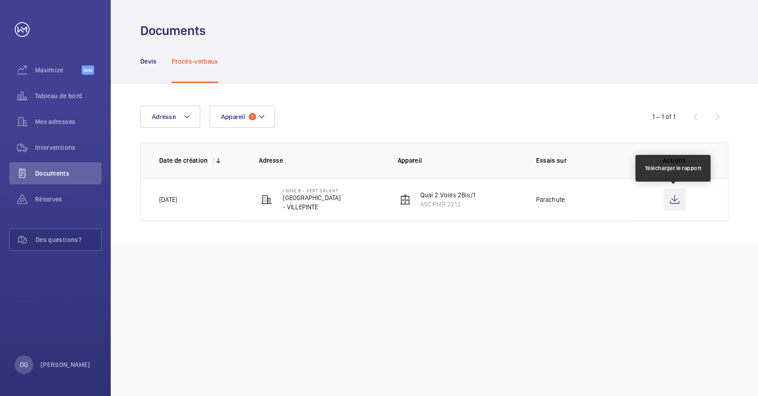
click at [684, 196] on wm-front-icon-button at bounding box center [675, 200] width 22 height 22
click at [376, 38] on div "Documents" at bounding box center [434, 30] width 588 height 17
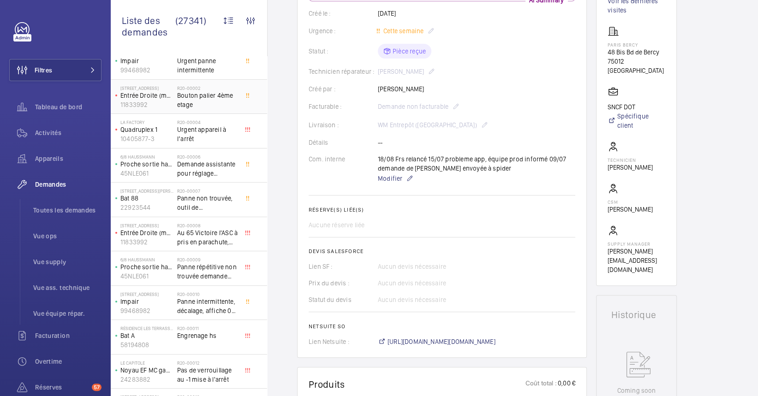
scroll to position [27, 0]
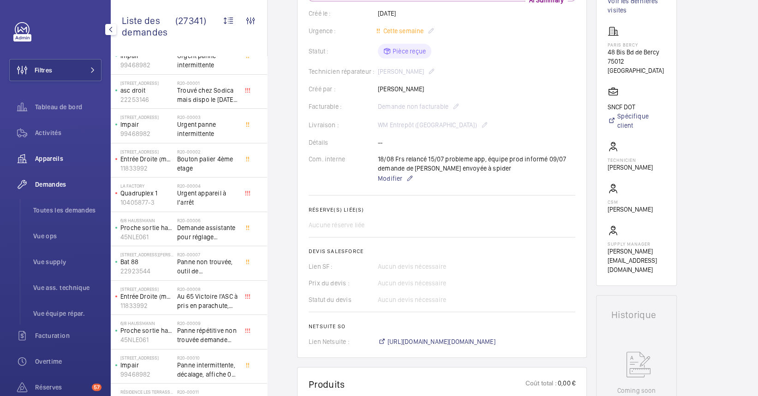
click at [42, 158] on span "Appareils" at bounding box center [68, 158] width 66 height 9
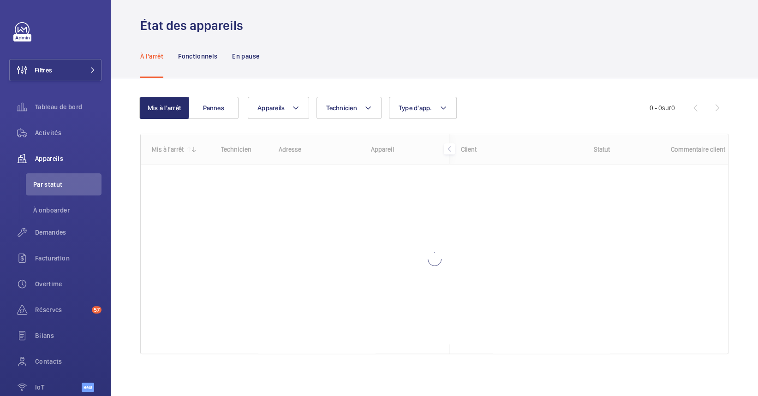
scroll to position [7, 0]
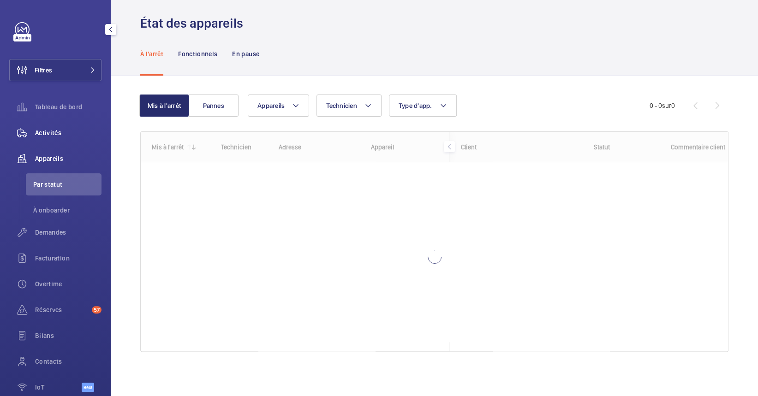
click at [48, 130] on span "Activités" at bounding box center [68, 132] width 66 height 9
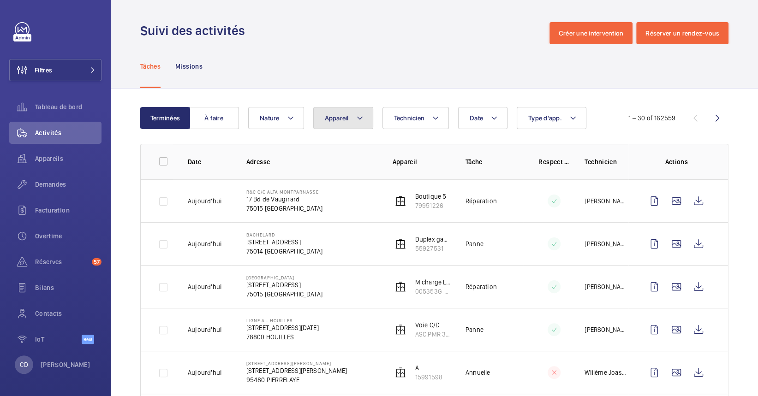
click at [366, 119] on button "Appareil" at bounding box center [343, 118] width 60 height 22
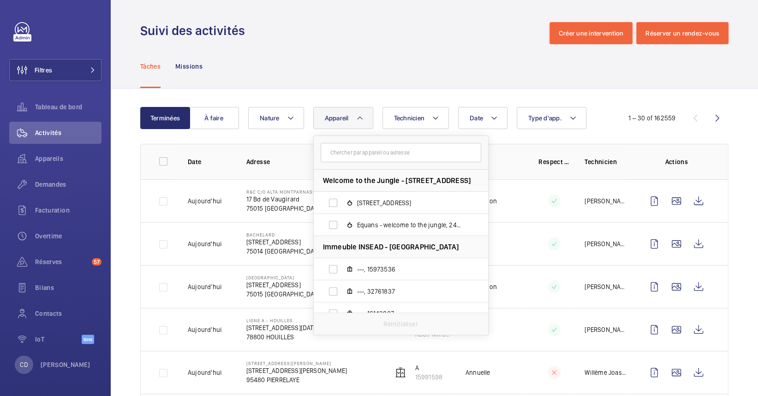
click at [354, 150] on input "text" at bounding box center [401, 152] width 161 height 19
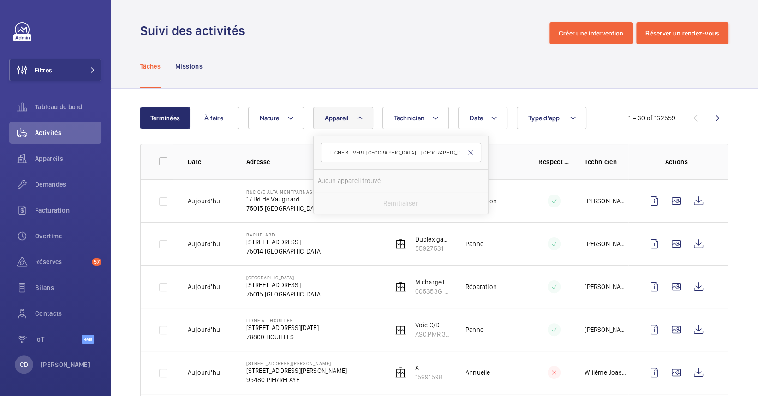
type input "LIGNE B - VERT GALANT Place de la Gare - VILLEPINTE"
drag, startPoint x: 468, startPoint y: 151, endPoint x: 340, endPoint y: 144, distance: 127.6
click at [341, 144] on div "LIGNE B - VERT GALANT Place de la Gare - VILLEPINTE" at bounding box center [401, 152] width 161 height 19
click at [360, 150] on input "LIGNE B - VERT GALANT Place de la Gare - VILLEPINTE" at bounding box center [401, 152] width 161 height 19
drag, startPoint x: 354, startPoint y: 151, endPoint x: 275, endPoint y: 142, distance: 79.0
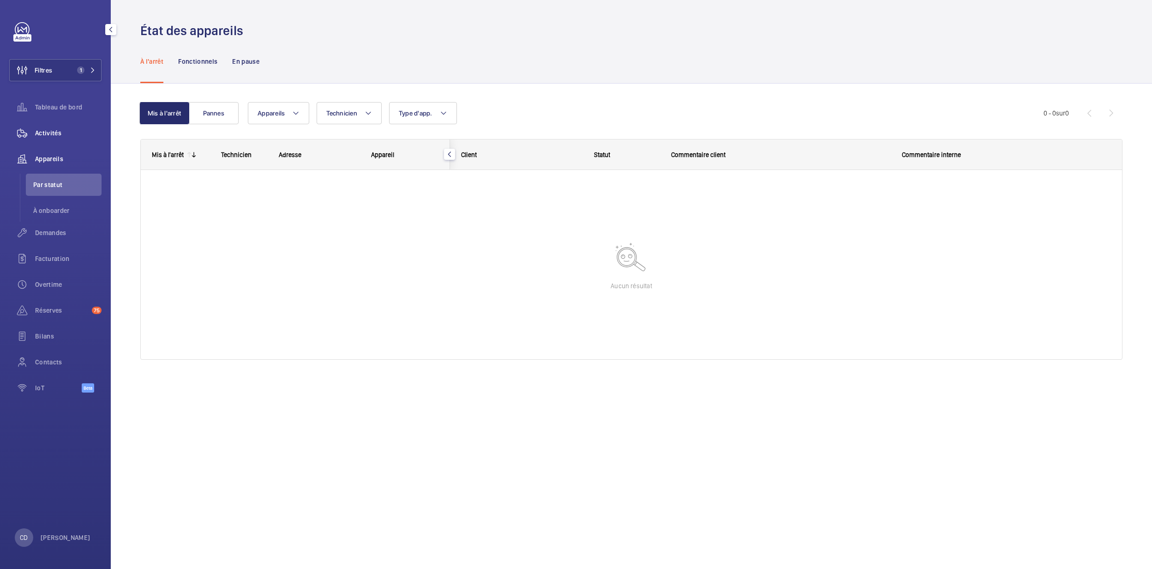
click at [54, 131] on span "Activités" at bounding box center [68, 132] width 66 height 9
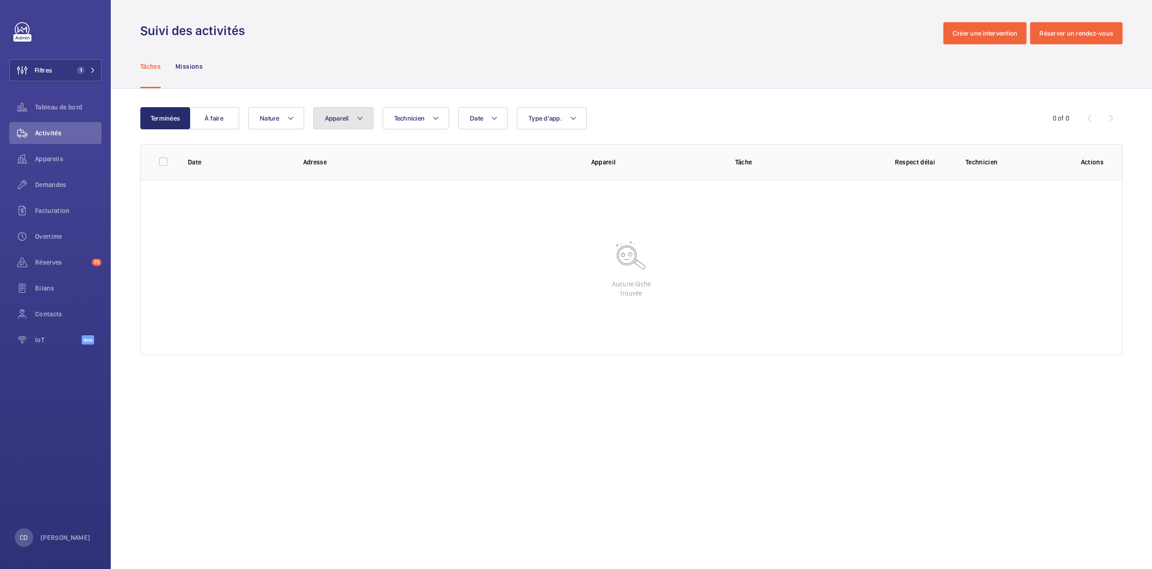
click at [342, 126] on button "Appareil" at bounding box center [343, 118] width 60 height 22
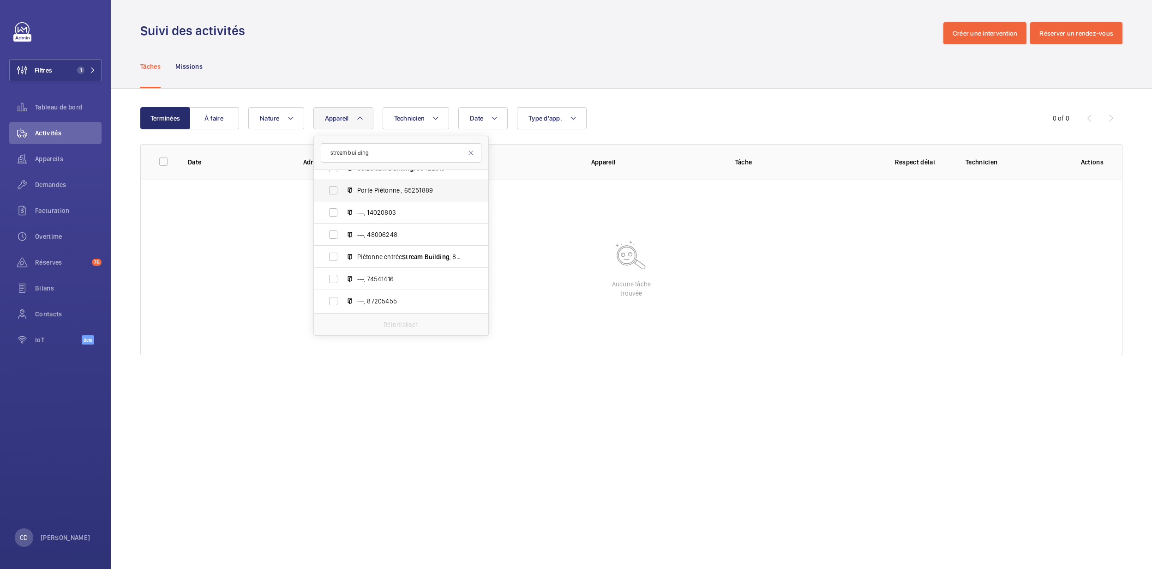
scroll to position [123, 0]
type input "stream building"
click at [429, 229] on label "Piétonne [GEOGRAPHIC_DATA] , 82471803" at bounding box center [394, 235] width 160 height 22
click at [342, 229] on input "Piétonne [GEOGRAPHIC_DATA] , 82471803" at bounding box center [333, 235] width 18 height 18
checkbox input "true"
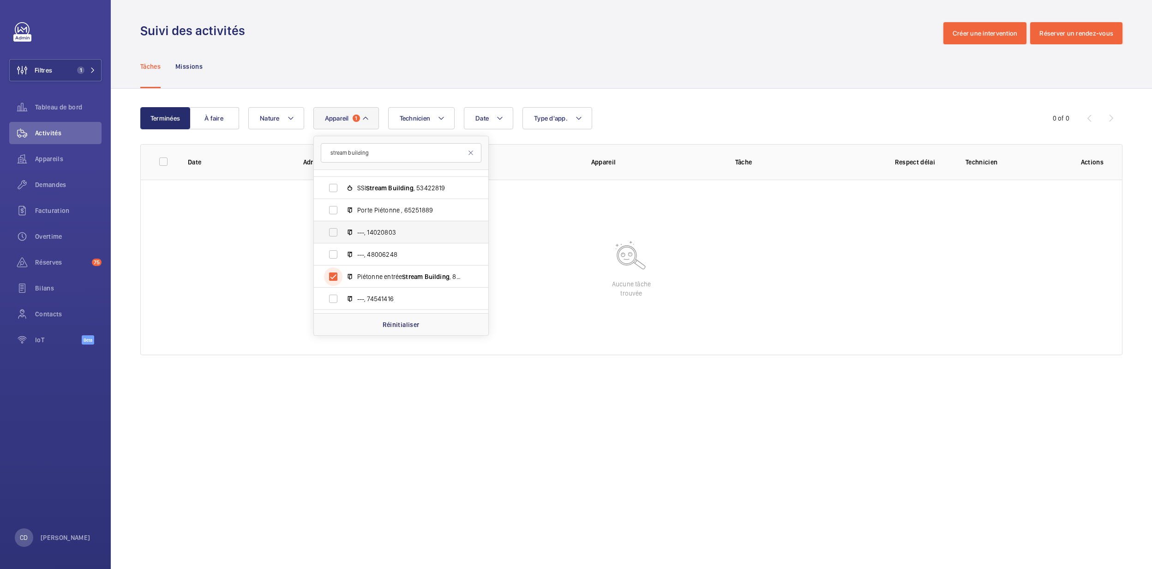
scroll to position [61, 0]
click at [398, 228] on span "Porte Piétonne , 65251889" at bounding box center [410, 230] width 107 height 9
click at [342, 228] on input "Porte Piétonne , 65251889" at bounding box center [333, 230] width 18 height 18
checkbox input "true"
click at [396, 200] on span "---, 28726096" at bounding box center [410, 202] width 107 height 9
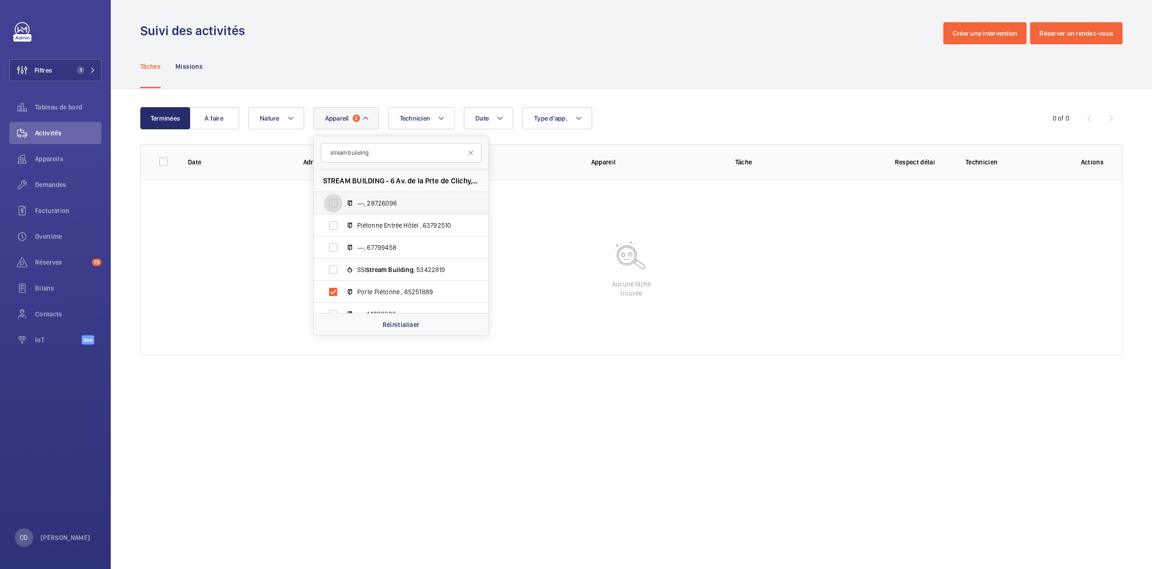
click at [342, 200] on input "---, 28726096" at bounding box center [333, 203] width 18 height 18
click at [427, 202] on span "---, 28726096" at bounding box center [410, 202] width 107 height 9
click at [342, 202] on input "---, 28726096" at bounding box center [333, 203] width 18 height 18
checkbox input "false"
click at [424, 227] on span "Piétonne Entrée Hôtel , 63792510" at bounding box center [410, 225] width 107 height 9
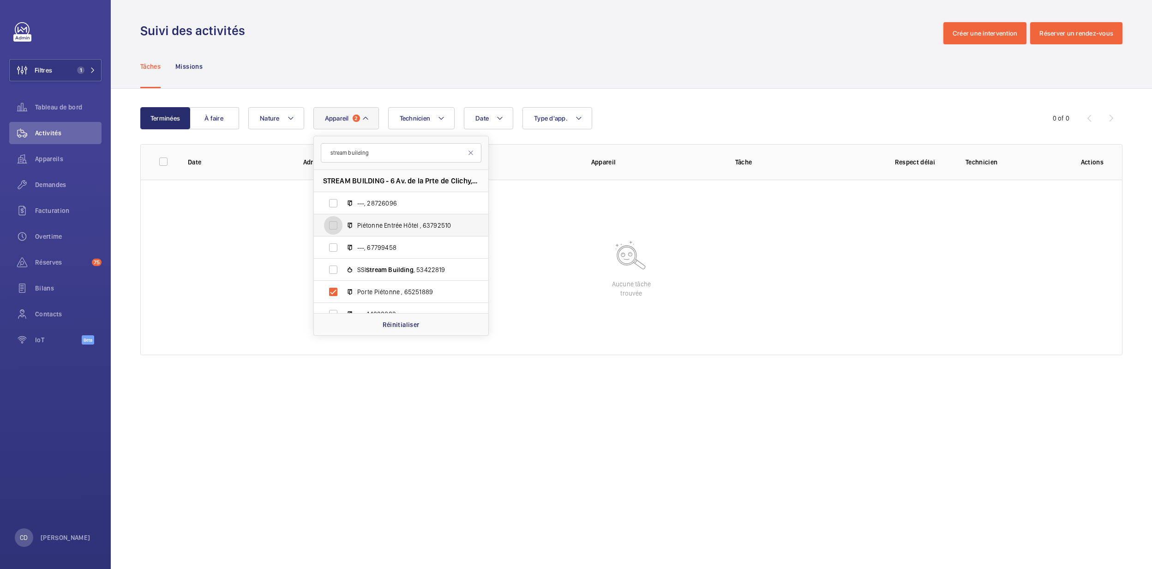
click at [342, 227] on input "Piétonne Entrée Hôtel , 63792510" at bounding box center [333, 225] width 18 height 18
checkbox input "true"
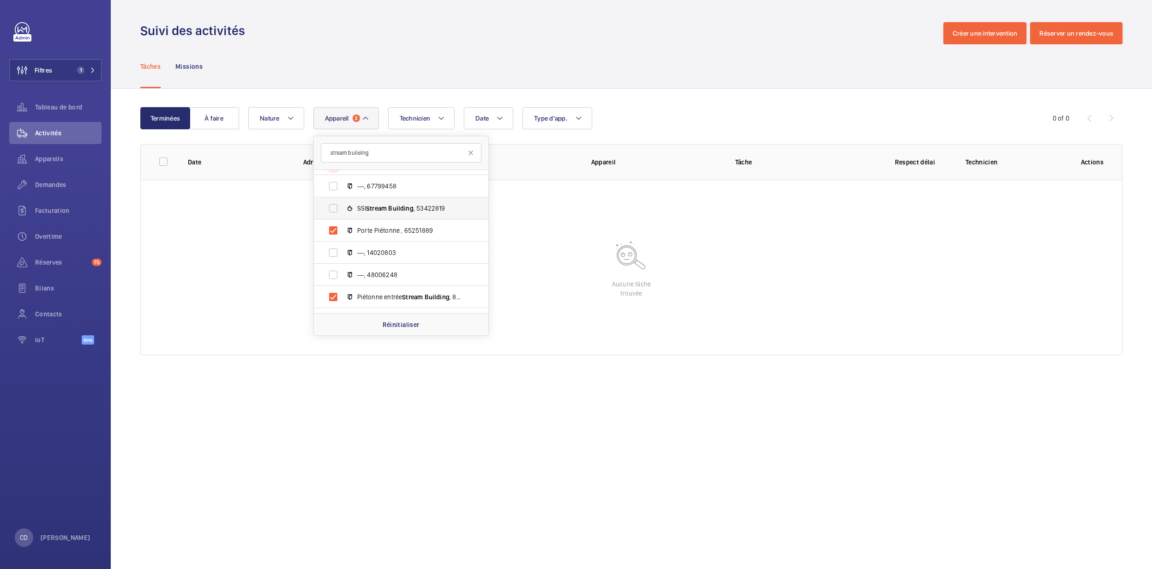
scroll to position [123, 0]
click at [82, 71] on span "1" at bounding box center [80, 69] width 7 height 7
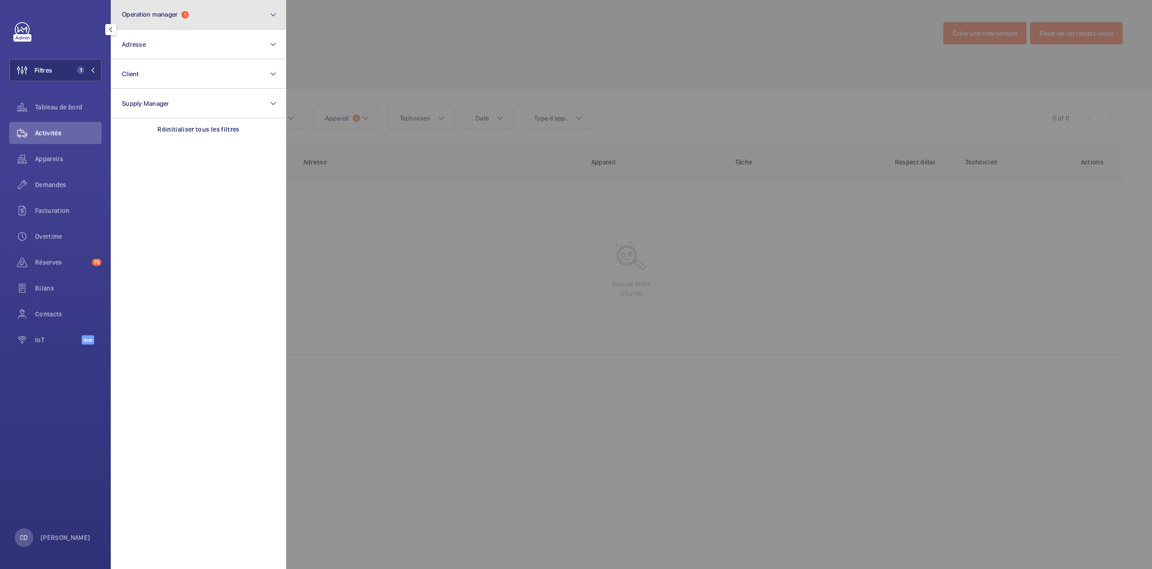
click at [154, 22] on button "Operation manager 1" at bounding box center [198, 15] width 175 height 30
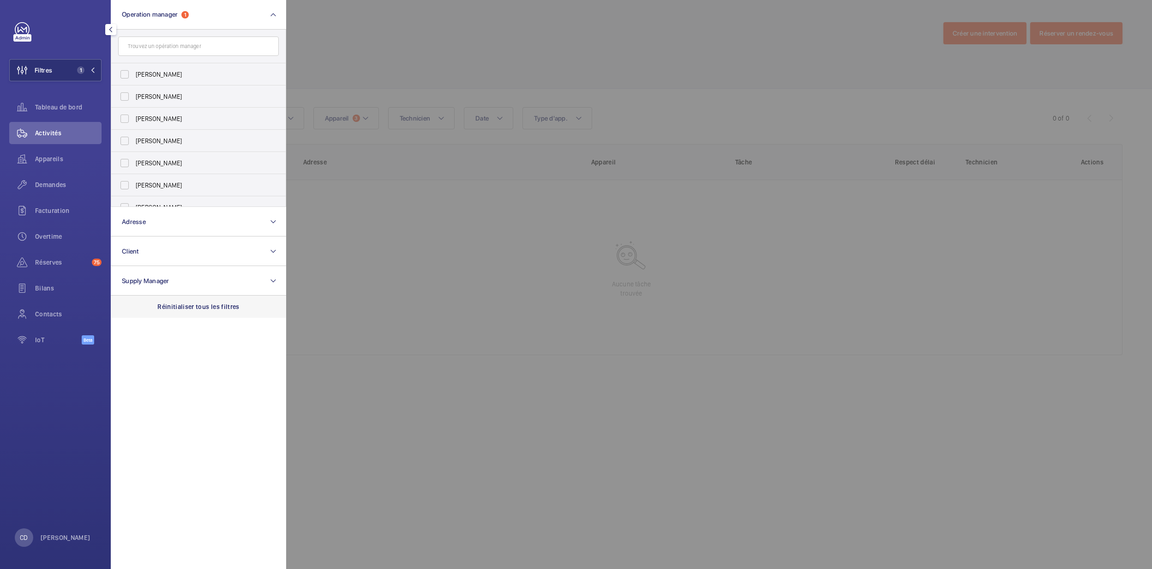
click at [186, 301] on div "Réinitialiser tous les filtres" at bounding box center [198, 306] width 175 height 22
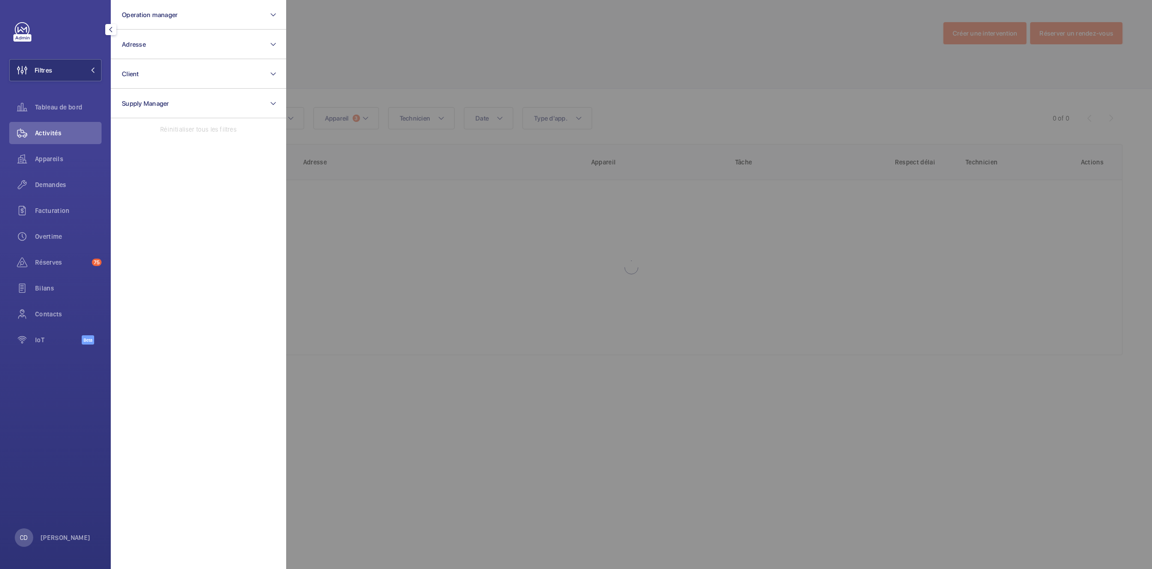
click at [467, 272] on div at bounding box center [862, 284] width 1152 height 569
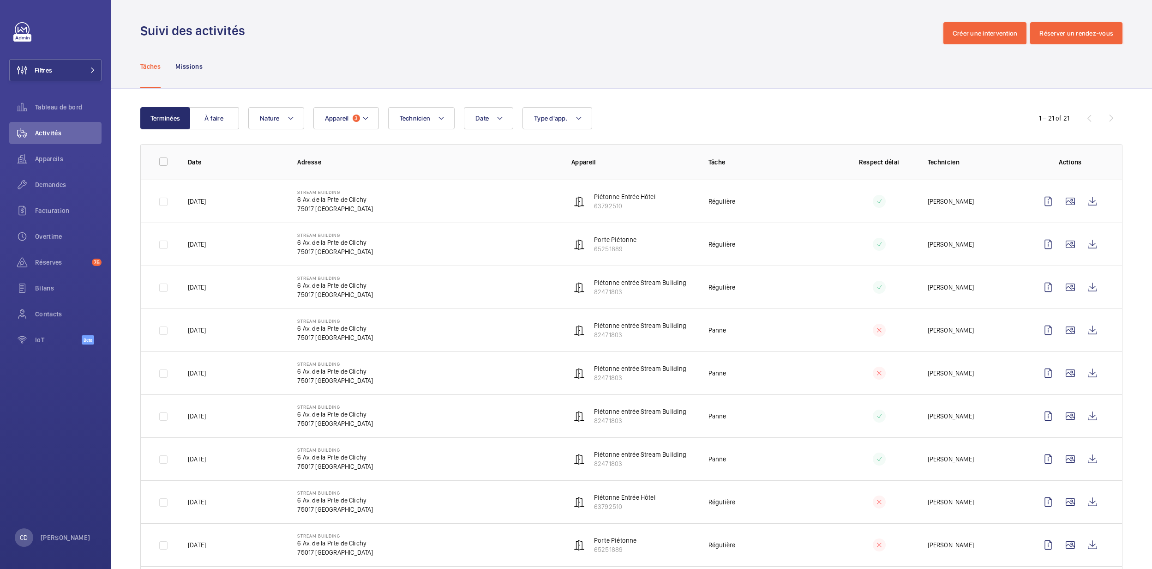
click at [210, 127] on button "À faire" at bounding box center [214, 118] width 50 height 22
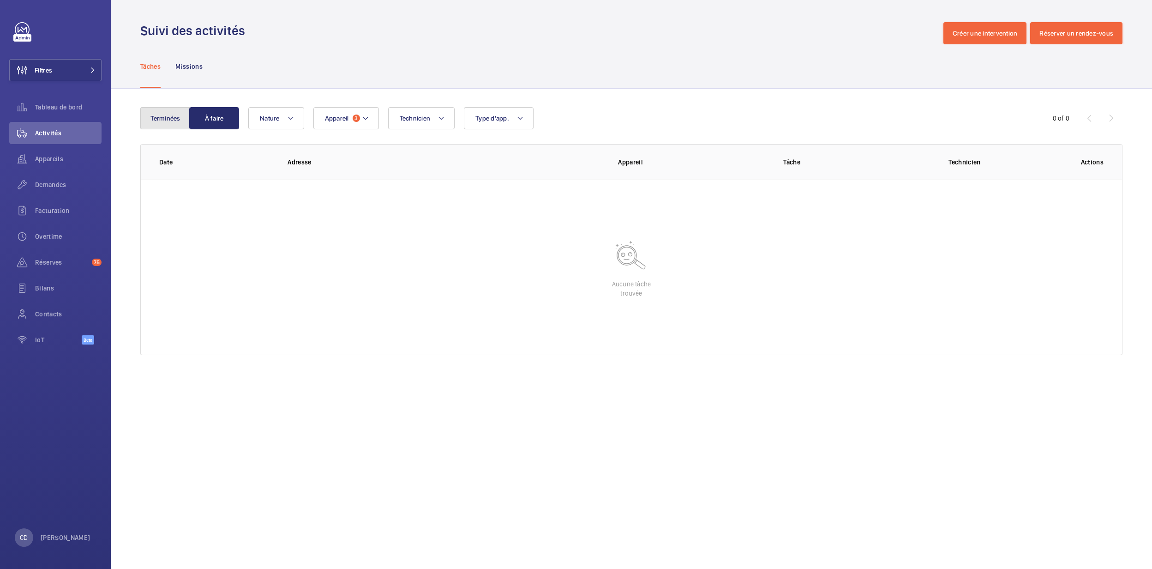
click at [152, 124] on button "Terminées" at bounding box center [165, 118] width 50 height 22
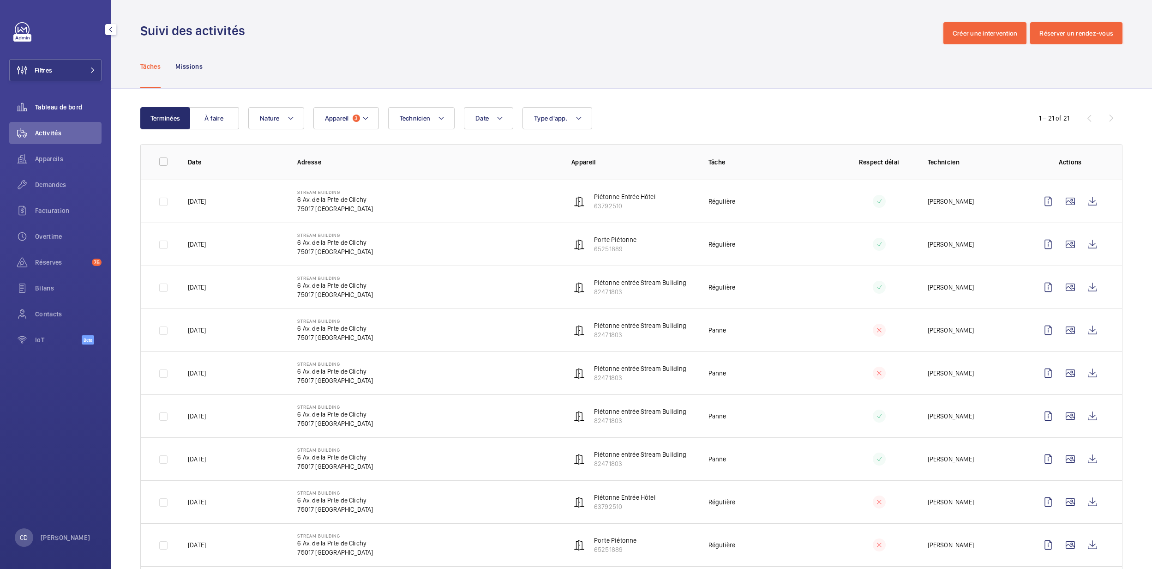
click at [72, 102] on span "Tableau de bord" at bounding box center [68, 106] width 66 height 9
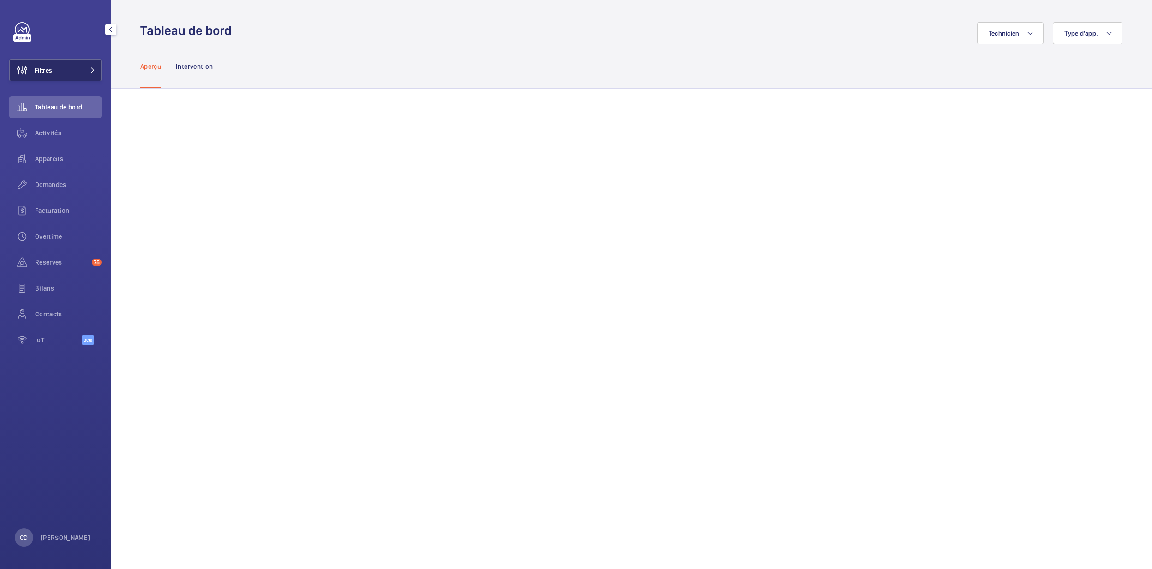
click at [94, 78] on button "Filtres" at bounding box center [55, 70] width 92 height 22
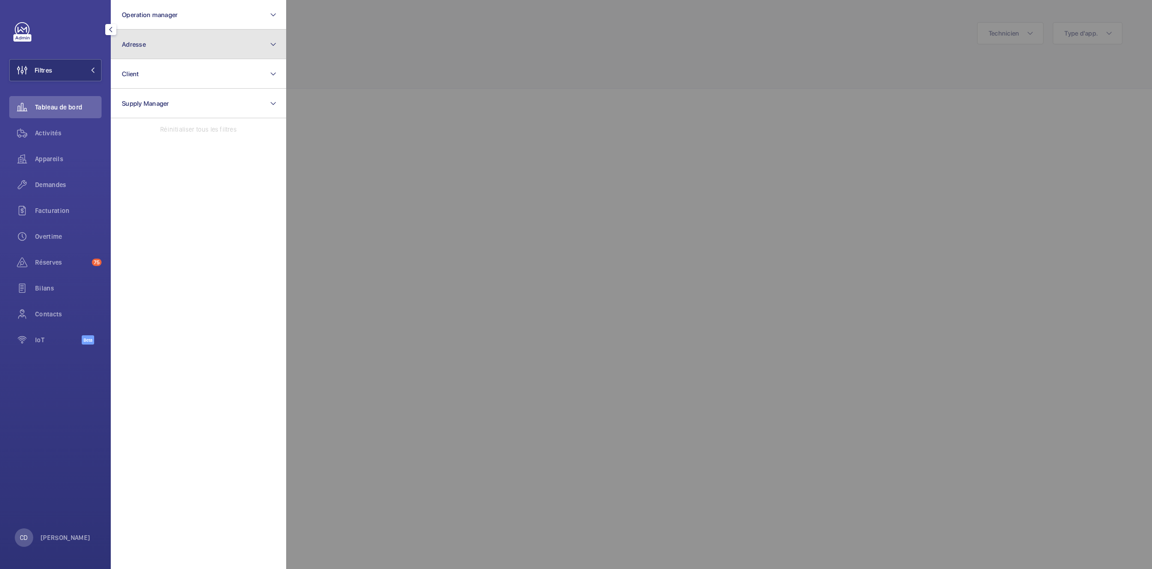
click at [176, 58] on button "Adresse" at bounding box center [198, 45] width 175 height 30
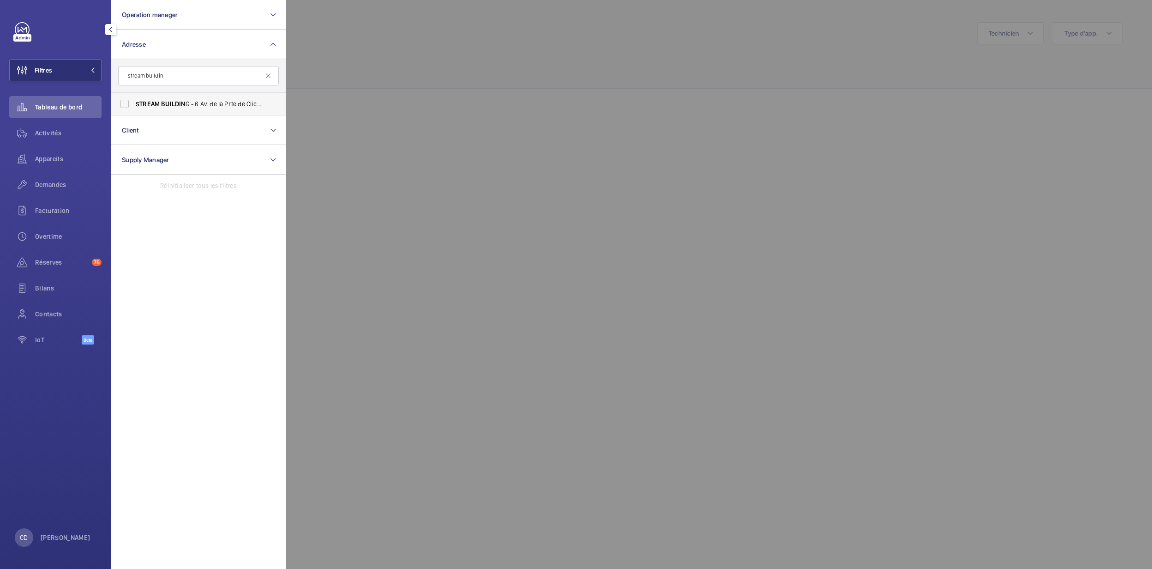
type input "stream buildin"
click at [179, 99] on span "STREAM BUILDIN G - 6 Av. de la Prte de Clichy, [GEOGRAPHIC_DATA]" at bounding box center [199, 103] width 127 height 9
click at [134, 99] on input "STREAM BUILDIN G - 6 Av. de la Prte de Clichy, [GEOGRAPHIC_DATA]" at bounding box center [124, 104] width 18 height 18
checkbox input "true"
click at [637, 113] on div at bounding box center [862, 284] width 1152 height 569
